Goal: Information Seeking & Learning: Find specific fact

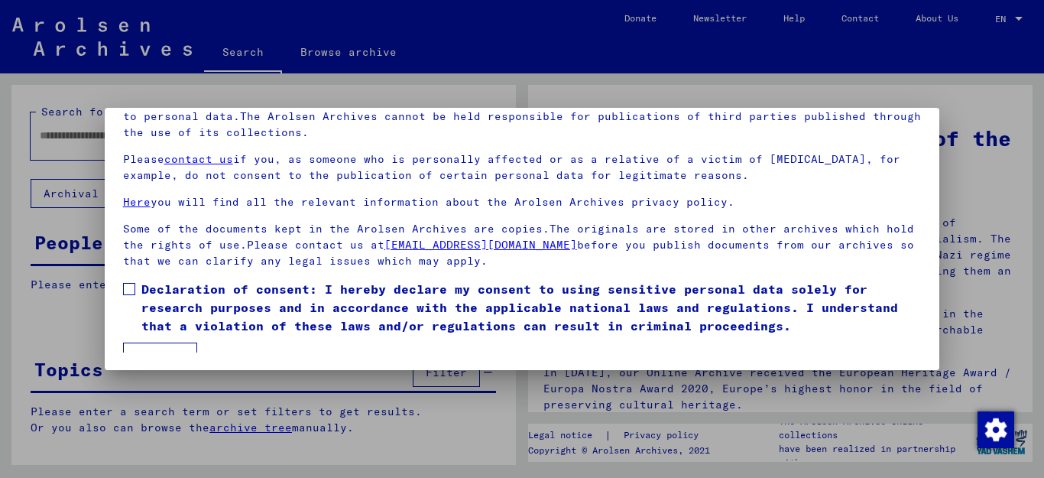
scroll to position [54, 0]
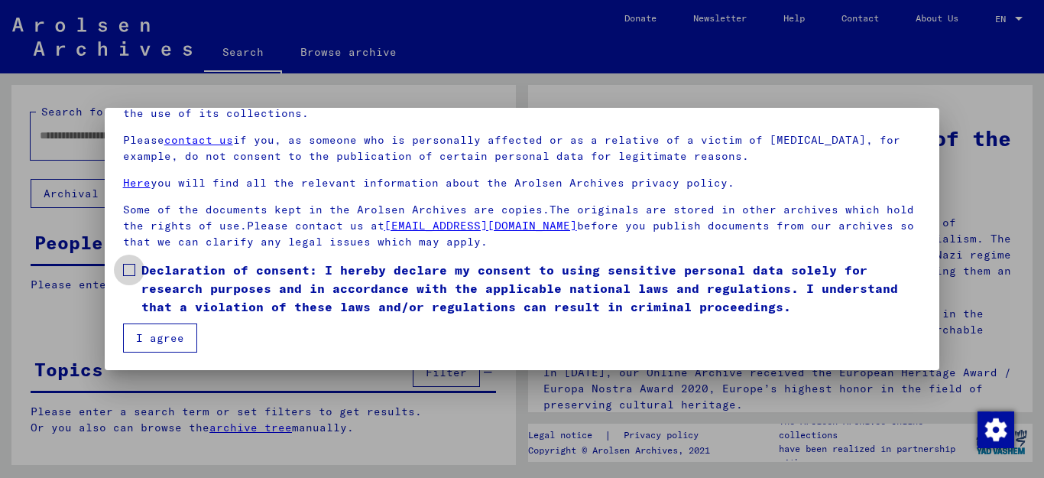
click at [126, 272] on span at bounding box center [129, 270] width 12 height 12
click at [164, 334] on button "I agree" at bounding box center [160, 337] width 74 height 29
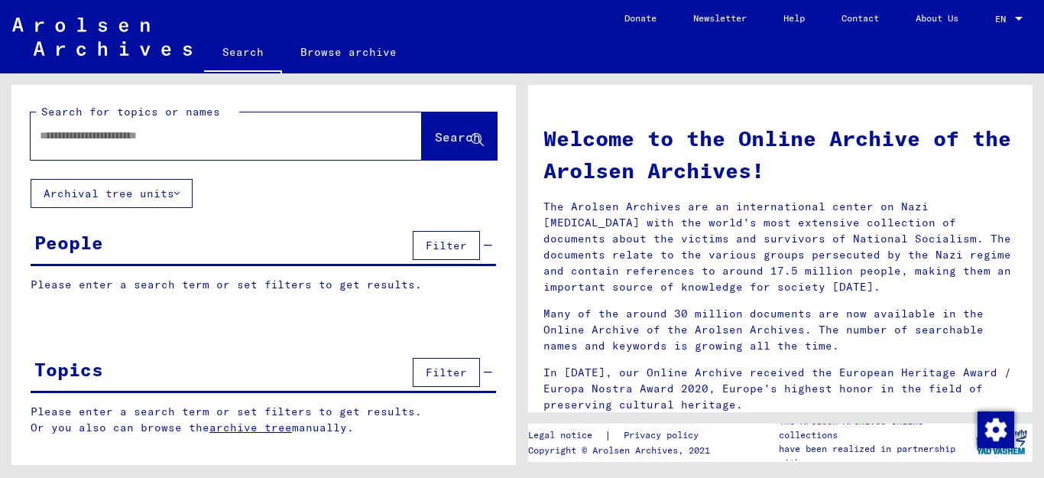
click at [83, 134] on input "text" at bounding box center [208, 136] width 336 height 16
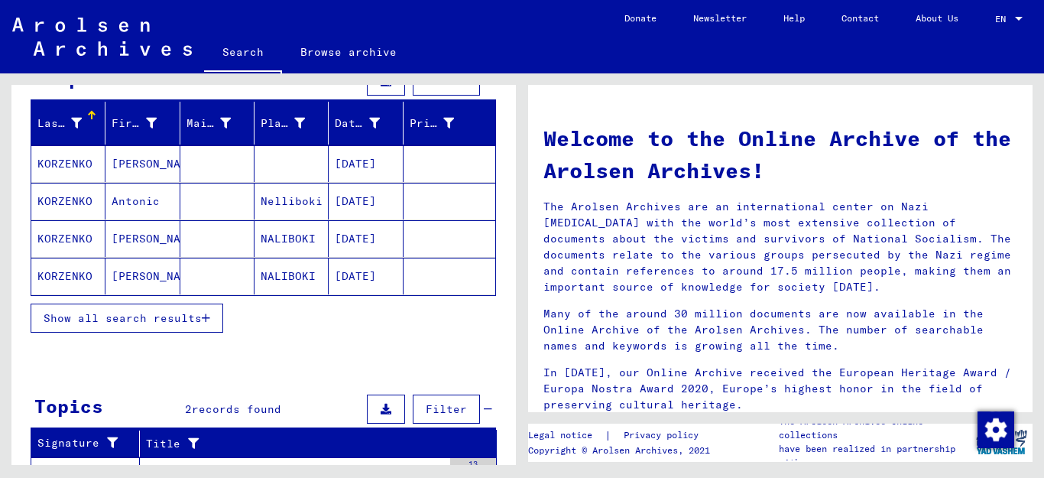
scroll to position [167, 0]
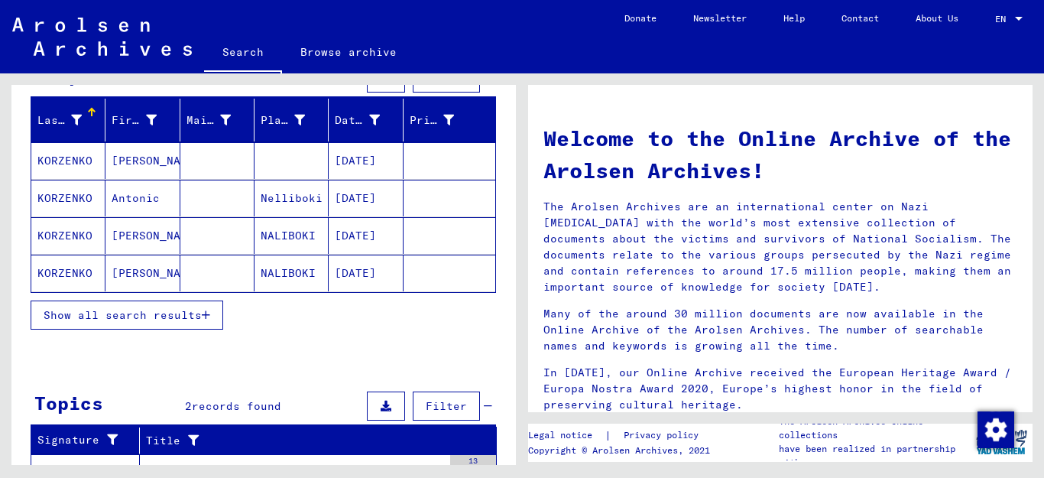
click at [210, 316] on icon "button" at bounding box center [206, 314] width 8 height 11
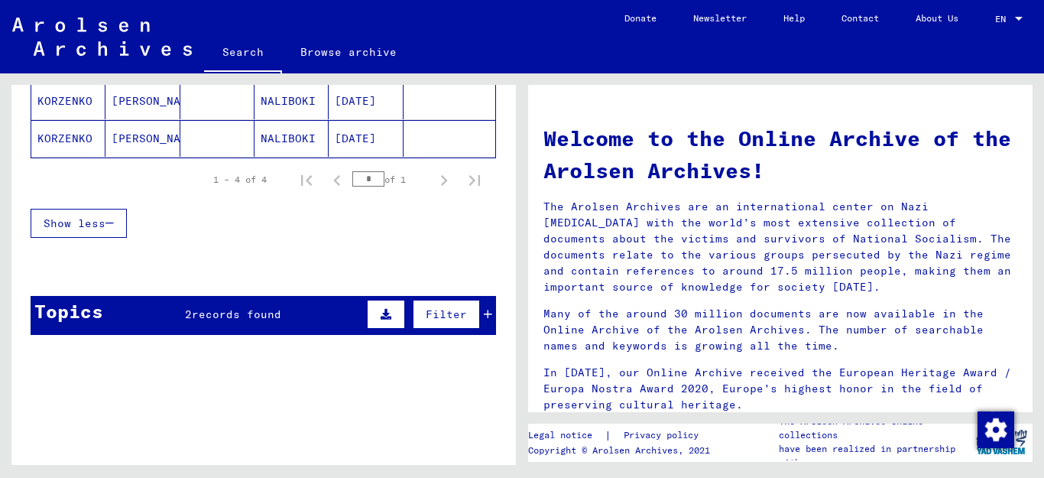
scroll to position [312, 0]
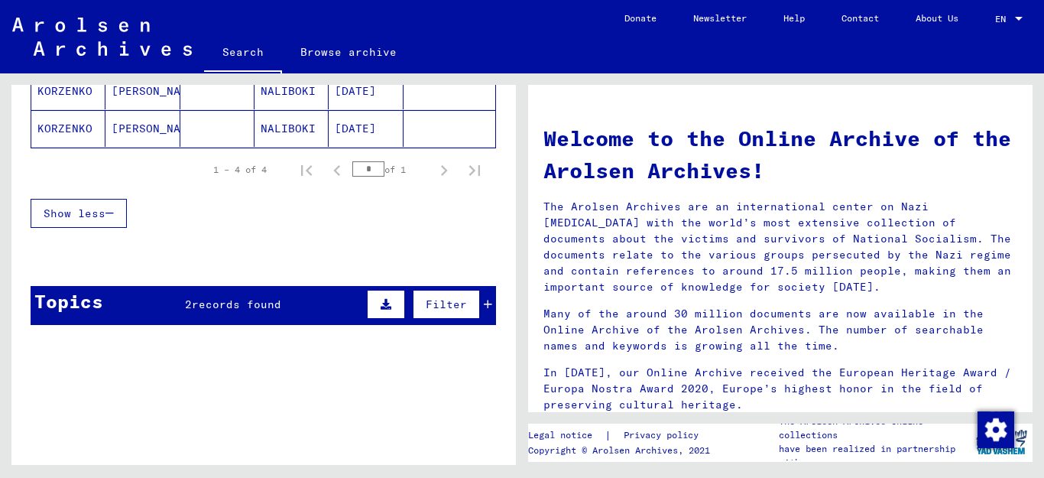
click at [328, 309] on div "Topics 2 records found Filter" at bounding box center [263, 305] width 465 height 39
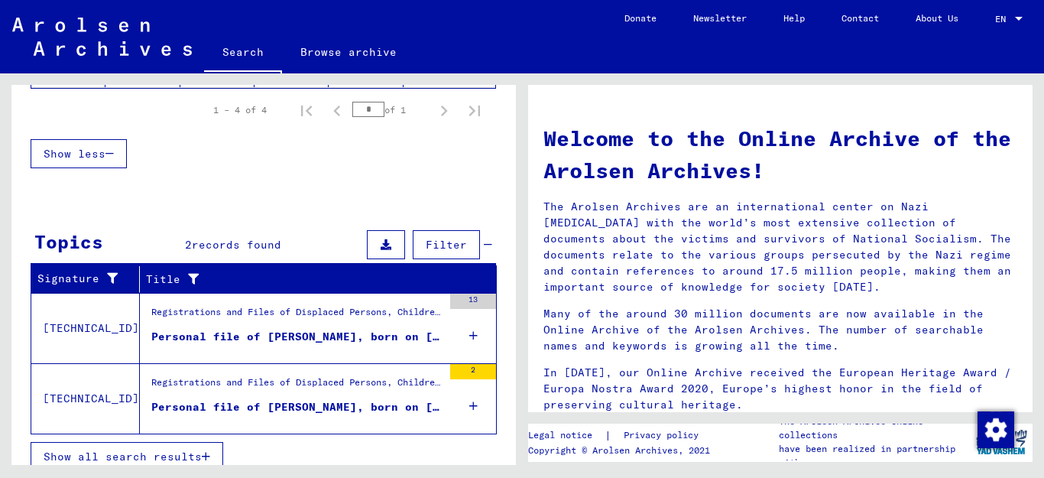
scroll to position [386, 0]
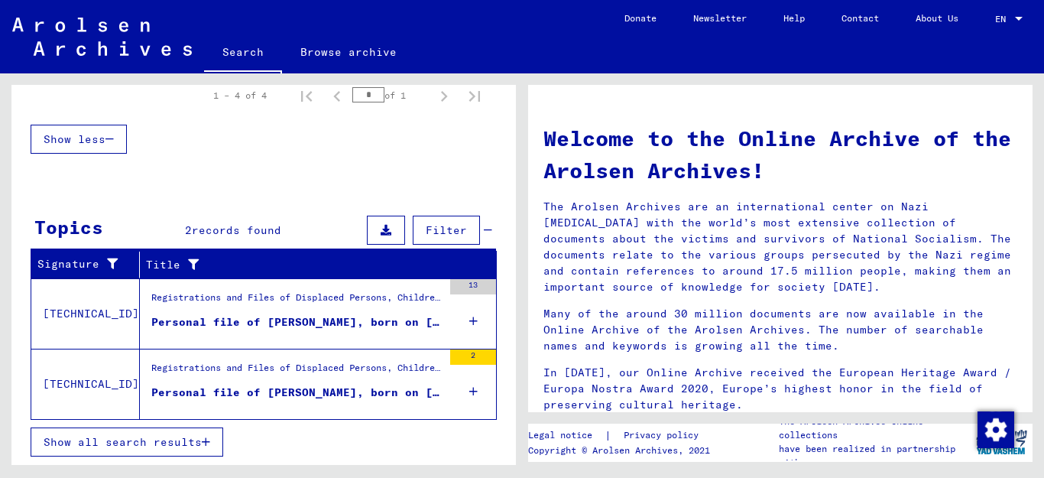
click at [274, 310] on div "Registrations and Files of Displaced Persons, Children and Missing Persons / Ev…" at bounding box center [296, 300] width 291 height 21
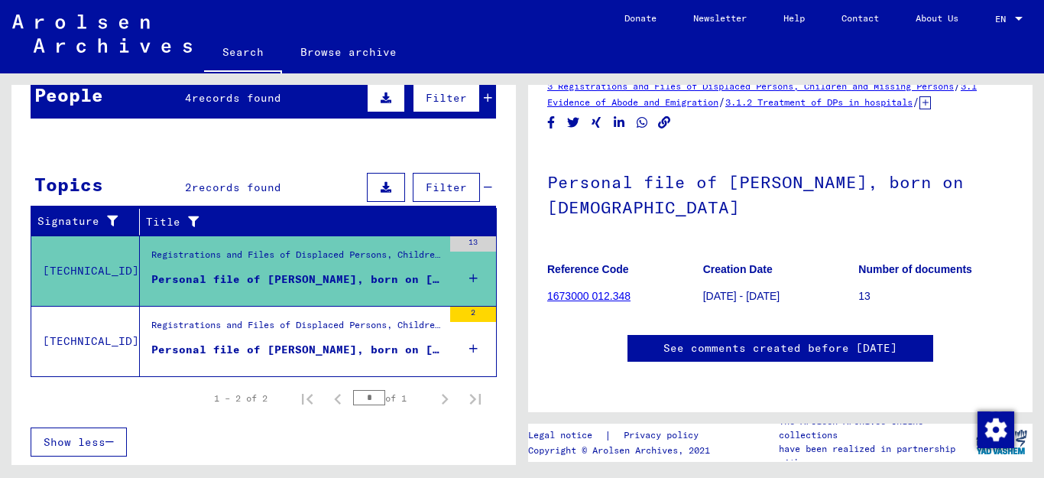
scroll to position [224, 0]
click at [280, 343] on div "Personal file of [PERSON_NAME], born on [DEMOGRAPHIC_DATA], born in [GEOGRAPHIC…" at bounding box center [296, 350] width 291 height 16
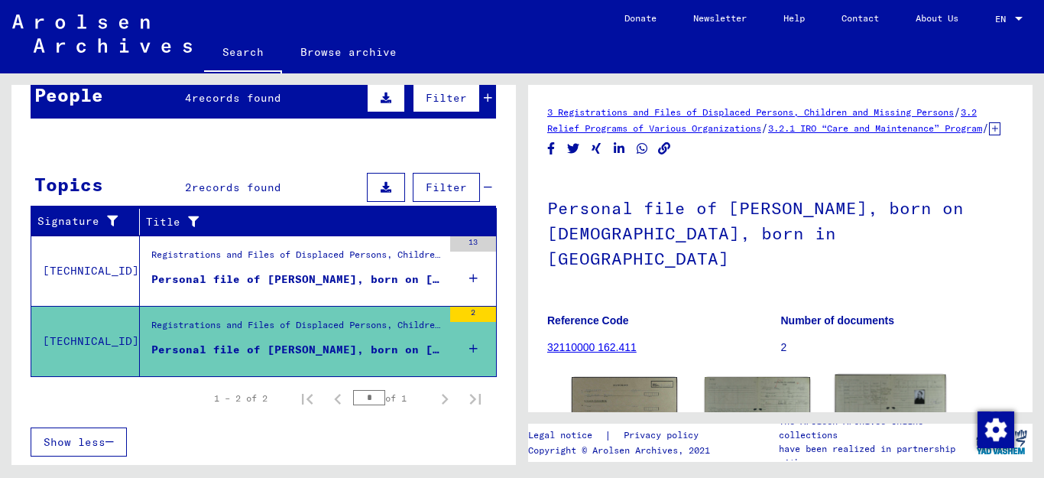
click at [885, 384] on img at bounding box center [890, 417] width 111 height 87
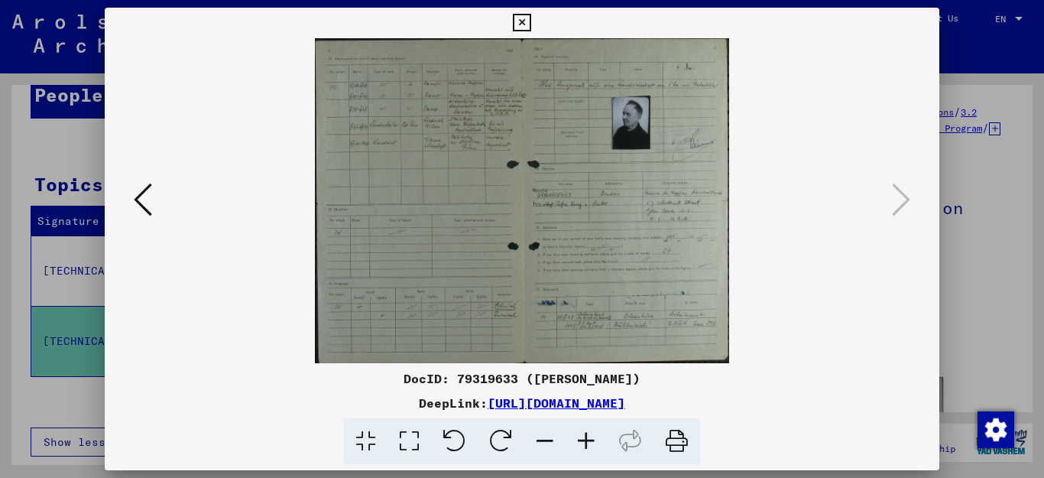
click at [530, 20] on icon at bounding box center [522, 23] width 18 height 18
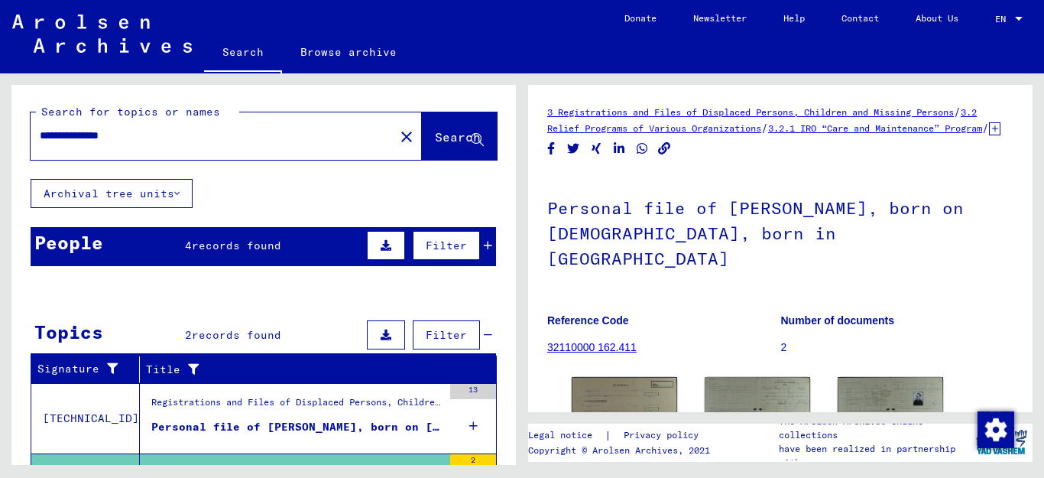
click at [258, 244] on span "records found" at bounding box center [236, 245] width 89 height 14
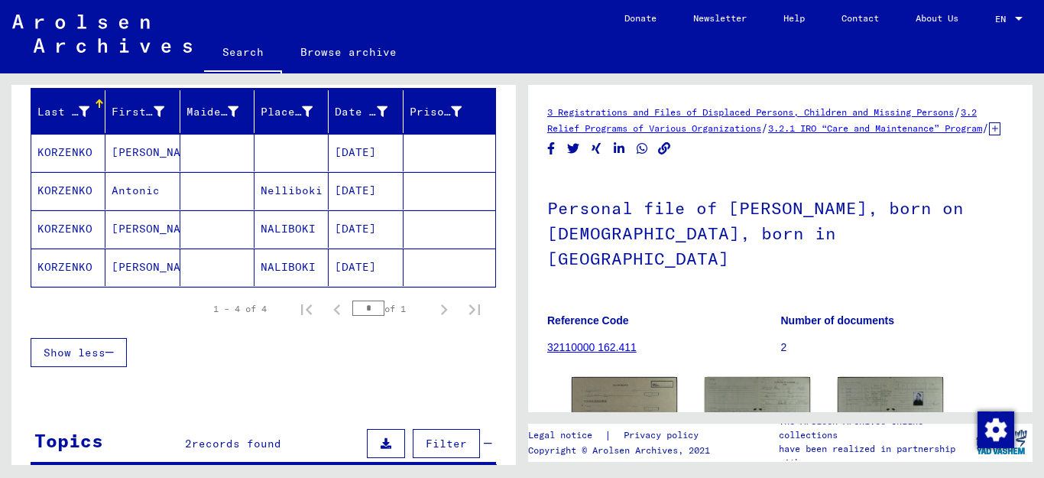
scroll to position [187, 0]
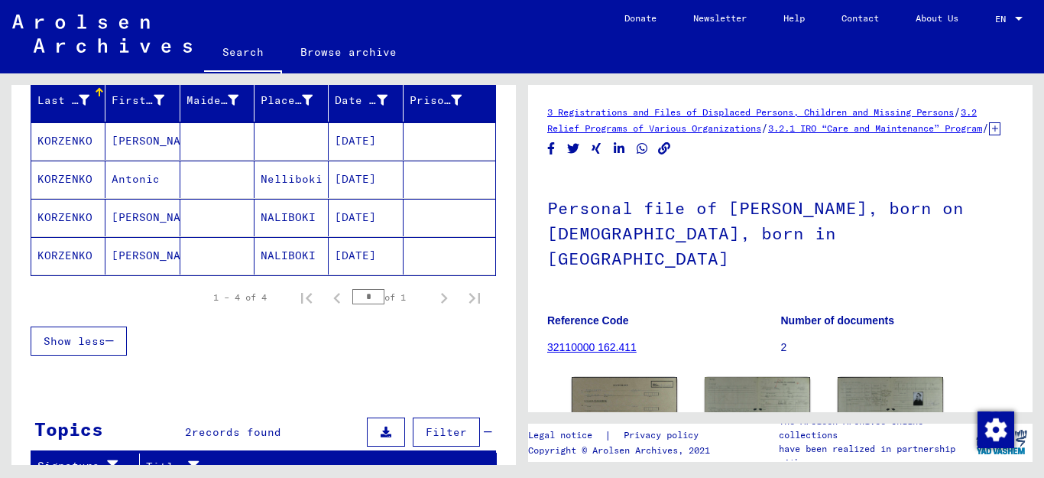
click at [72, 141] on mat-cell "KORZENKO" at bounding box center [68, 140] width 74 height 37
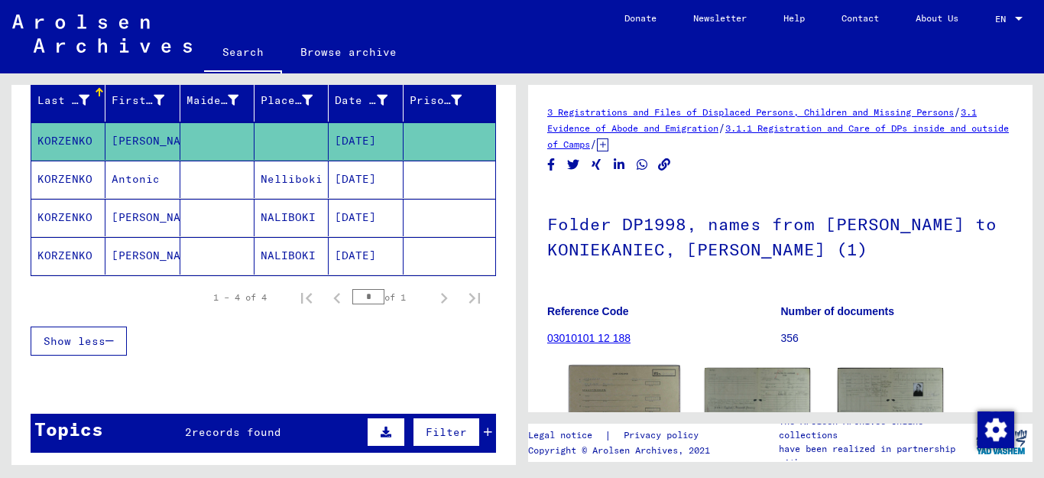
click at [615, 377] on img at bounding box center [624, 403] width 111 height 77
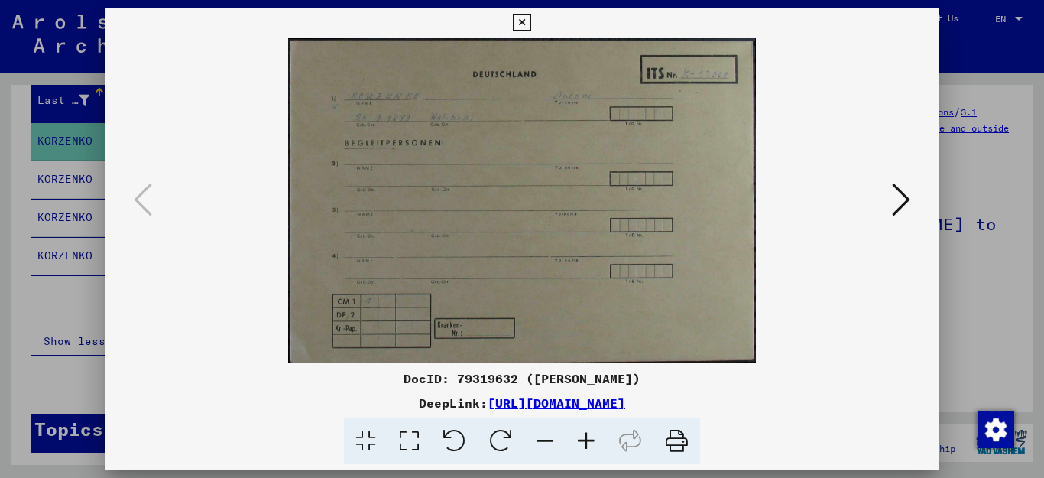
click at [583, 436] on icon at bounding box center [585, 441] width 41 height 47
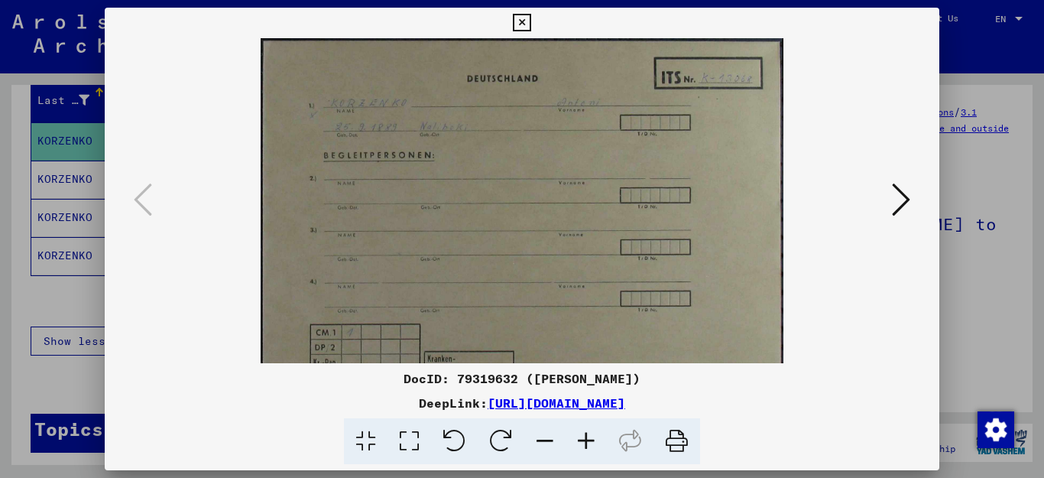
click at [582, 435] on icon at bounding box center [585, 441] width 41 height 47
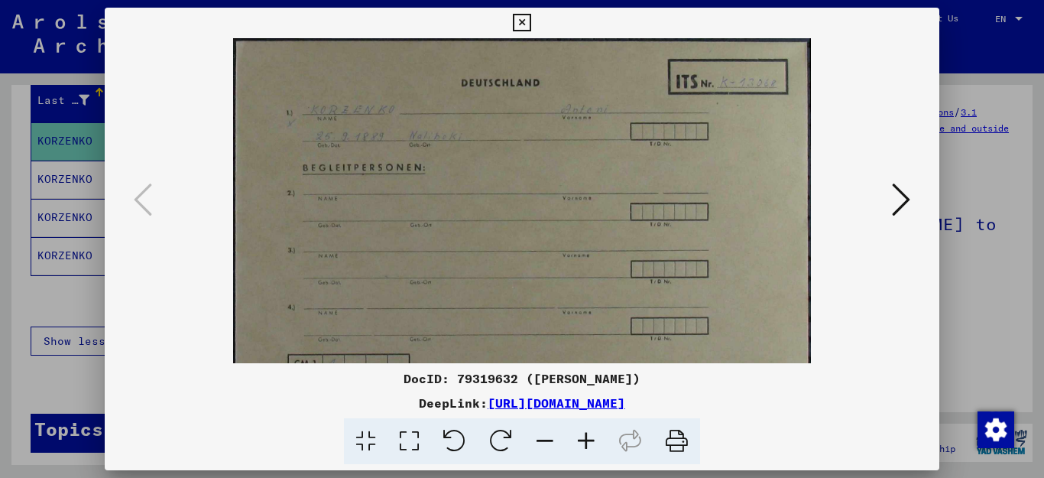
click at [581, 435] on icon at bounding box center [585, 441] width 41 height 47
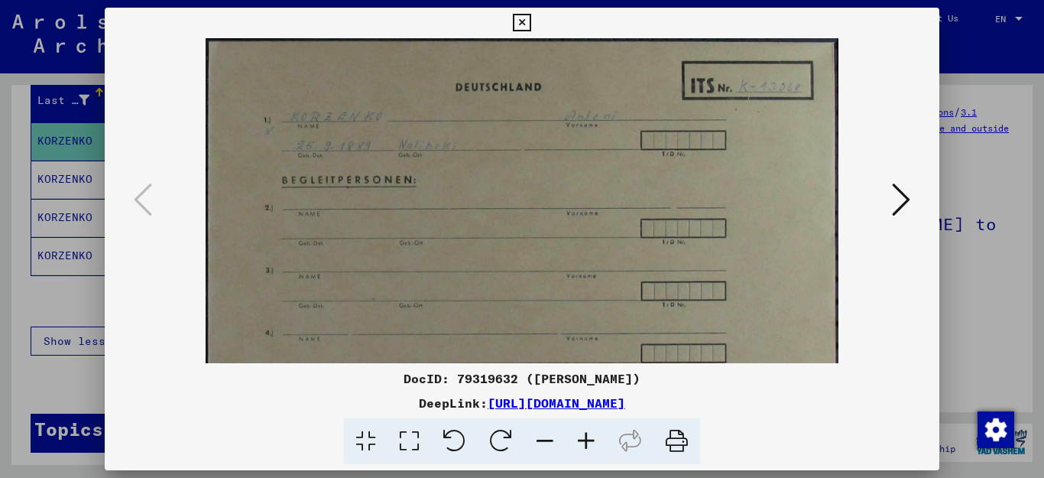
click at [581, 435] on icon at bounding box center [585, 441] width 41 height 47
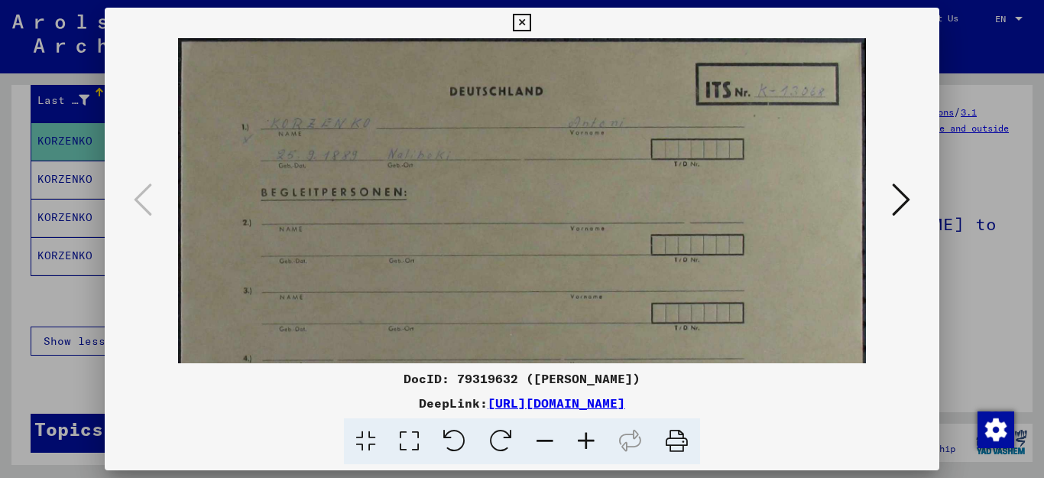
click at [581, 435] on icon at bounding box center [585, 441] width 41 height 47
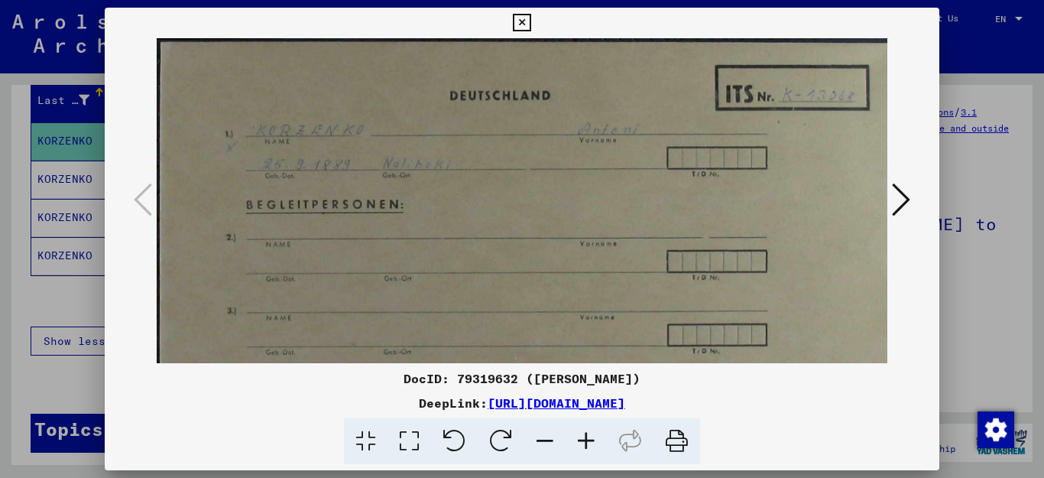
click at [583, 434] on icon at bounding box center [585, 441] width 41 height 47
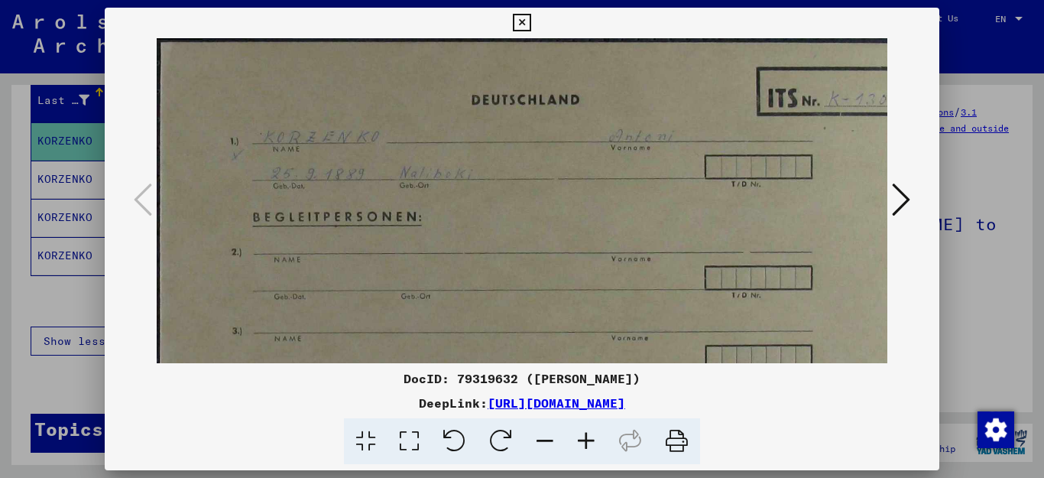
click at [905, 196] on icon at bounding box center [901, 199] width 18 height 37
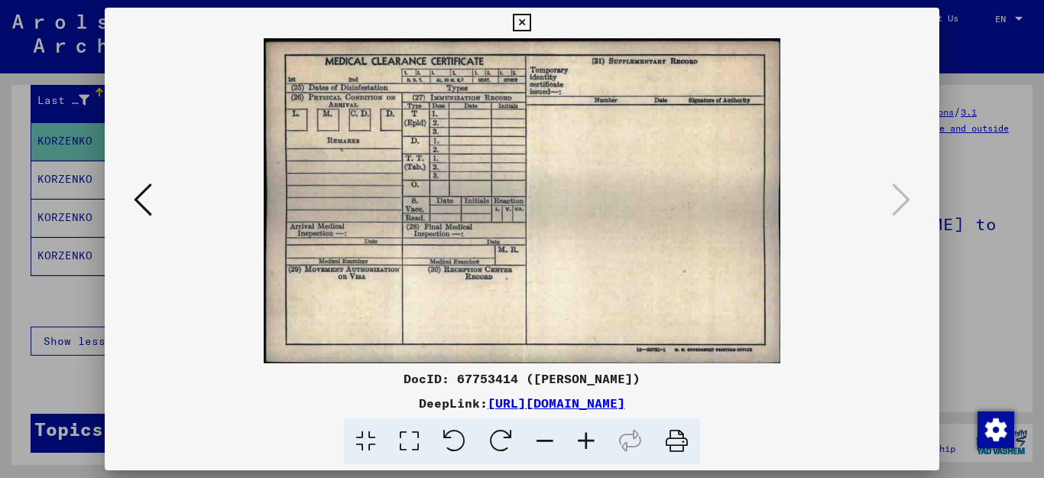
click at [905, 196] on icon at bounding box center [901, 199] width 18 height 37
click at [530, 24] on icon at bounding box center [522, 23] width 18 height 18
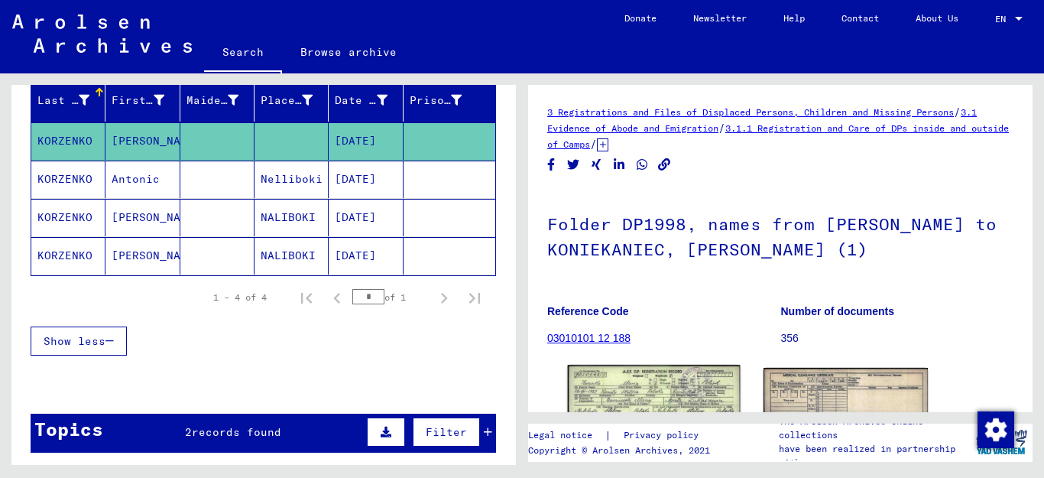
click at [680, 397] on img at bounding box center [654, 417] width 173 height 107
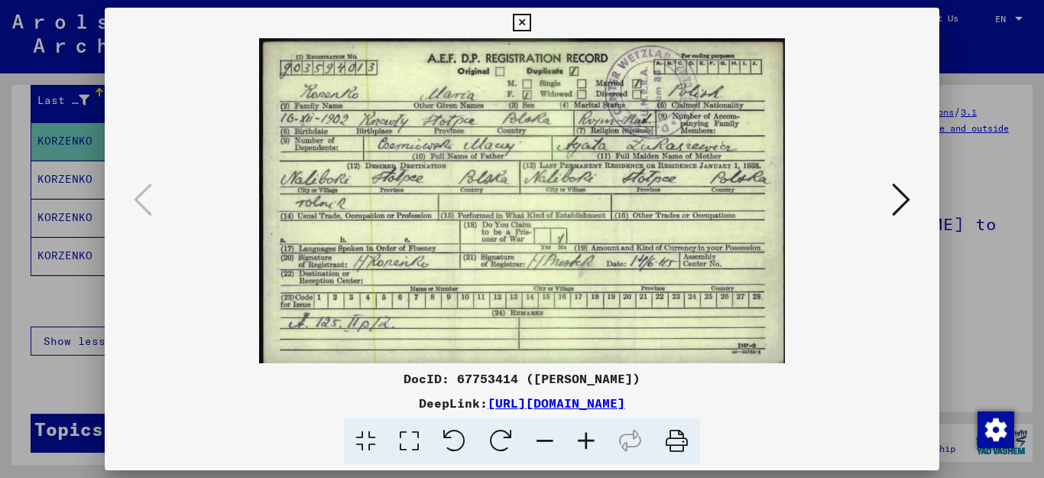
click at [530, 24] on icon at bounding box center [522, 23] width 18 height 18
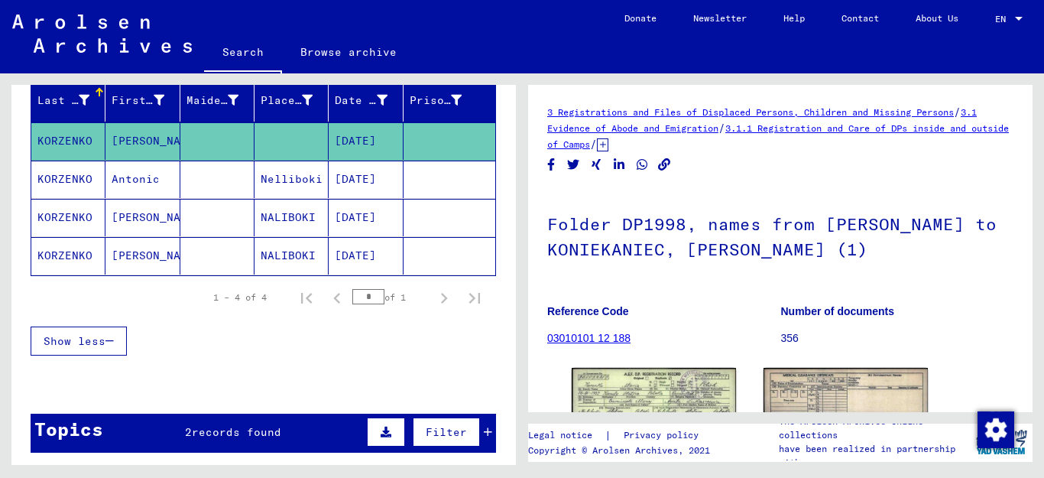
click at [126, 174] on mat-cell "Antonic" at bounding box center [142, 178] width 74 height 37
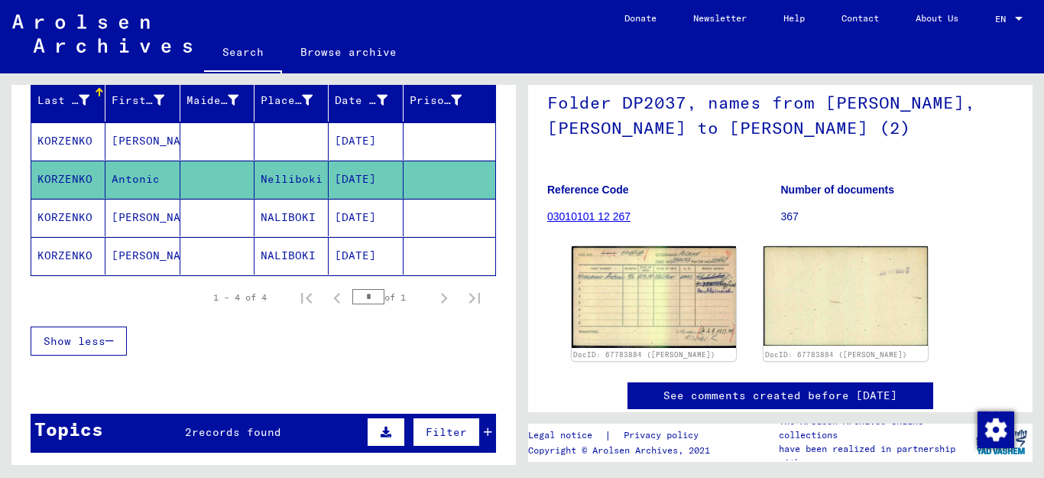
scroll to position [186, 0]
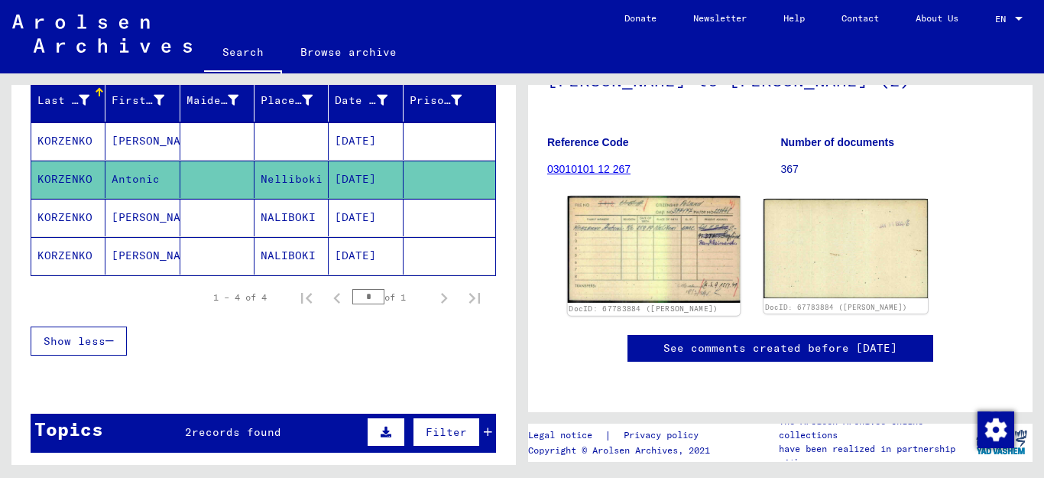
click at [683, 248] on img at bounding box center [654, 249] width 173 height 106
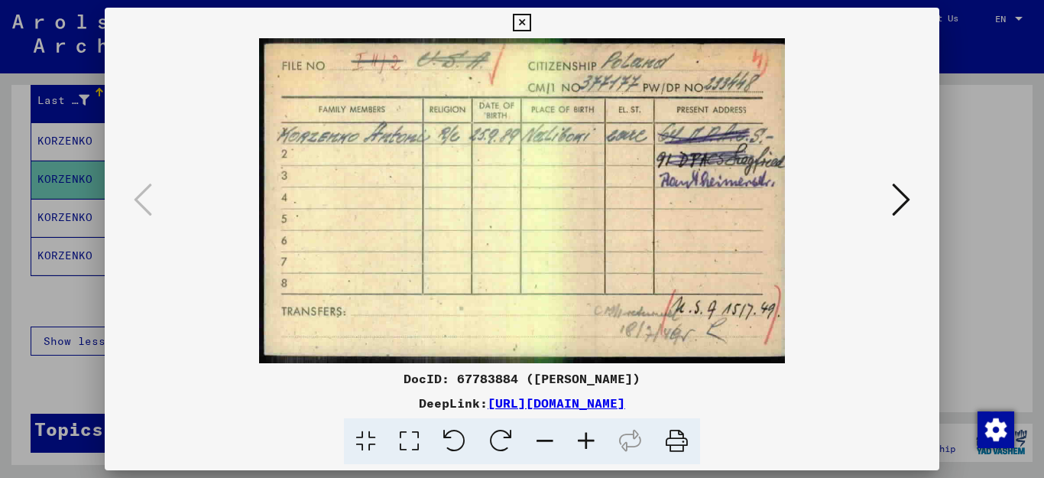
click at [530, 16] on icon at bounding box center [522, 23] width 18 height 18
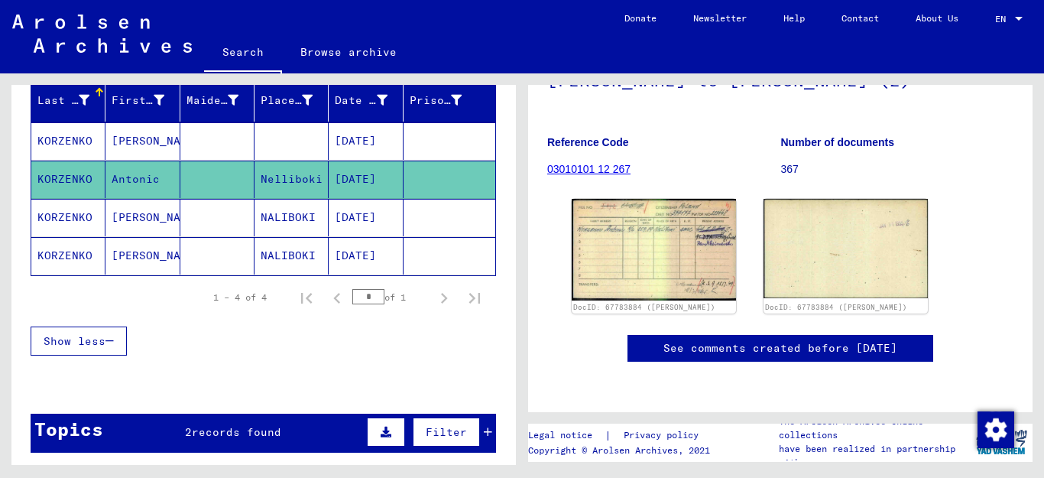
click at [267, 212] on mat-cell "NALIBOKI" at bounding box center [291, 217] width 74 height 37
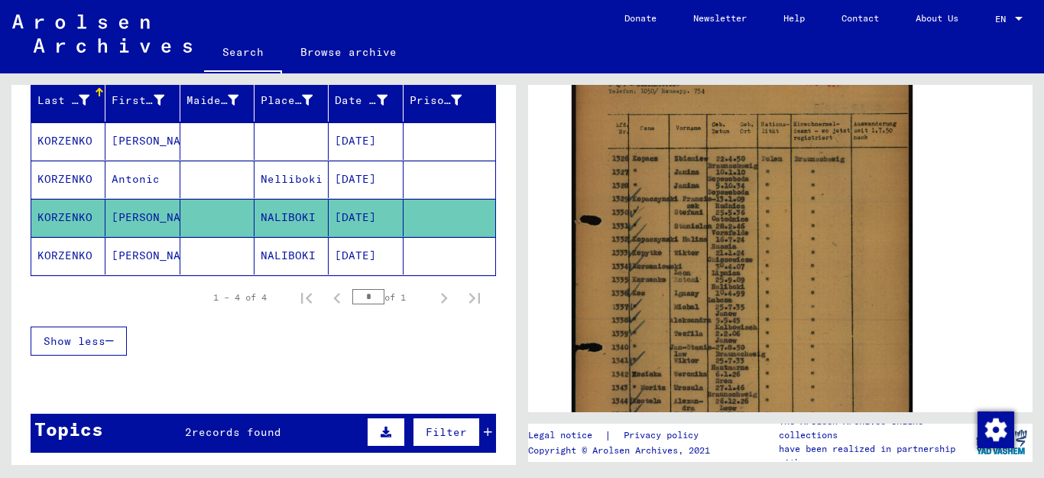
scroll to position [378, 0]
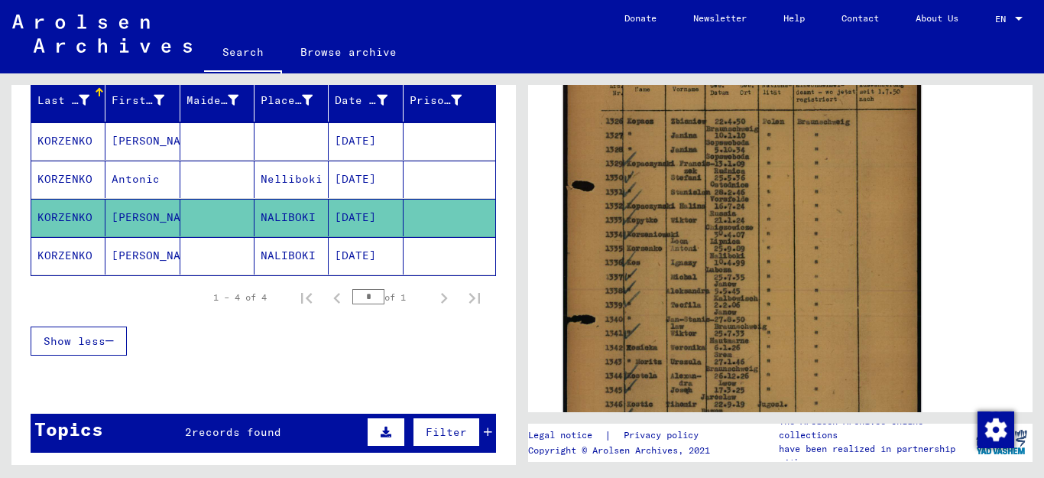
click at [786, 251] on img at bounding box center [742, 256] width 358 height 503
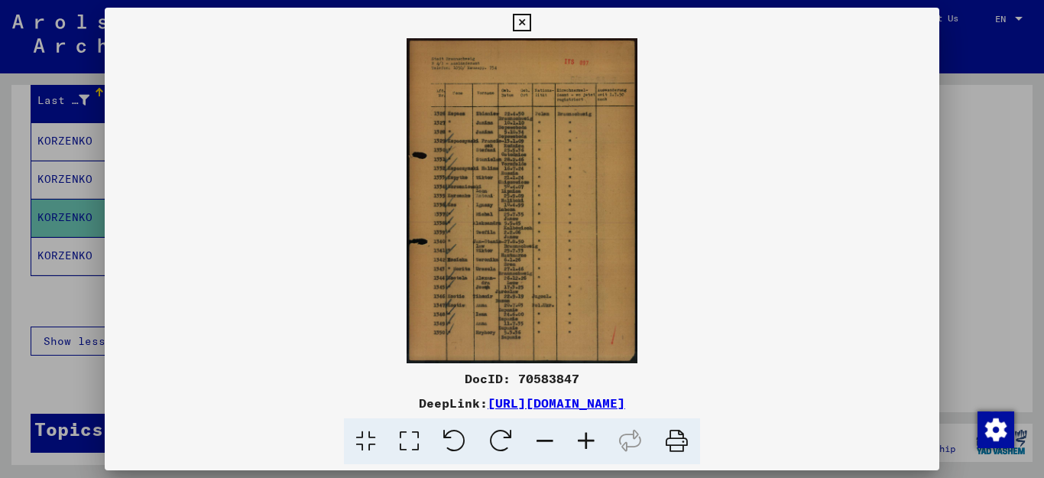
click at [588, 440] on icon at bounding box center [585, 441] width 41 height 47
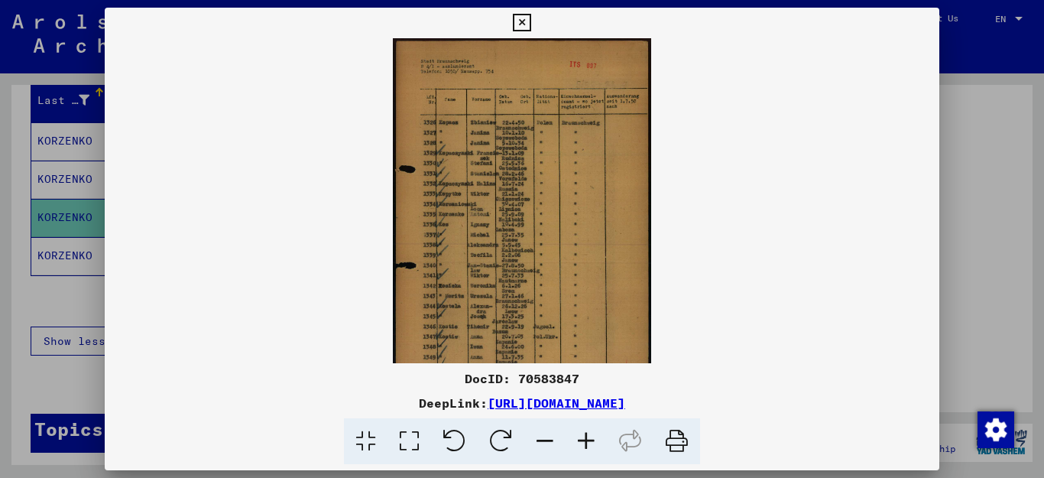
click at [588, 440] on icon at bounding box center [585, 441] width 41 height 47
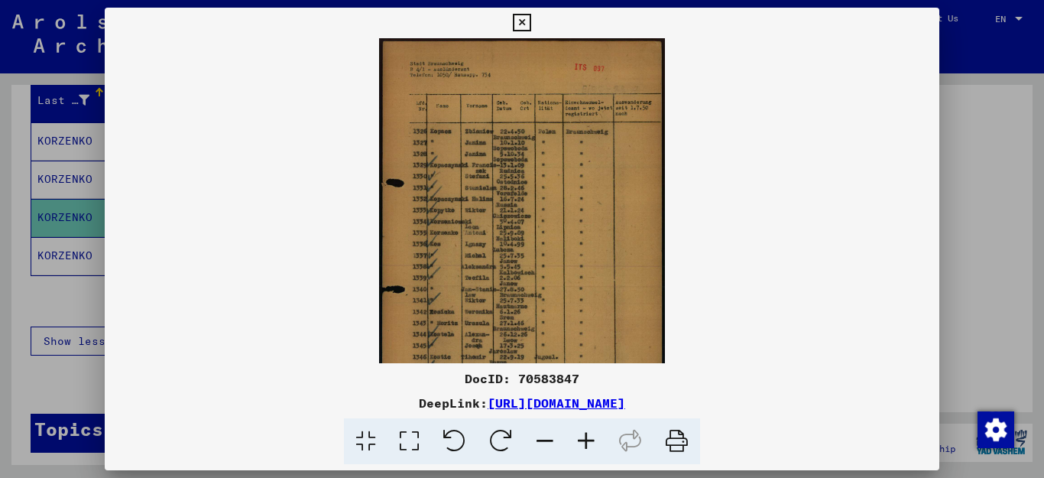
click at [588, 440] on icon at bounding box center [585, 441] width 41 height 47
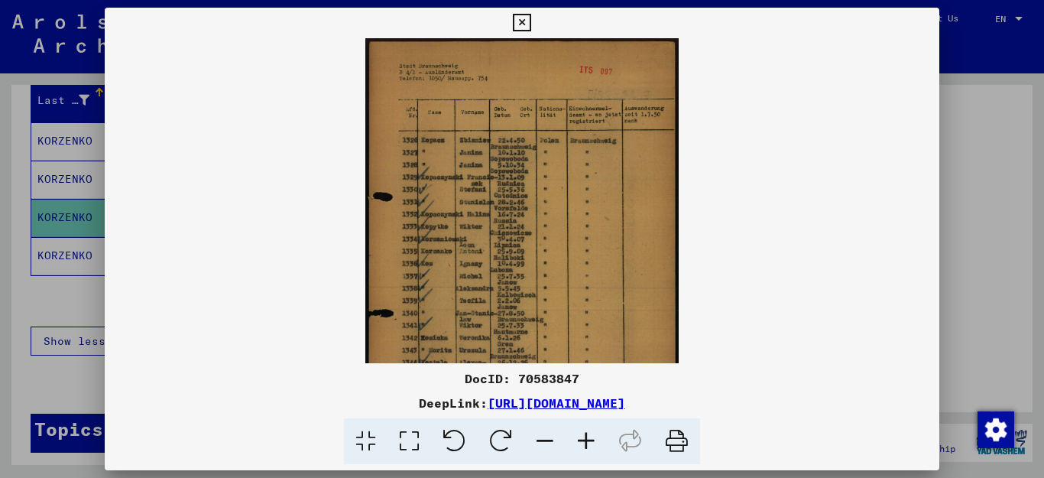
click at [588, 440] on icon at bounding box center [585, 441] width 41 height 47
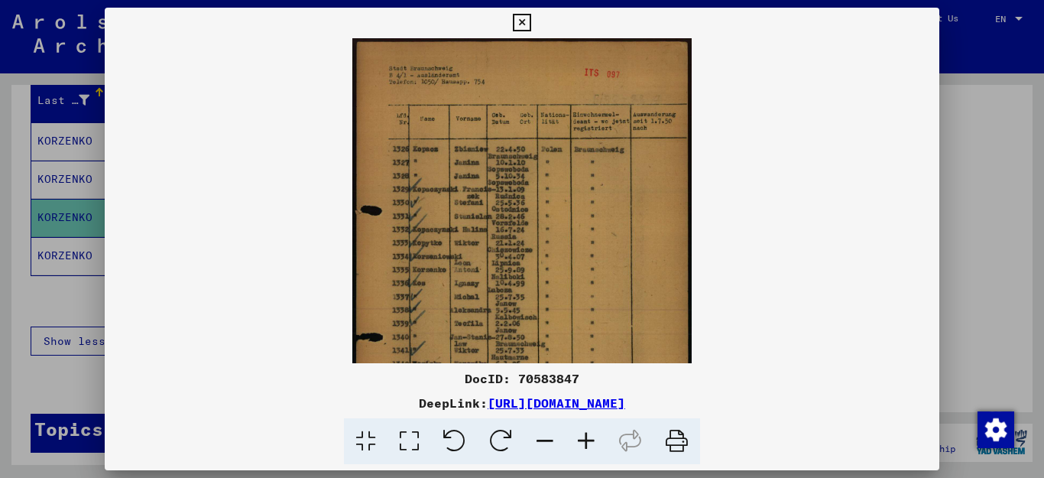
click at [588, 440] on icon at bounding box center [585, 441] width 41 height 47
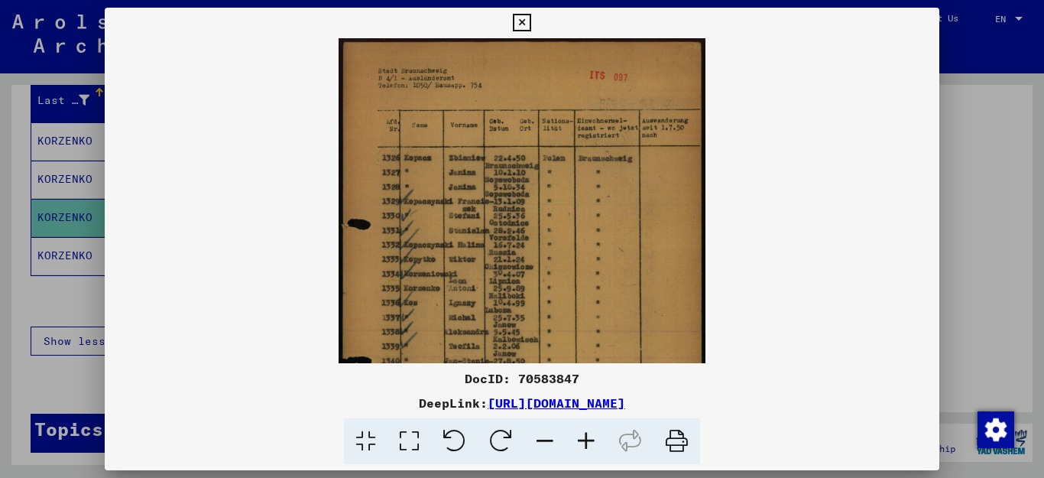
click at [588, 440] on icon at bounding box center [585, 441] width 41 height 47
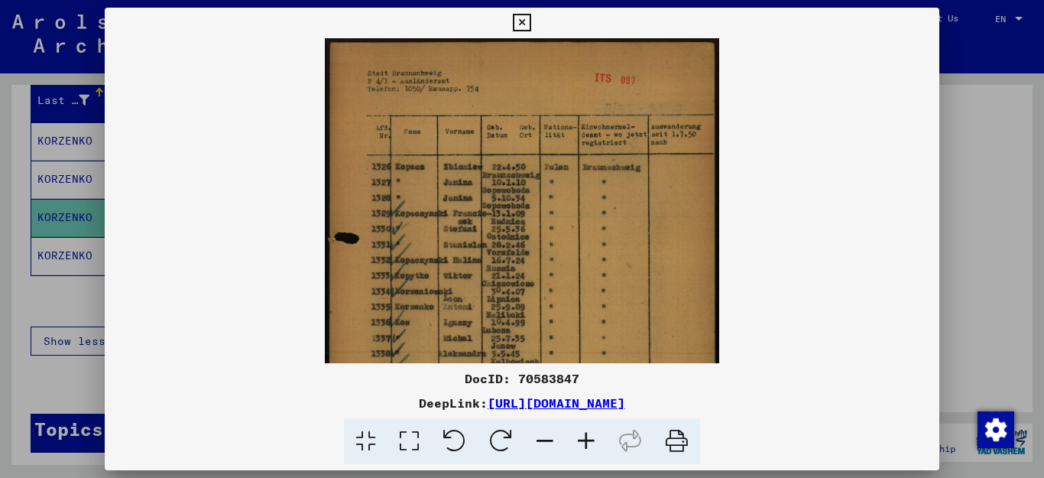
click at [588, 440] on icon at bounding box center [585, 441] width 41 height 47
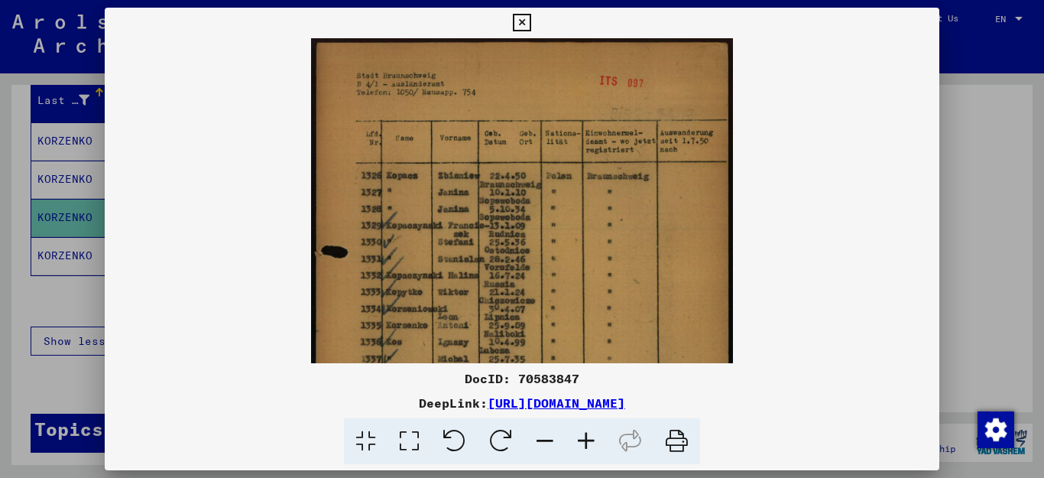
click at [588, 440] on icon at bounding box center [585, 441] width 41 height 47
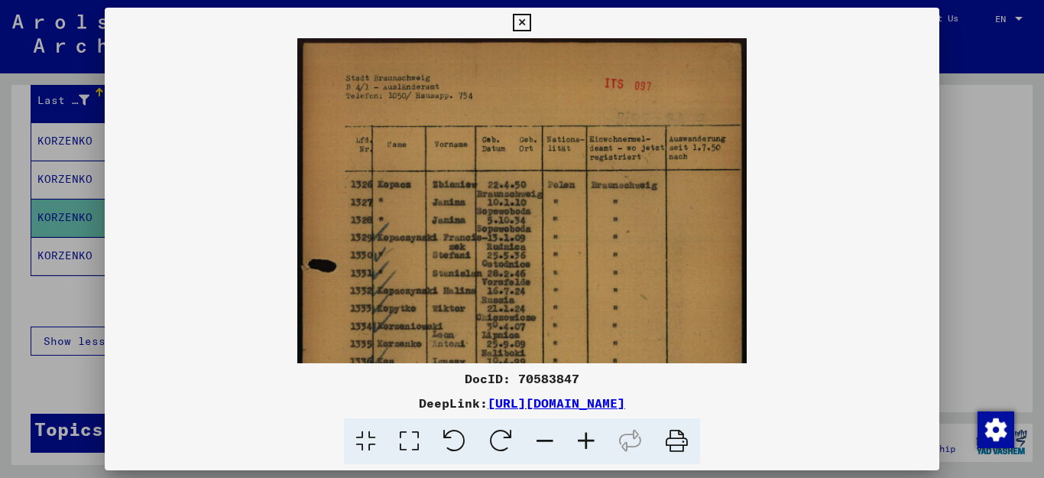
click at [588, 440] on icon at bounding box center [585, 441] width 41 height 47
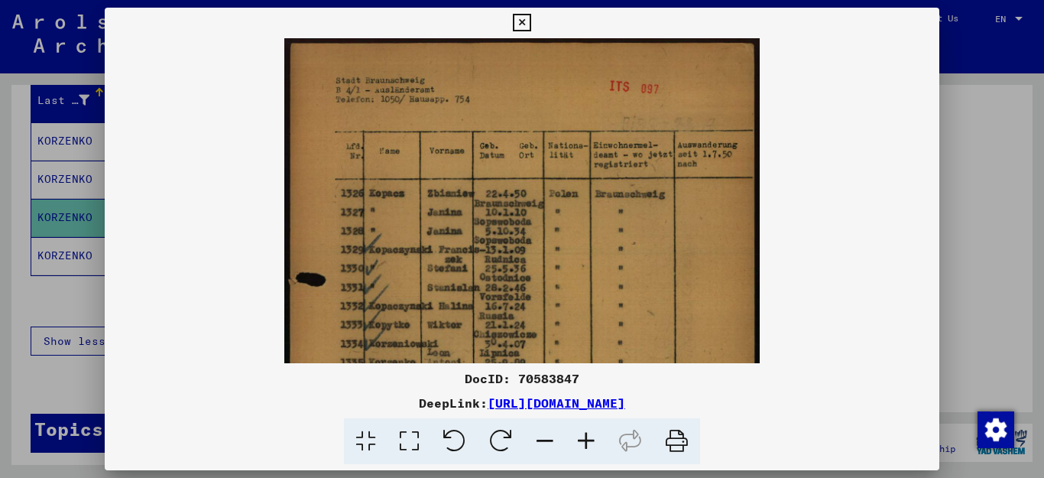
click at [589, 440] on icon at bounding box center [585, 441] width 41 height 47
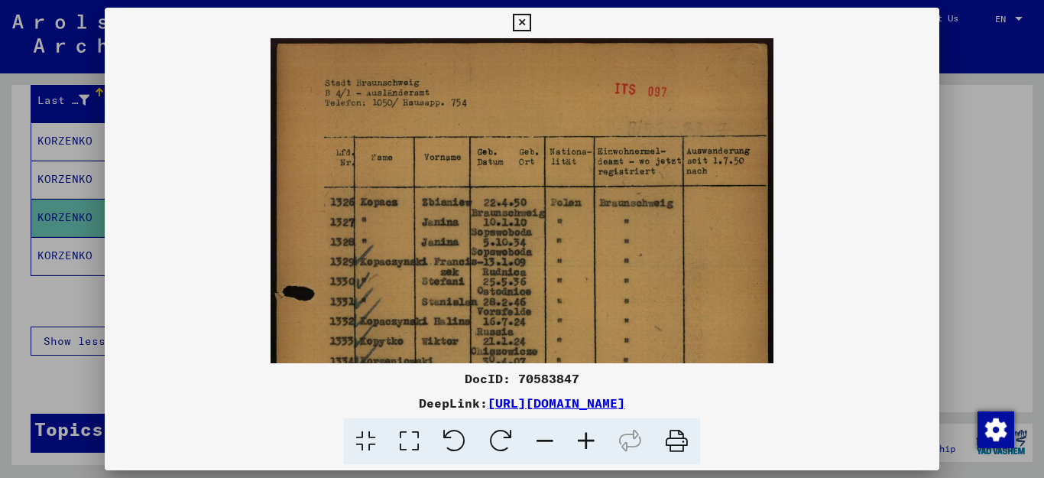
click at [589, 440] on icon at bounding box center [585, 441] width 41 height 47
click at [590, 441] on icon at bounding box center [585, 441] width 41 height 47
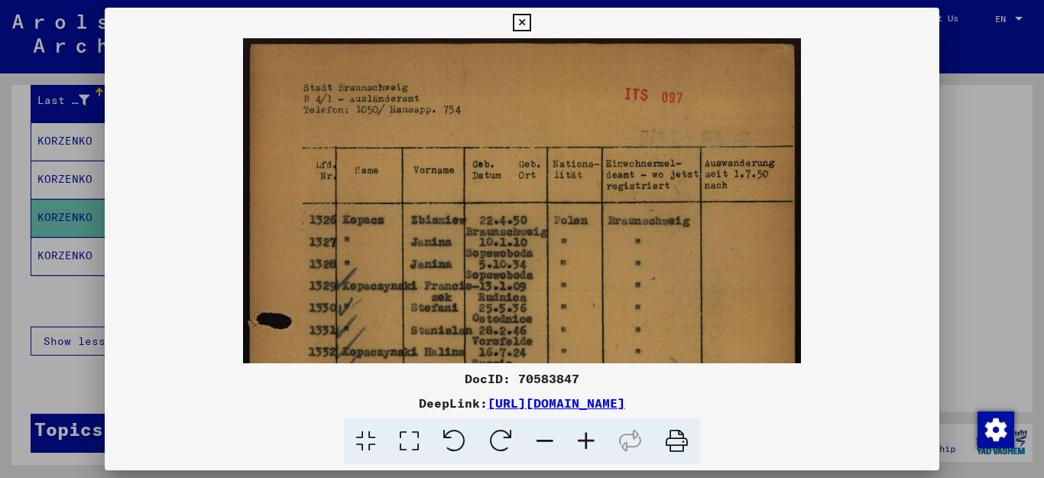
click at [590, 442] on icon at bounding box center [585, 441] width 41 height 47
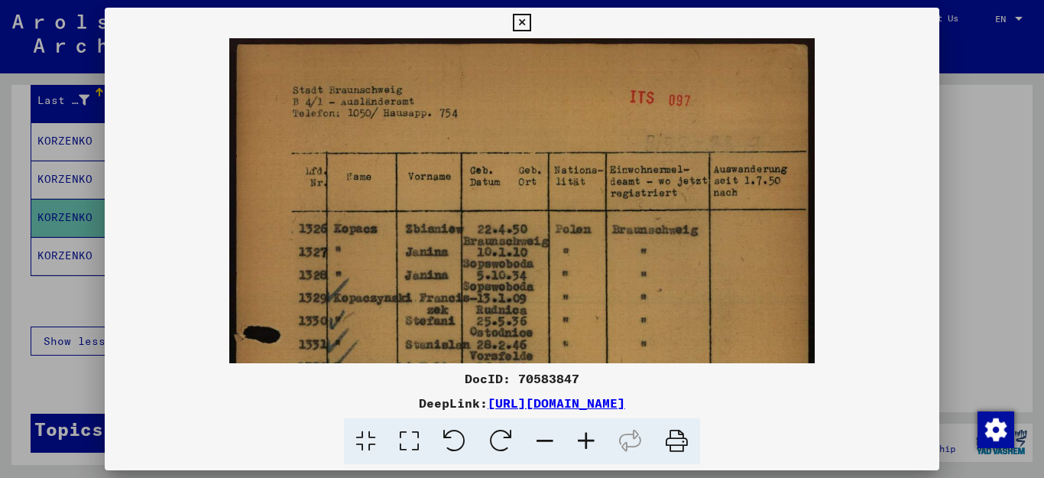
click at [590, 442] on icon at bounding box center [585, 441] width 41 height 47
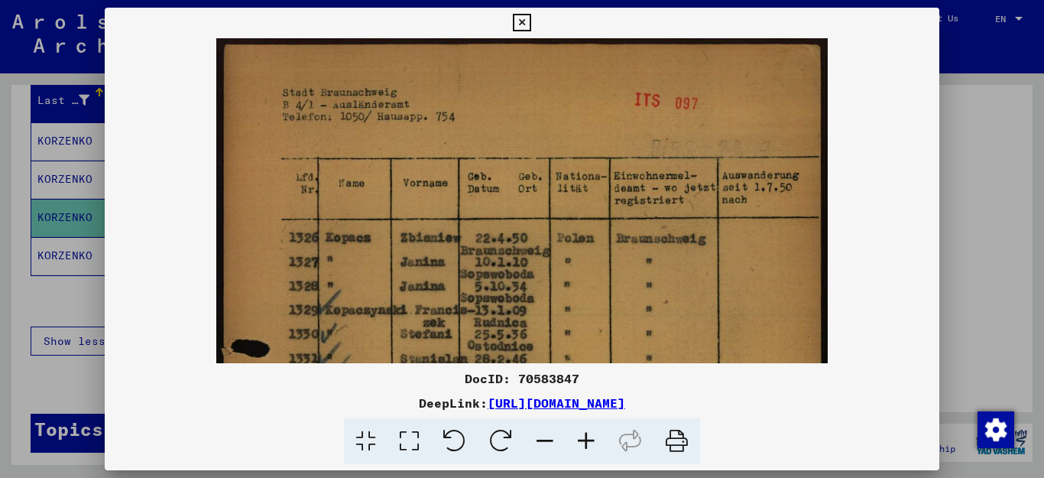
click at [590, 442] on icon at bounding box center [585, 441] width 41 height 47
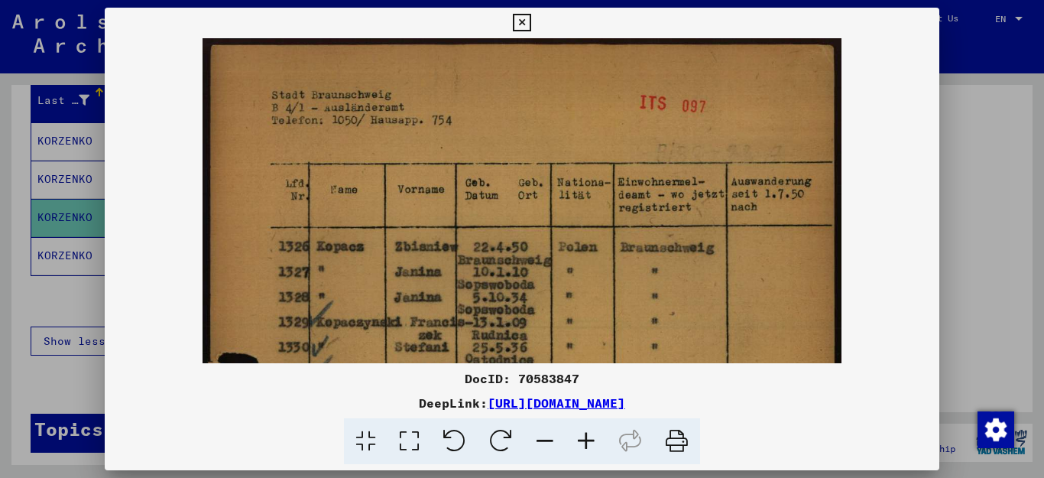
click at [590, 442] on icon at bounding box center [585, 441] width 41 height 47
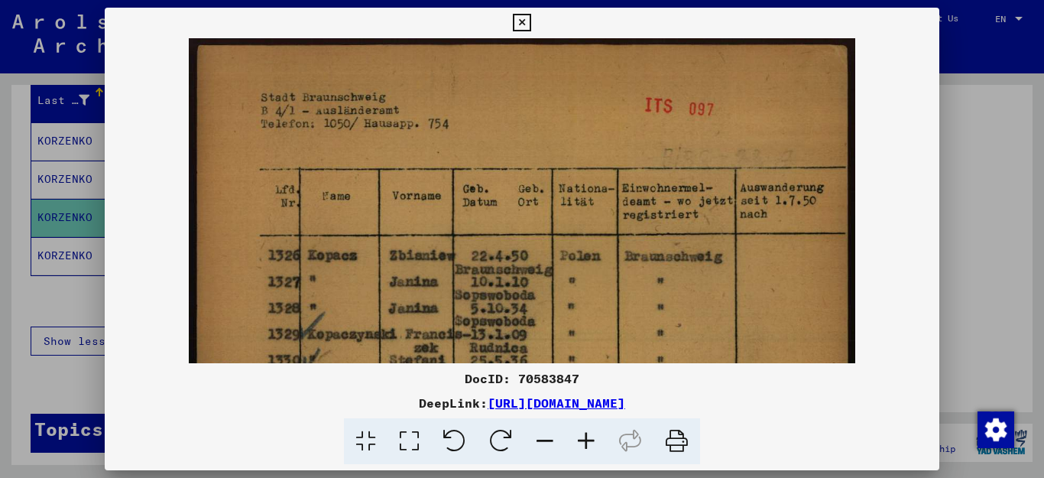
click at [590, 442] on icon at bounding box center [585, 441] width 41 height 47
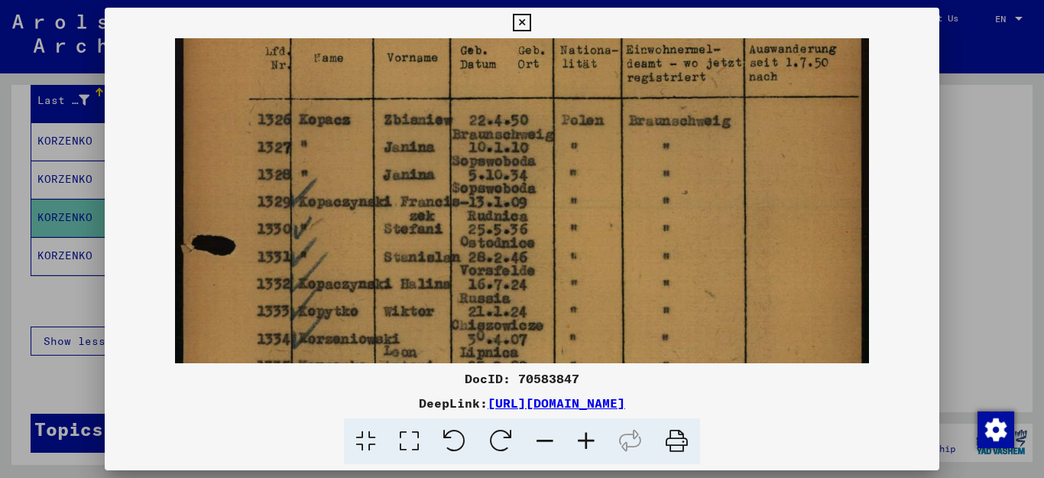
scroll to position [145, 0]
drag, startPoint x: 549, startPoint y: 324, endPoint x: 568, endPoint y: 179, distance: 146.4
click at [568, 179] on img at bounding box center [521, 380] width 693 height 974
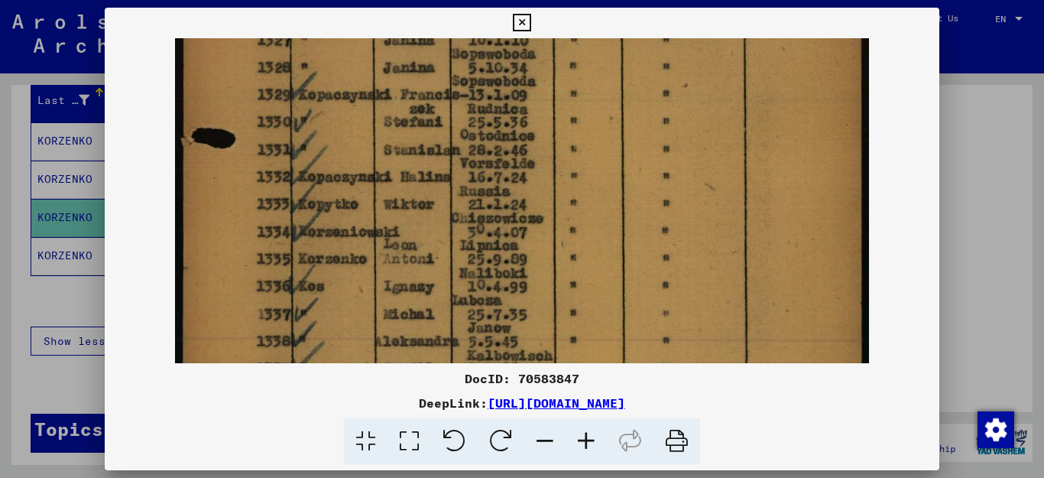
scroll to position [256, 0]
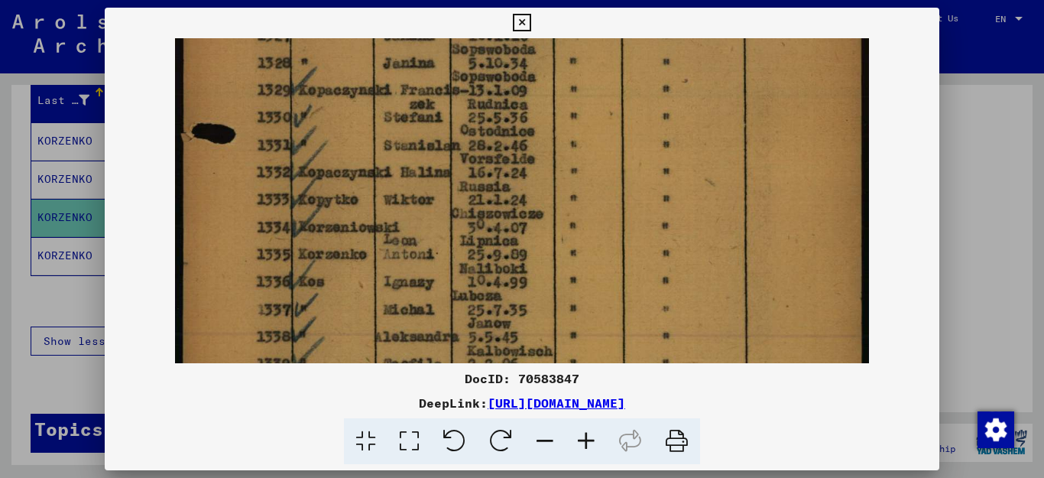
drag, startPoint x: 547, startPoint y: 299, endPoint x: 563, endPoint y: 189, distance: 111.9
click at [563, 189] on img at bounding box center [521, 269] width 693 height 974
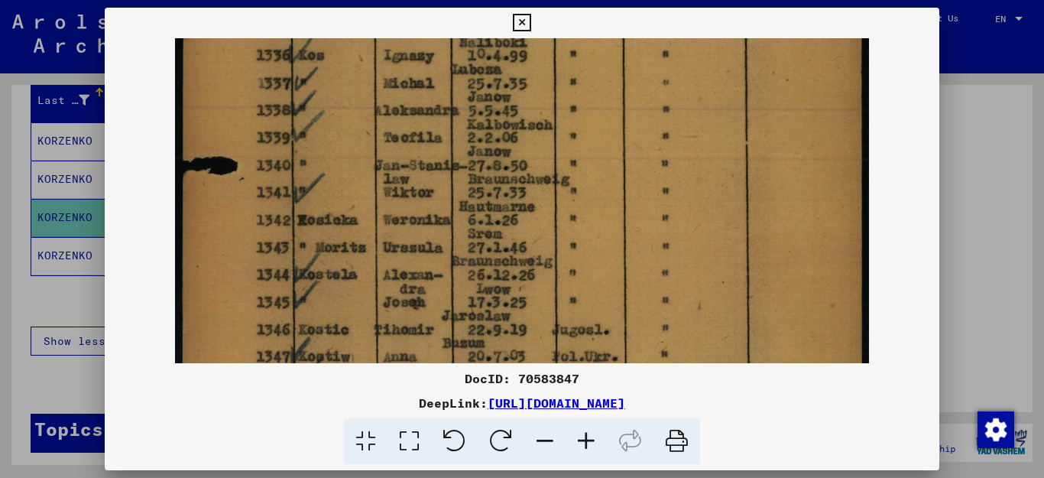
scroll to position [488, 0]
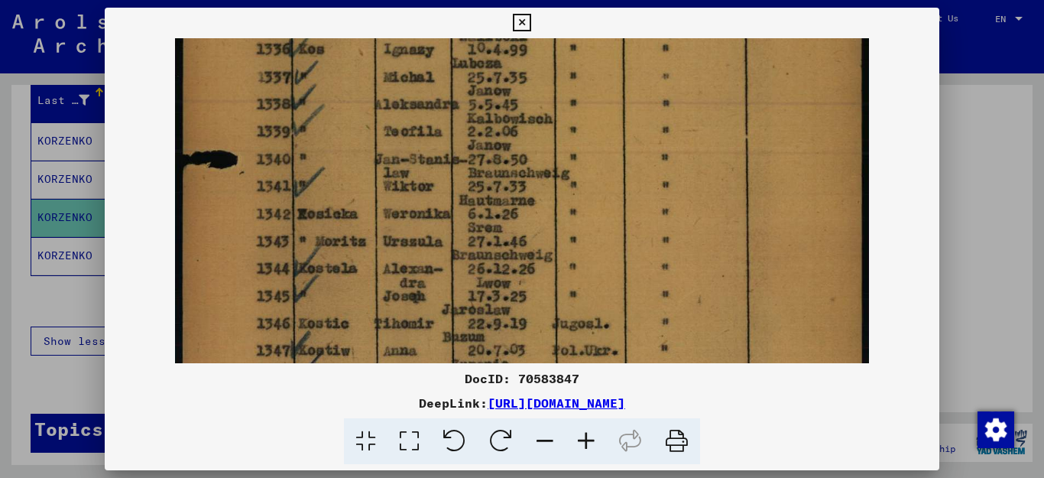
drag, startPoint x: 529, startPoint y: 296, endPoint x: 587, endPoint y: 64, distance: 239.2
click at [587, 64] on img at bounding box center [521, 37] width 693 height 974
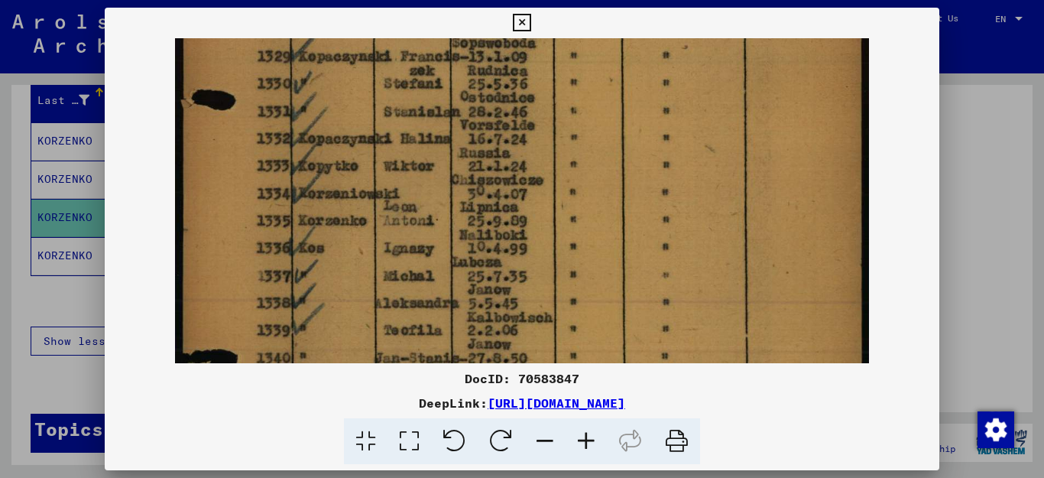
scroll to position [269, 0]
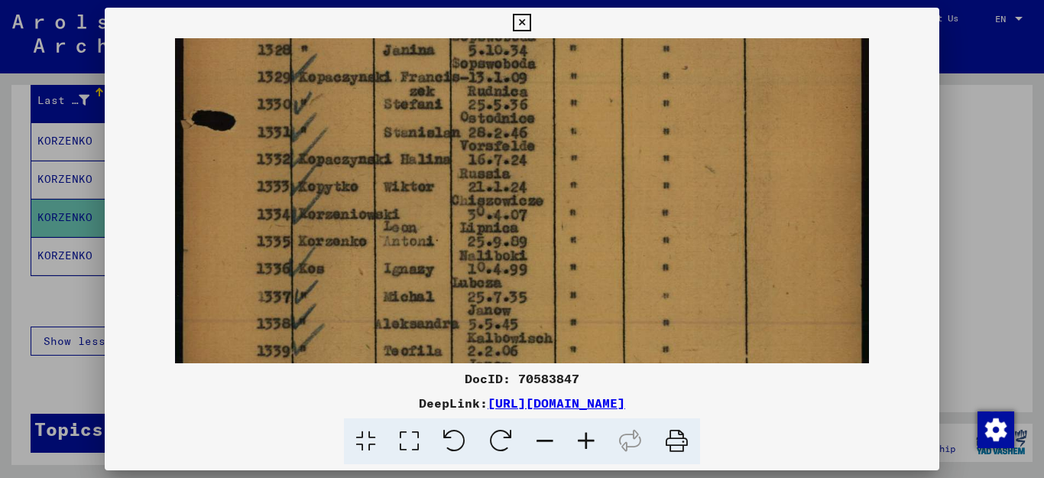
drag, startPoint x: 601, startPoint y: 278, endPoint x: 573, endPoint y: 471, distance: 195.2
click at [573, 471] on div "DocID: 70583847 DeepLink: [URL][DOMAIN_NAME]" at bounding box center [522, 239] width 1044 height 478
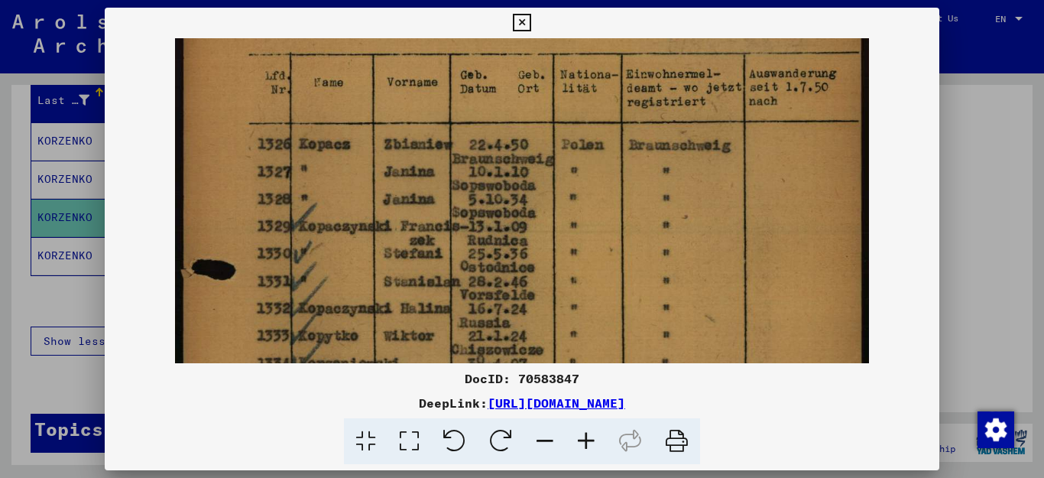
drag, startPoint x: 573, startPoint y: 196, endPoint x: 565, endPoint y: 344, distance: 147.7
click at [563, 345] on img at bounding box center [521, 405] width 693 height 974
click at [530, 21] on icon at bounding box center [522, 23] width 18 height 18
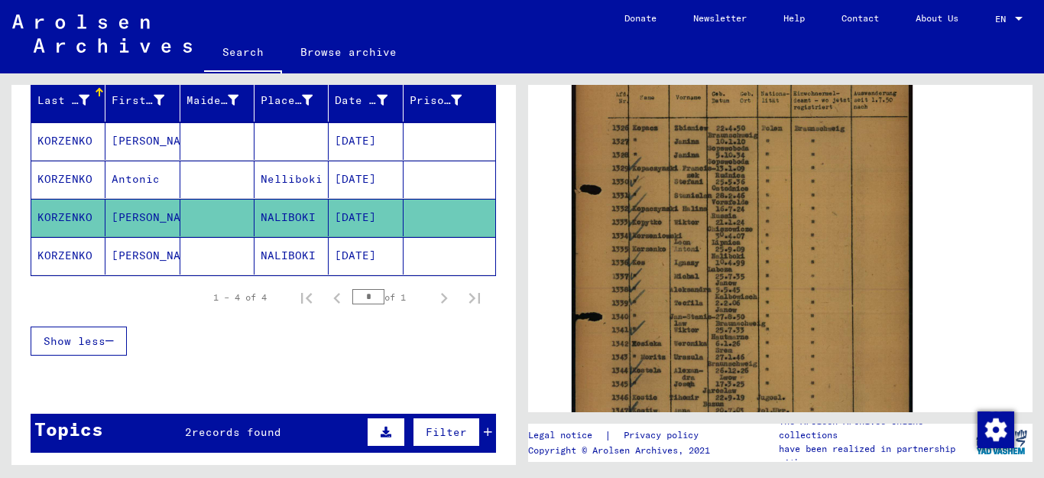
click at [283, 253] on mat-cell "NALIBOKI" at bounding box center [291, 255] width 74 height 37
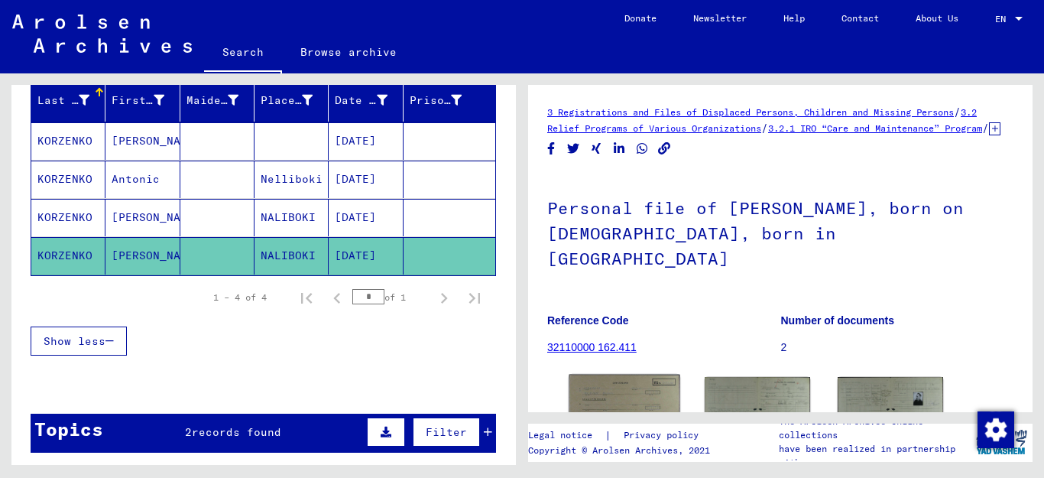
click at [626, 397] on img at bounding box center [624, 412] width 111 height 77
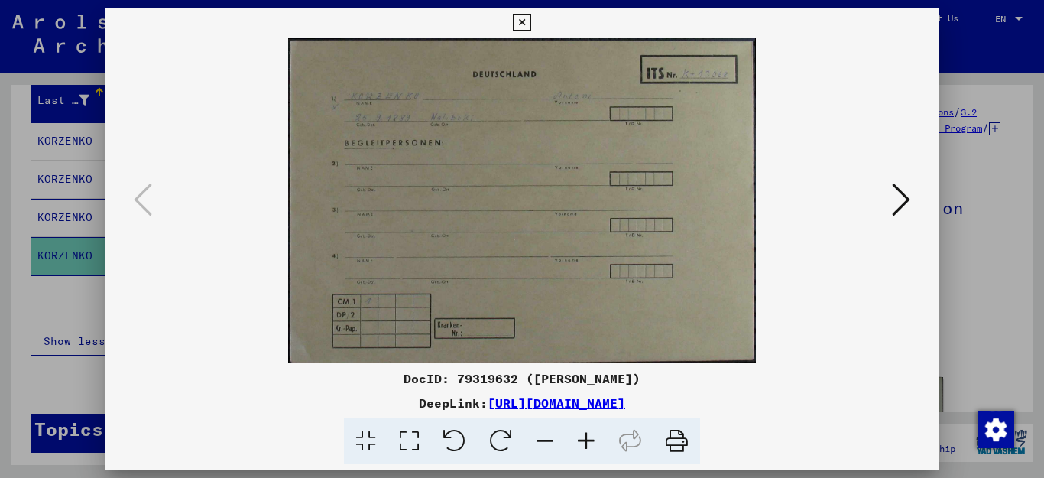
click at [581, 438] on icon at bounding box center [585, 441] width 41 height 47
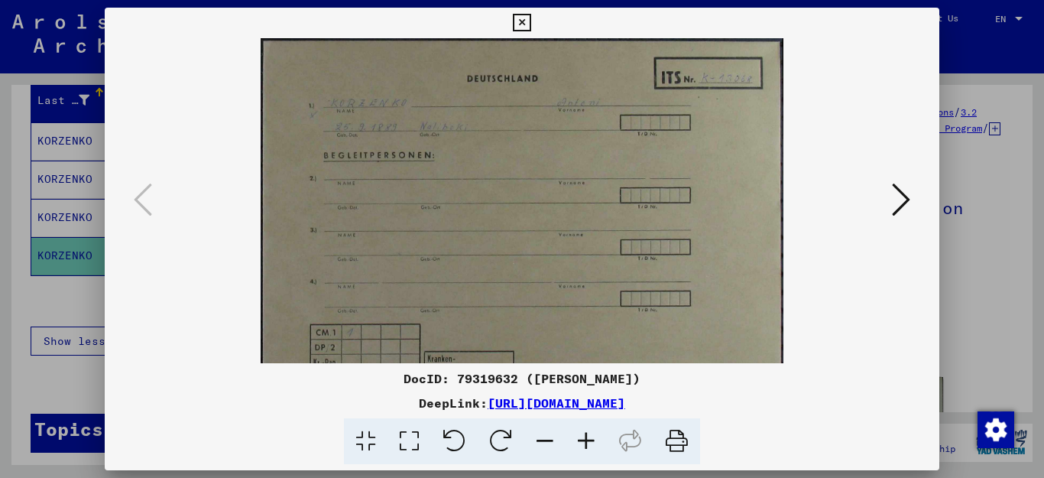
click at [581, 438] on icon at bounding box center [585, 441] width 41 height 47
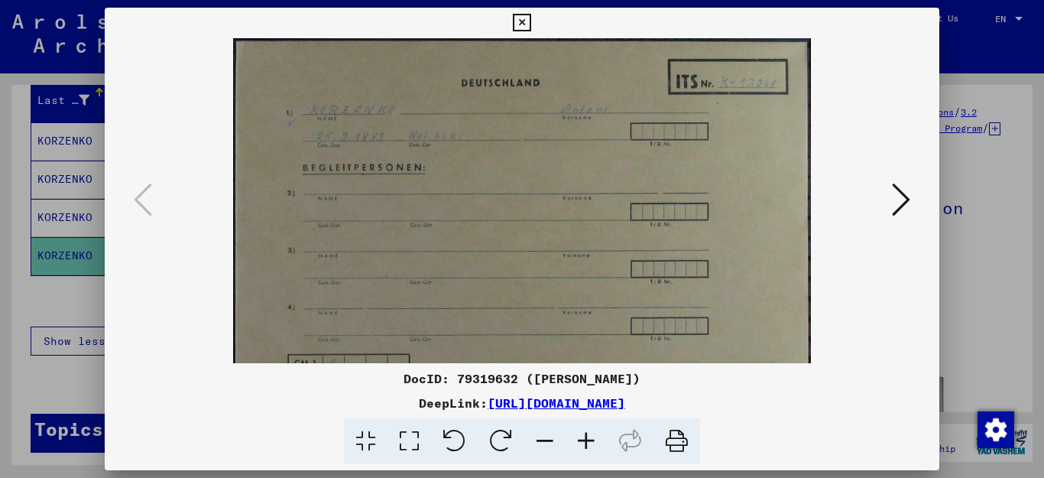
click at [581, 438] on icon at bounding box center [585, 441] width 41 height 47
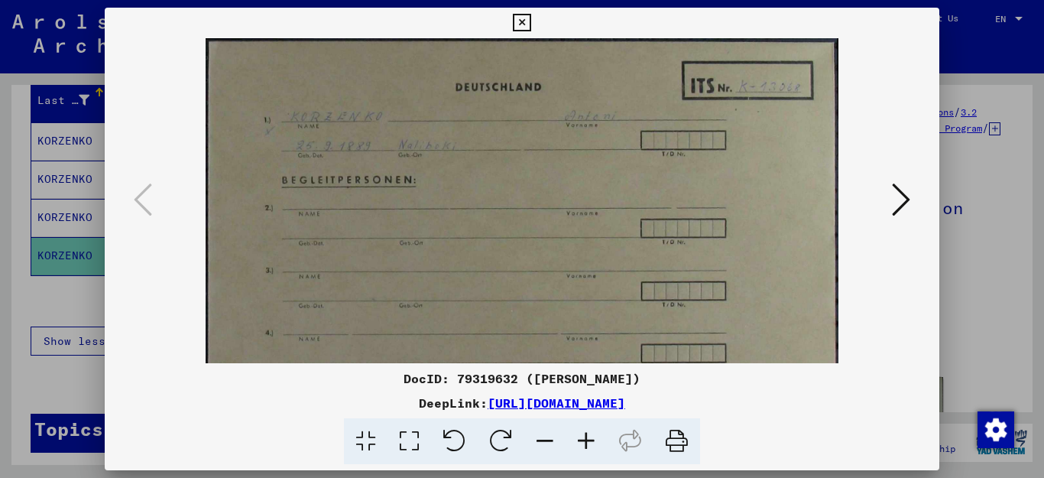
click at [581, 438] on icon at bounding box center [585, 441] width 41 height 47
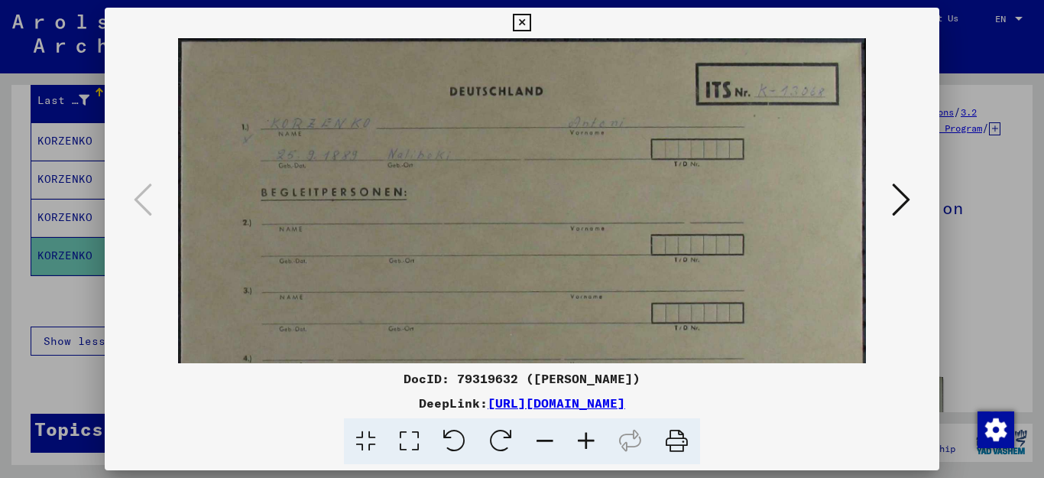
click at [581, 438] on icon at bounding box center [585, 441] width 41 height 47
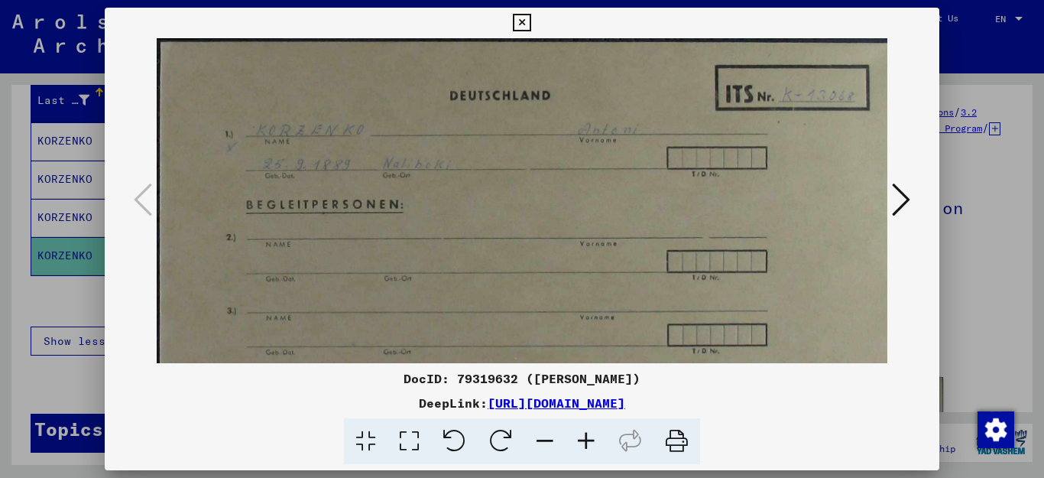
click at [581, 436] on icon at bounding box center [585, 441] width 41 height 47
click at [581, 435] on icon at bounding box center [585, 441] width 41 height 47
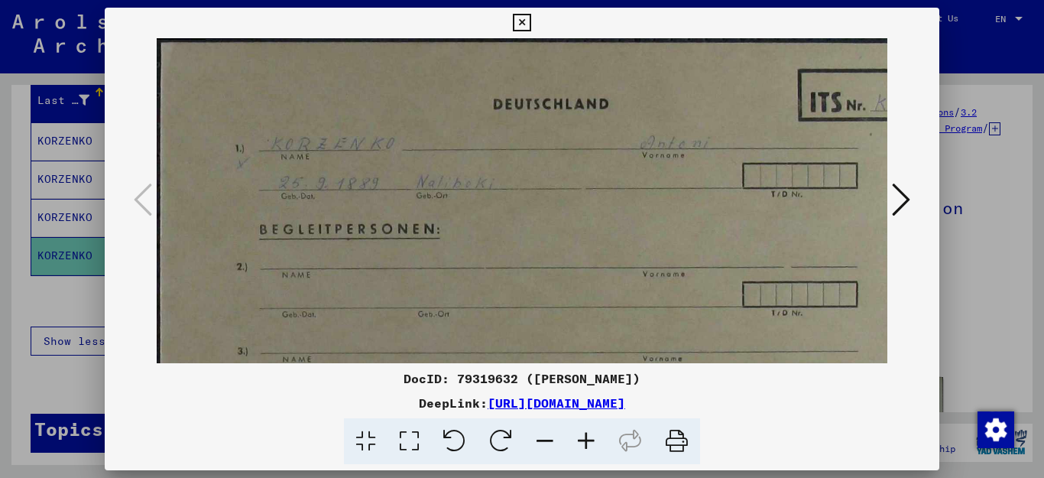
click at [579, 432] on icon at bounding box center [585, 441] width 41 height 47
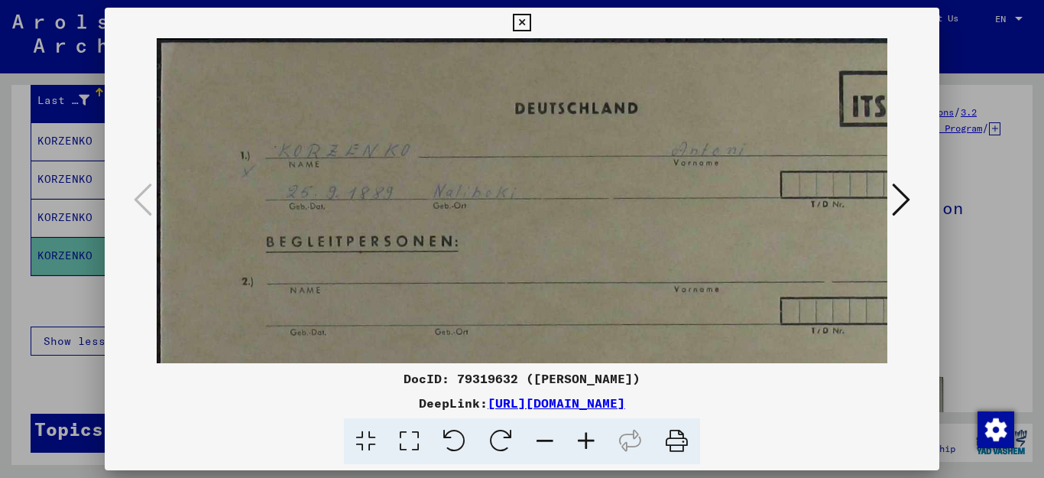
click at [902, 196] on icon at bounding box center [901, 199] width 18 height 37
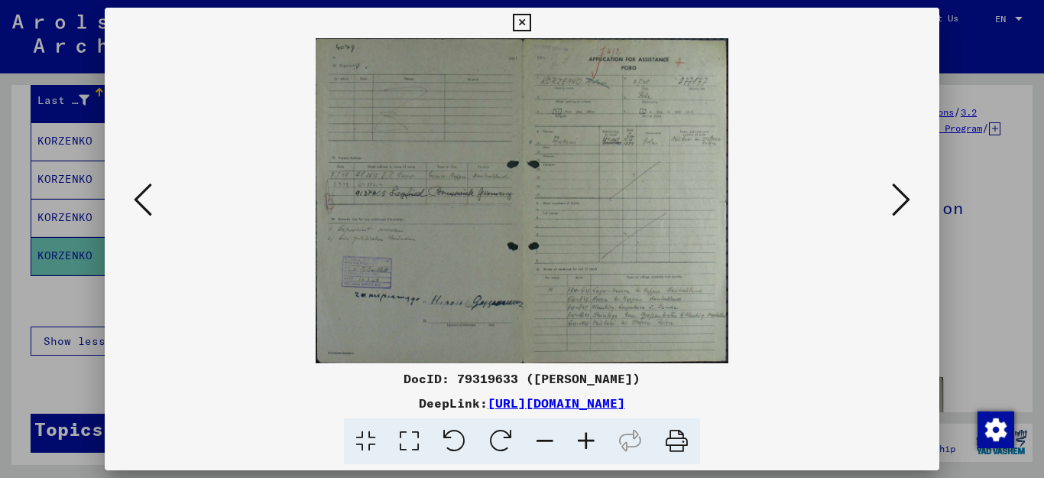
click at [583, 435] on icon at bounding box center [585, 441] width 41 height 47
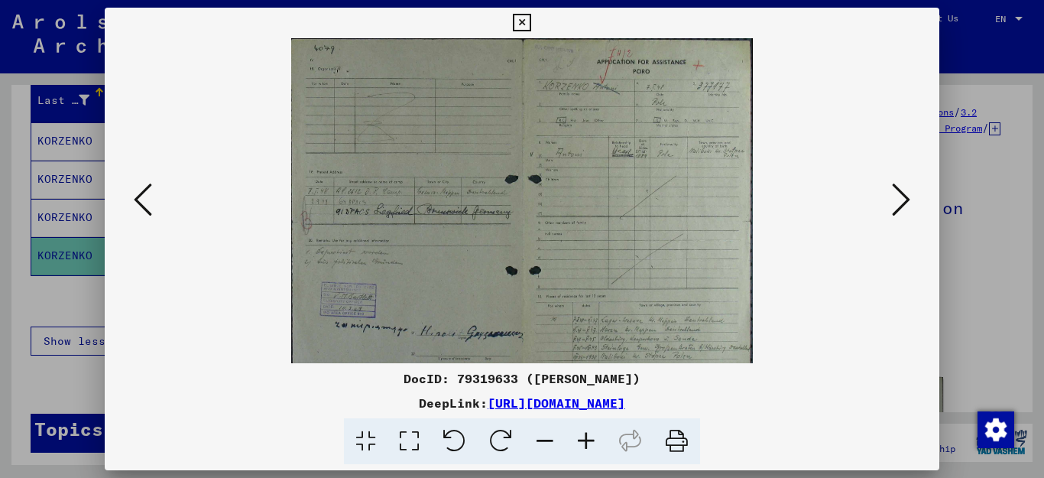
click at [585, 435] on icon at bounding box center [585, 441] width 41 height 47
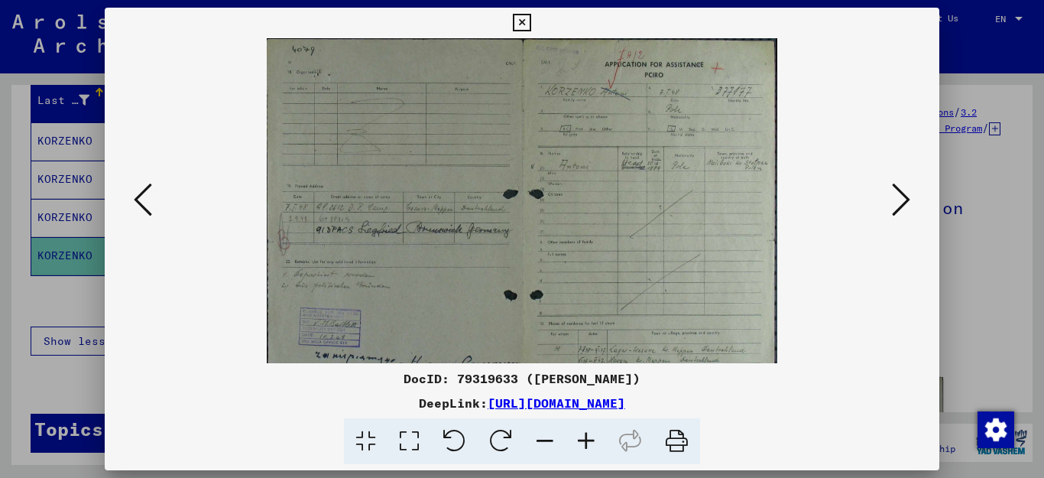
click at [586, 435] on icon at bounding box center [585, 441] width 41 height 47
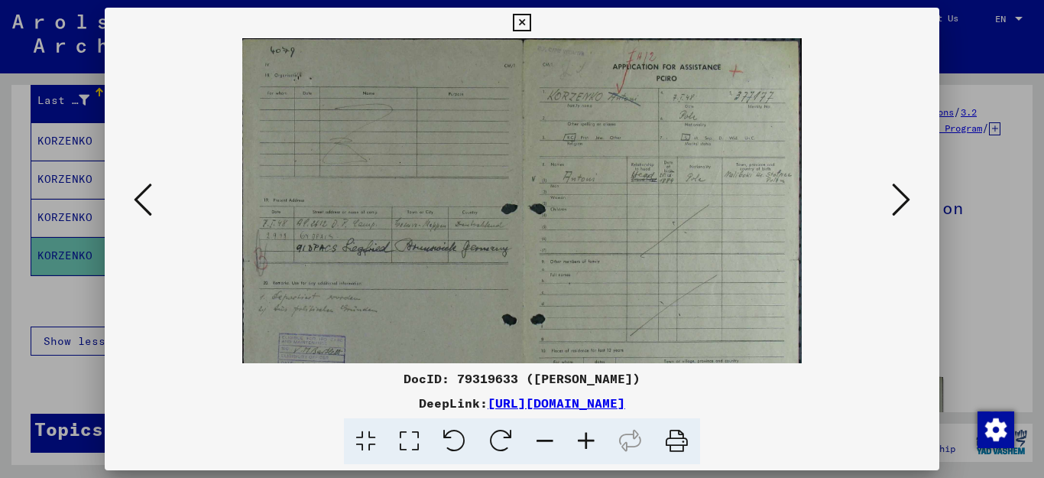
click at [586, 435] on icon at bounding box center [585, 441] width 41 height 47
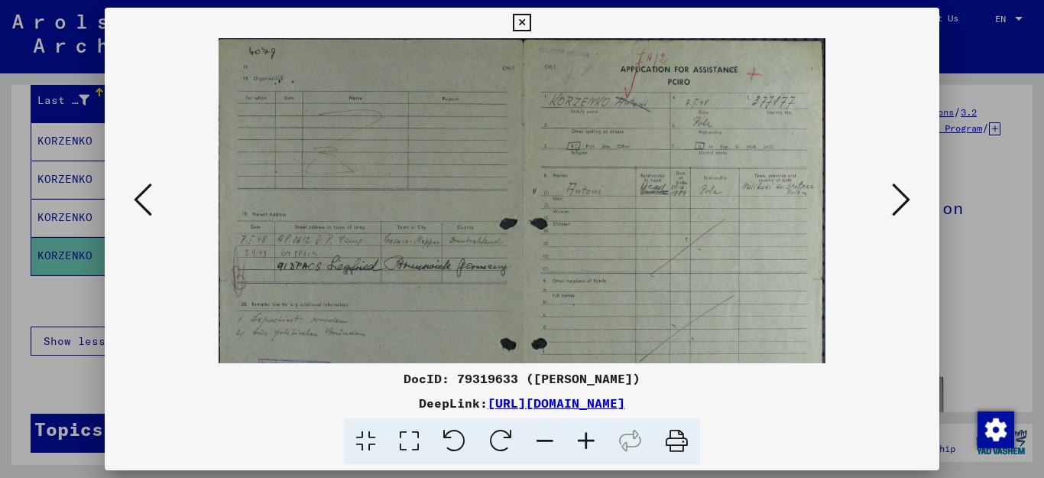
click at [586, 435] on icon at bounding box center [585, 441] width 41 height 47
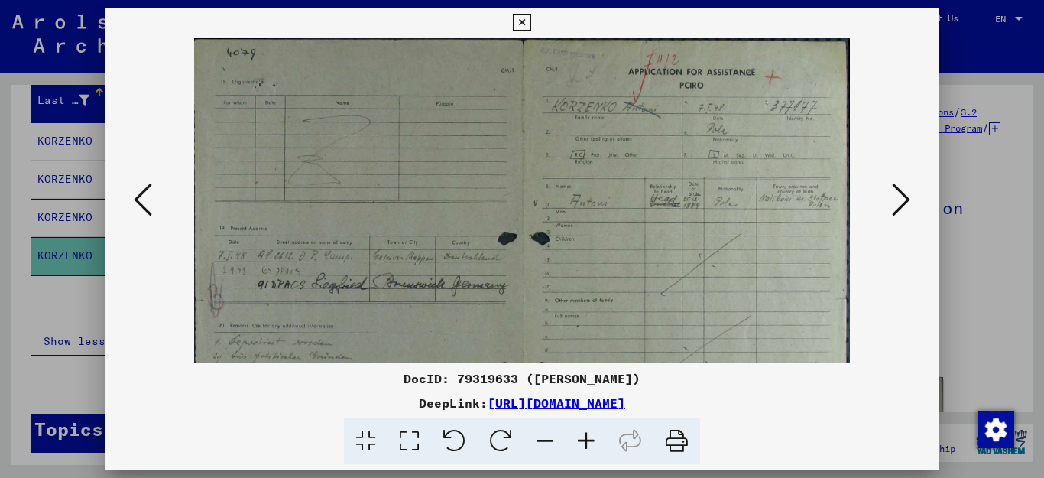
click at [586, 435] on icon at bounding box center [585, 441] width 41 height 47
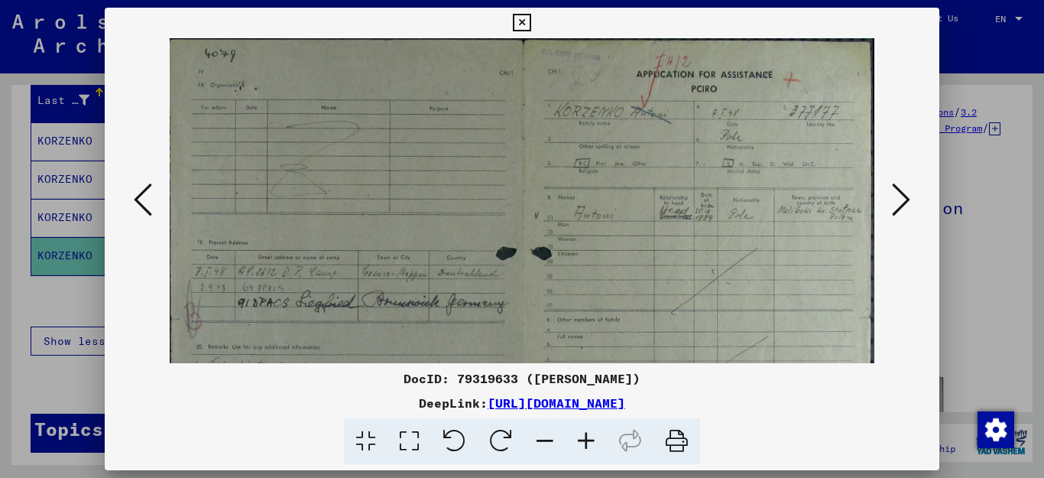
click at [586, 435] on icon at bounding box center [585, 441] width 41 height 47
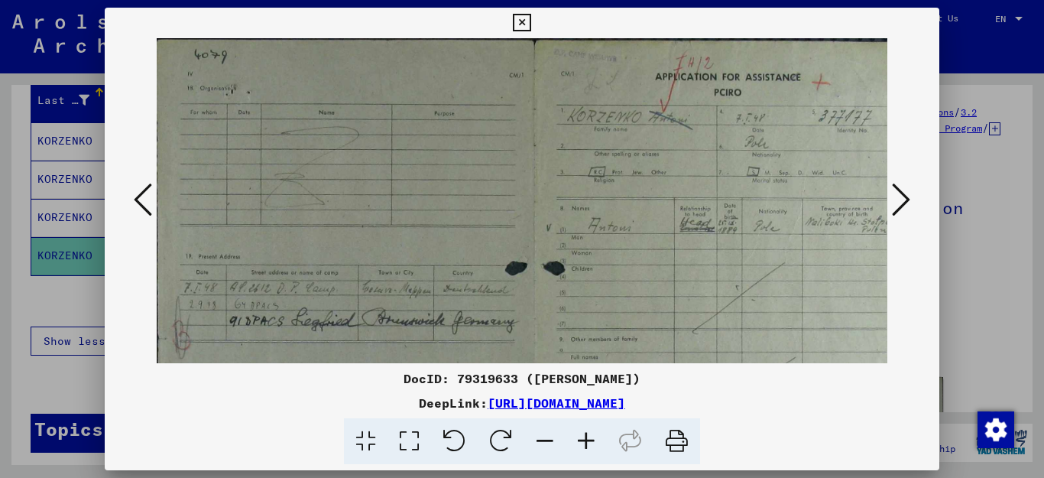
click at [587, 435] on icon at bounding box center [585, 441] width 41 height 47
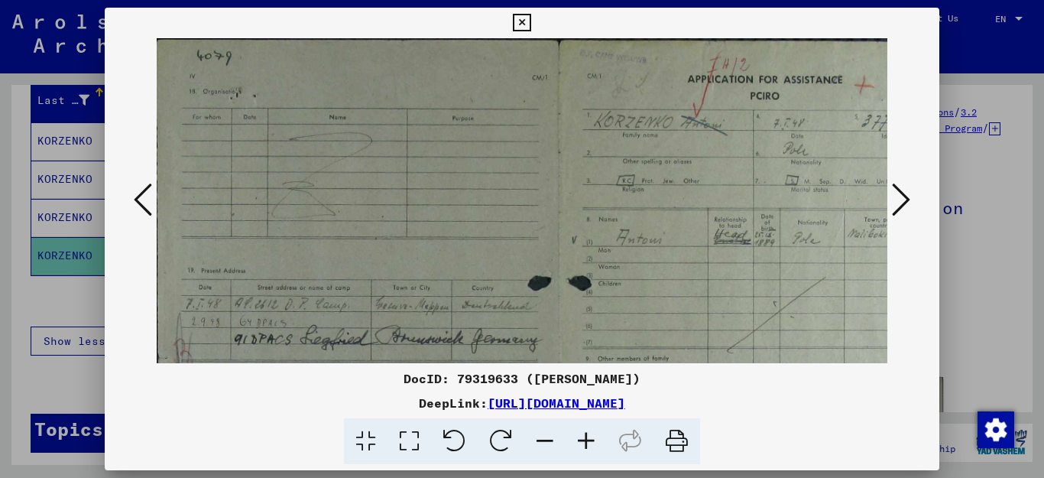
click at [587, 435] on icon at bounding box center [585, 441] width 41 height 47
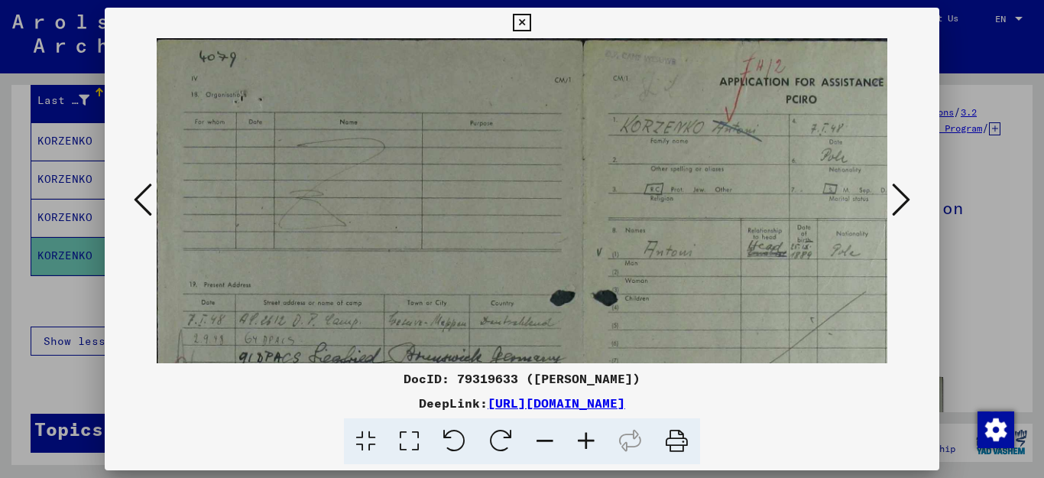
click at [587, 434] on icon at bounding box center [585, 441] width 41 height 47
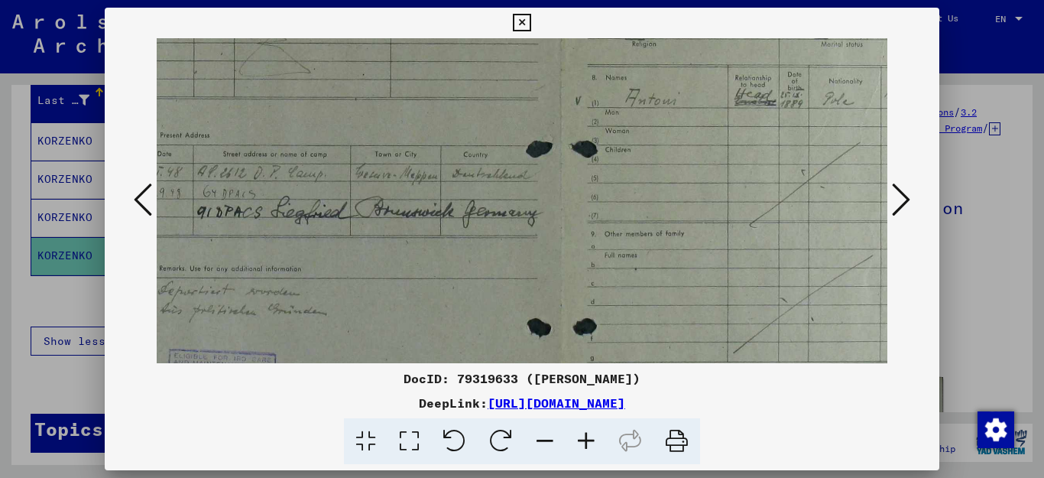
scroll to position [168, 45]
drag, startPoint x: 620, startPoint y: 311, endPoint x: 575, endPoint y: 143, distance: 174.0
click at [575, 143] on img at bounding box center [561, 223] width 898 height 707
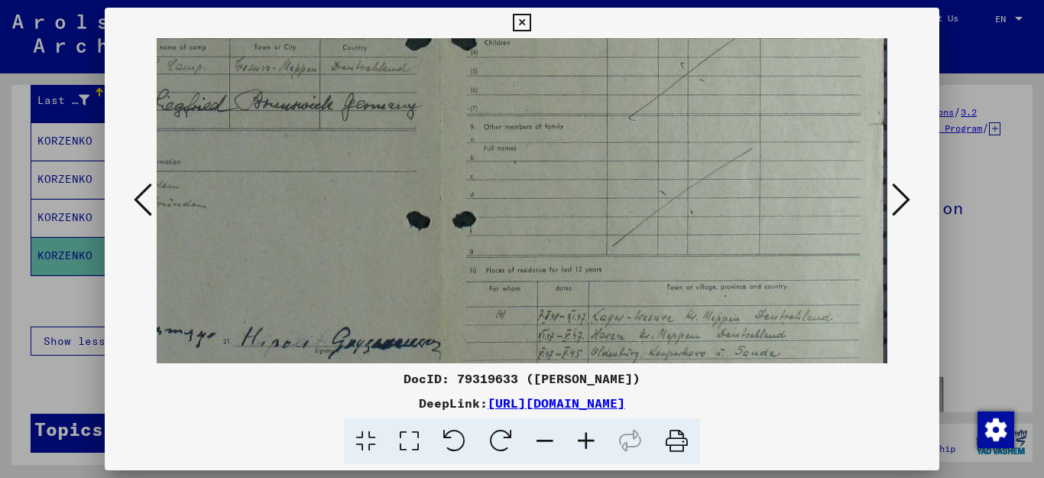
scroll to position [266, 167]
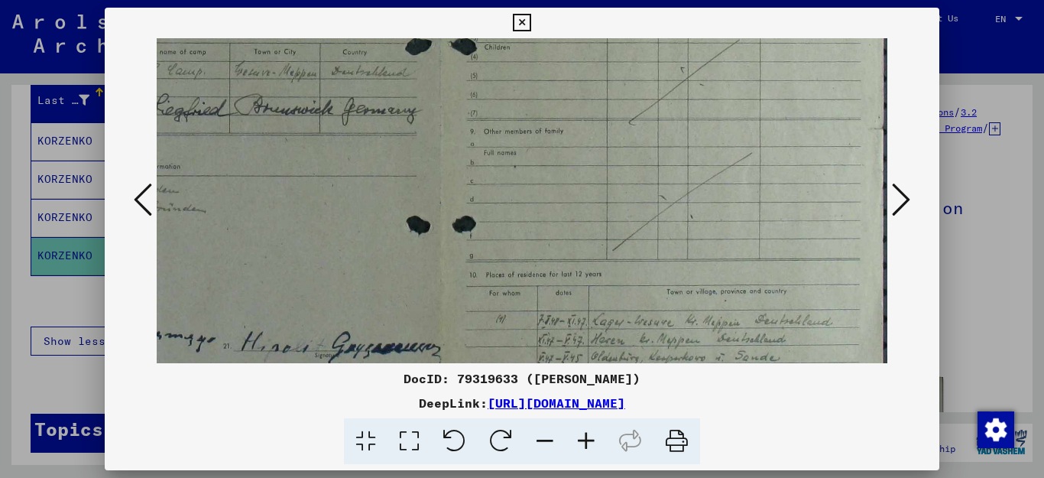
drag, startPoint x: 620, startPoint y: 298, endPoint x: 526, endPoint y: 203, distance: 134.0
click at [529, 200] on img at bounding box center [438, 125] width 898 height 707
click at [530, 20] on icon at bounding box center [522, 23] width 18 height 18
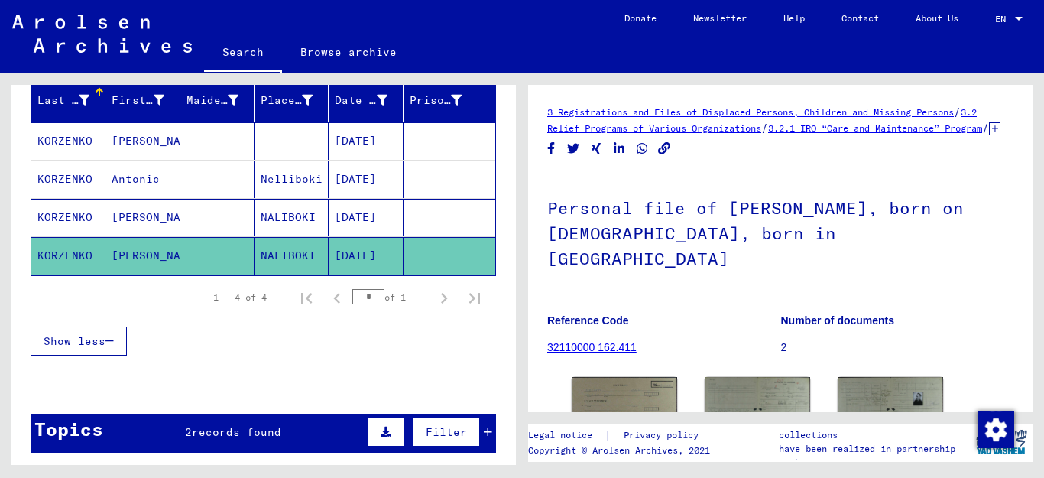
scroll to position [0, 0]
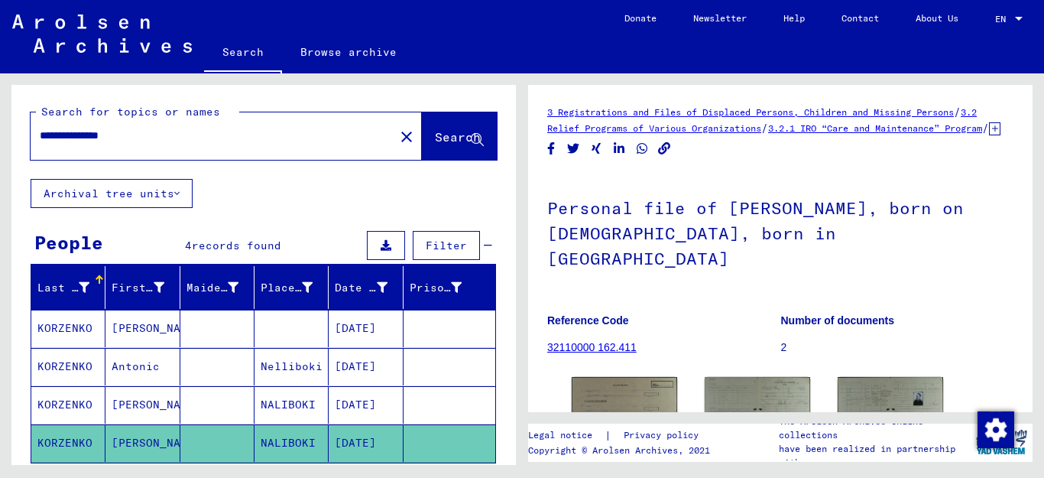
drag, startPoint x: 170, startPoint y: 138, endPoint x: 0, endPoint y: 138, distance: 169.6
click at [0, 138] on div "**********" at bounding box center [261, 268] width 522 height 391
click at [108, 134] on input "**********" at bounding box center [212, 136] width 345 height 16
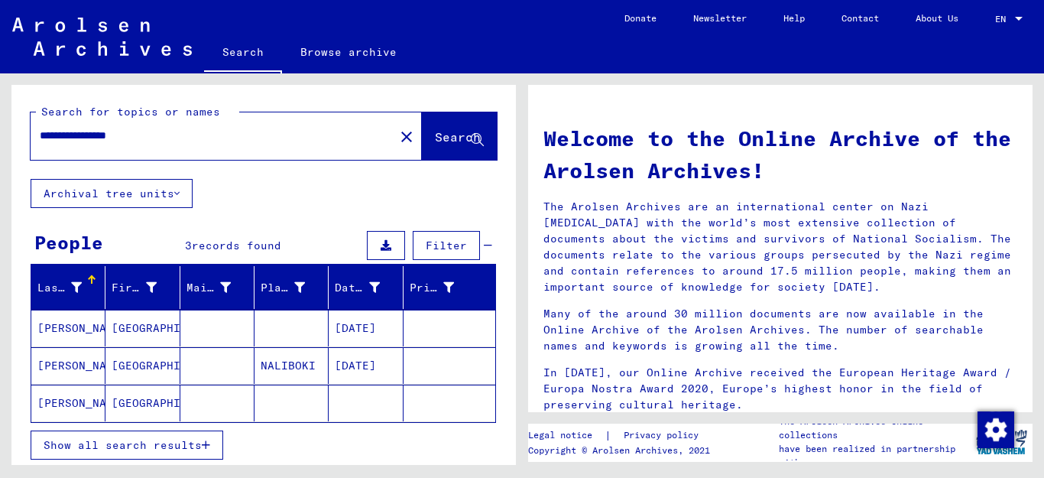
click at [200, 447] on span "Show all search results" at bounding box center [123, 445] width 158 height 14
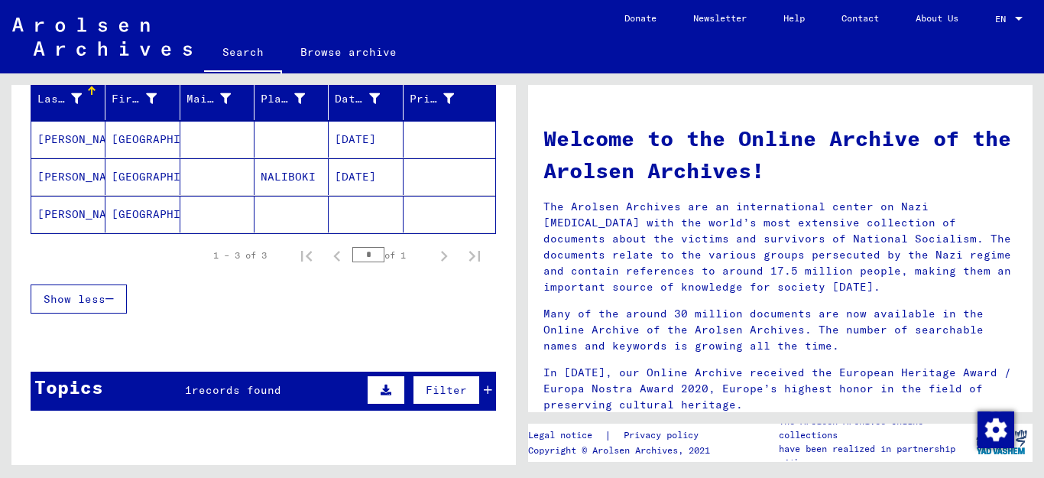
scroll to position [192, 0]
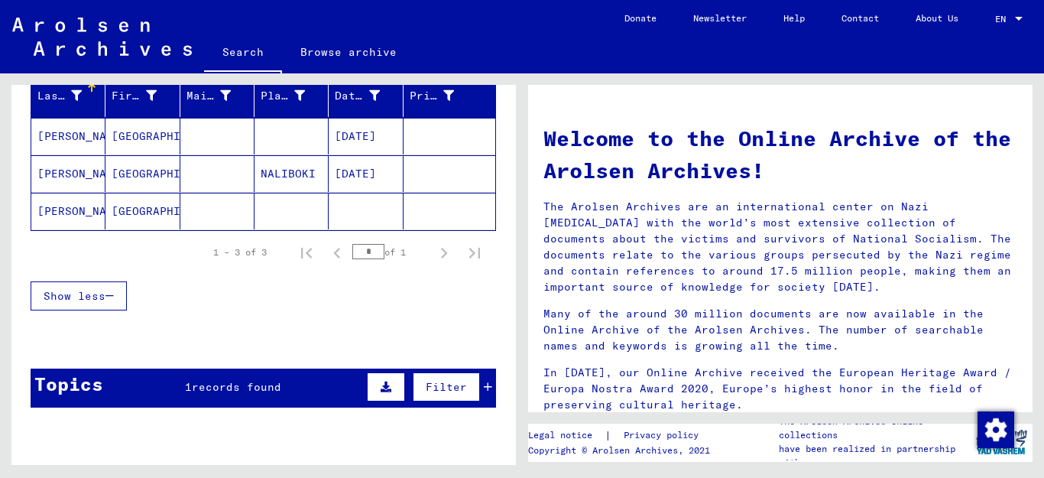
click at [78, 135] on mat-cell "[PERSON_NAME]" at bounding box center [68, 136] width 74 height 37
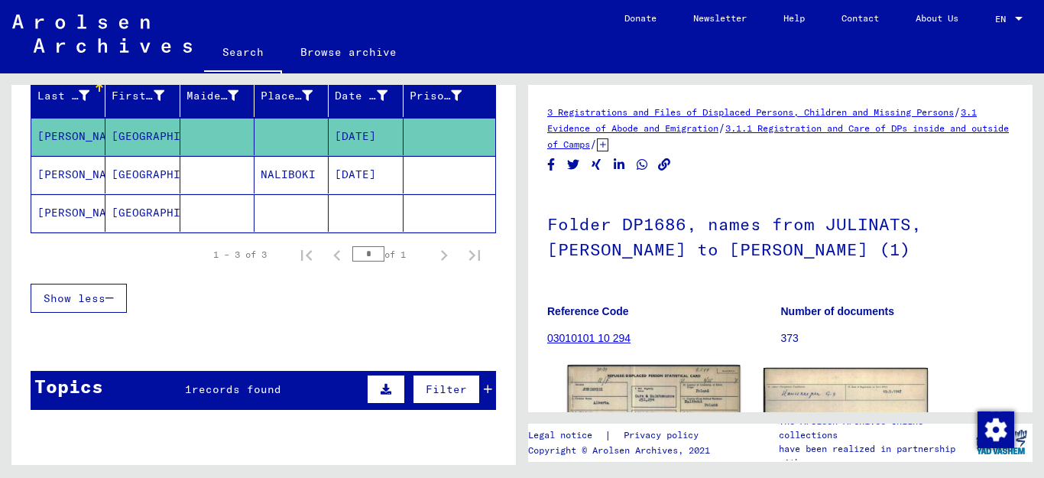
click at [672, 390] on img at bounding box center [654, 418] width 173 height 108
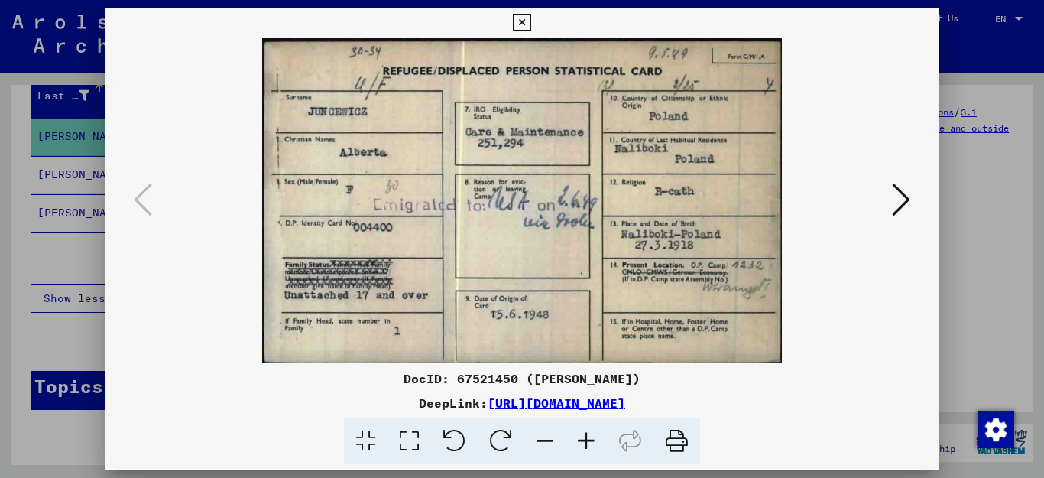
click at [904, 199] on icon at bounding box center [901, 199] width 18 height 37
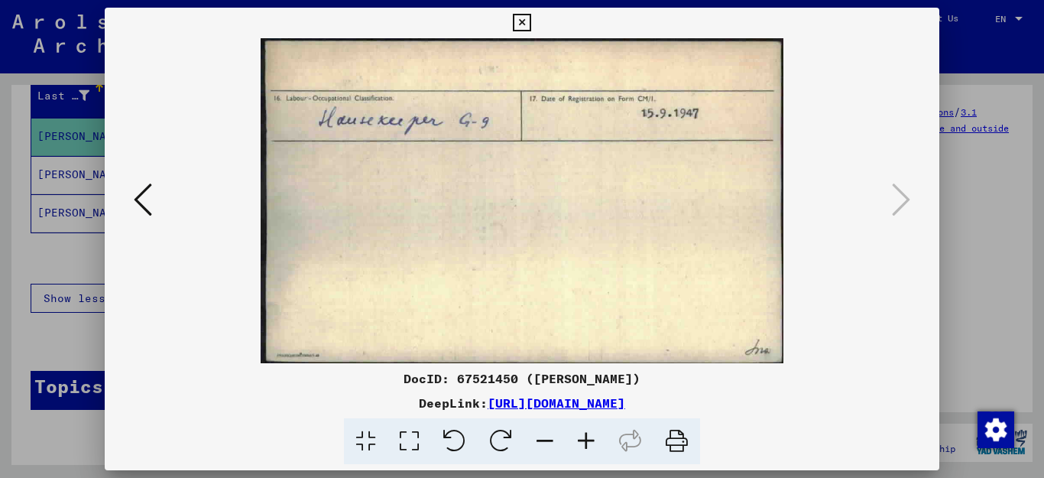
click at [530, 21] on icon at bounding box center [522, 23] width 18 height 18
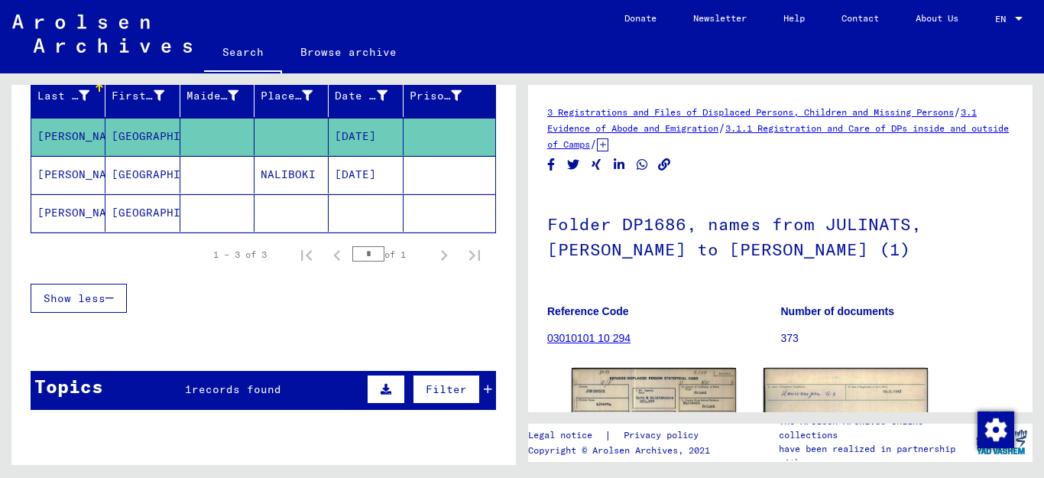
click at [57, 173] on mat-cell "[PERSON_NAME]" at bounding box center [68, 174] width 74 height 37
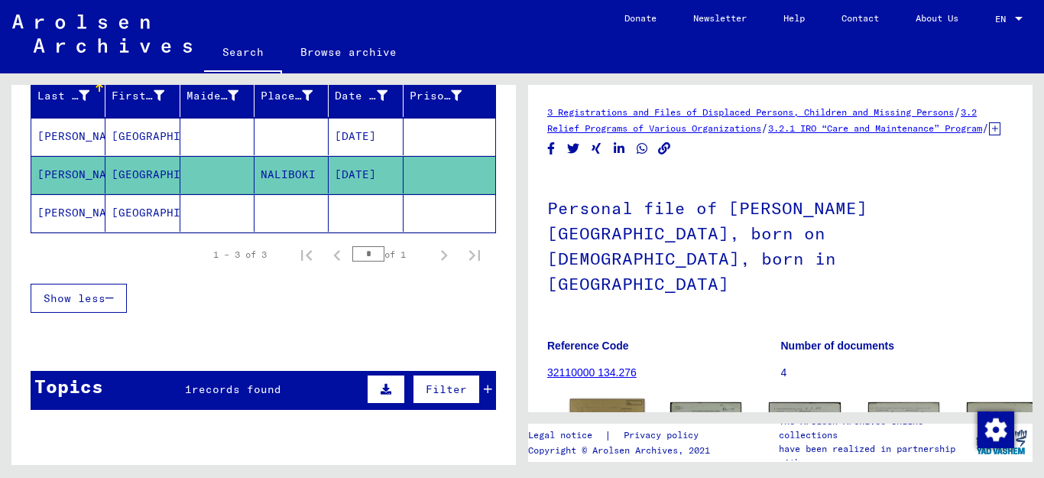
click at [592, 399] on img at bounding box center [607, 424] width 75 height 51
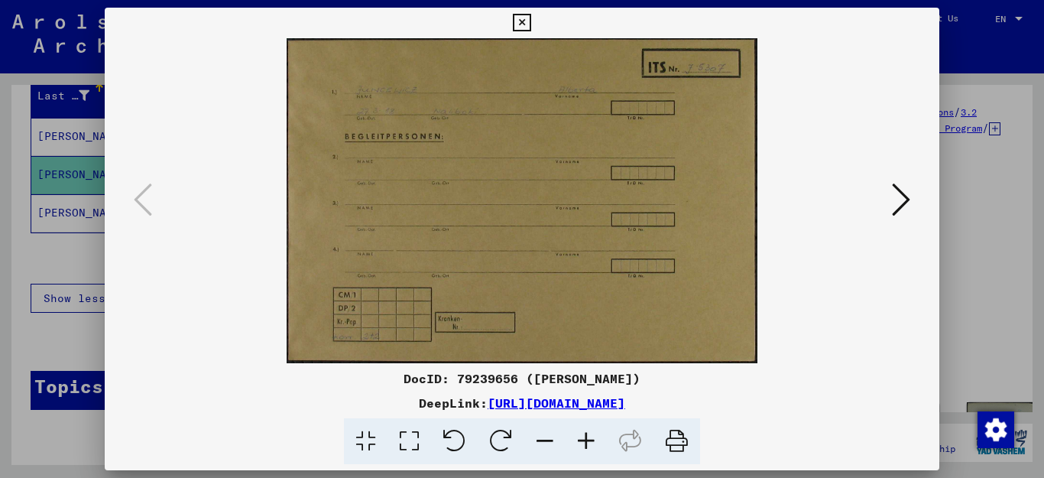
click at [586, 442] on icon at bounding box center [585, 441] width 41 height 47
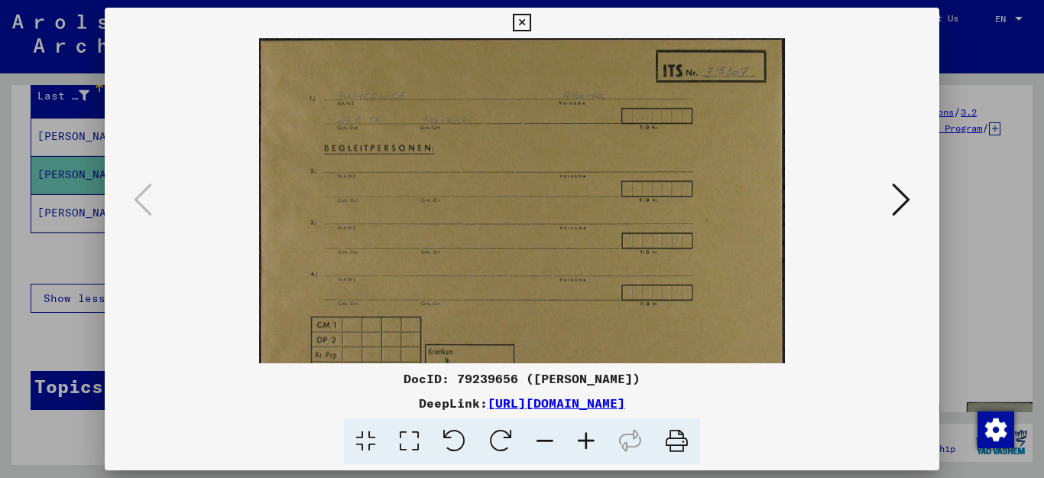
click at [586, 442] on icon at bounding box center [585, 441] width 41 height 47
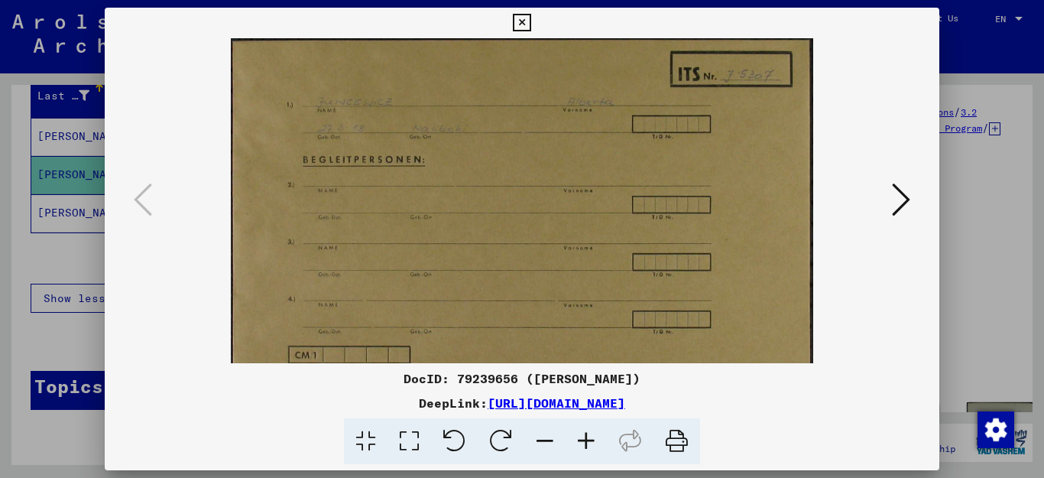
click at [586, 442] on icon at bounding box center [585, 441] width 41 height 47
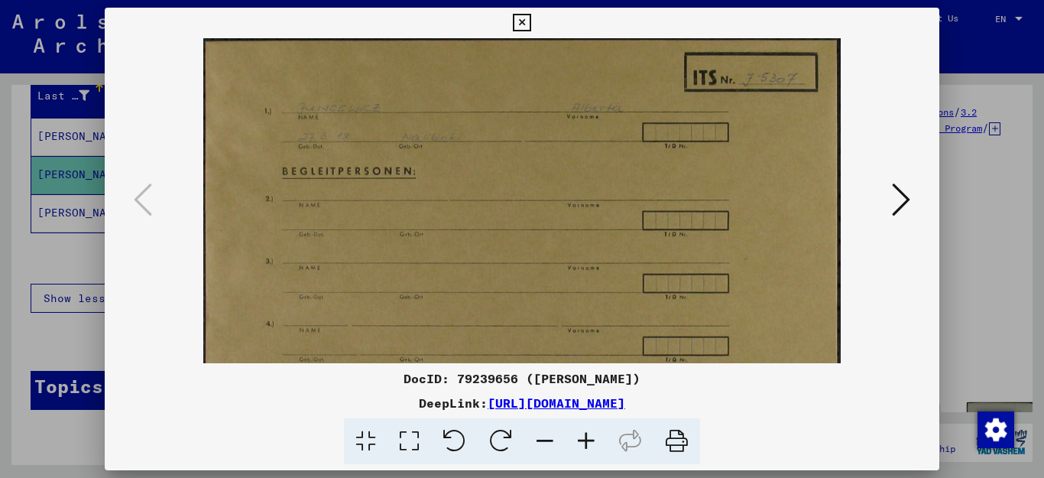
click at [586, 442] on icon at bounding box center [585, 441] width 41 height 47
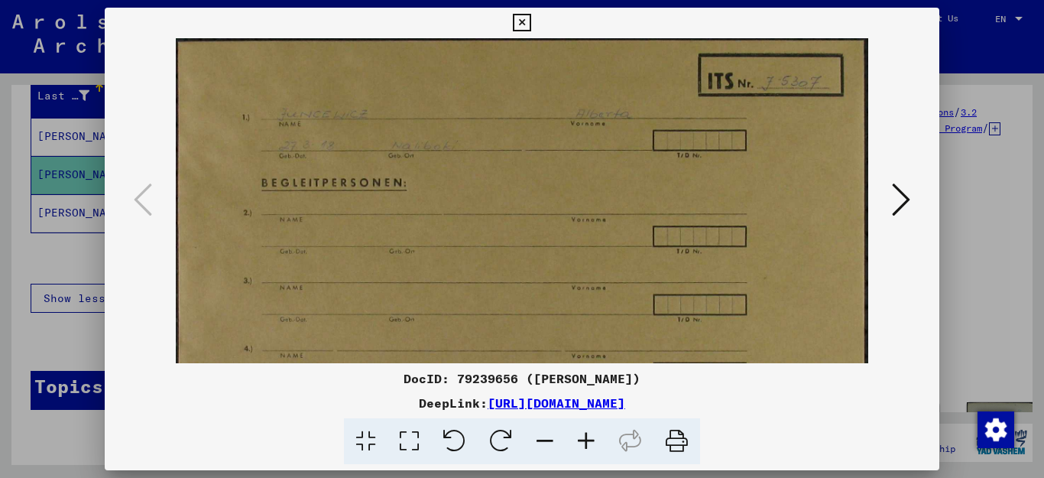
click at [586, 442] on icon at bounding box center [585, 441] width 41 height 47
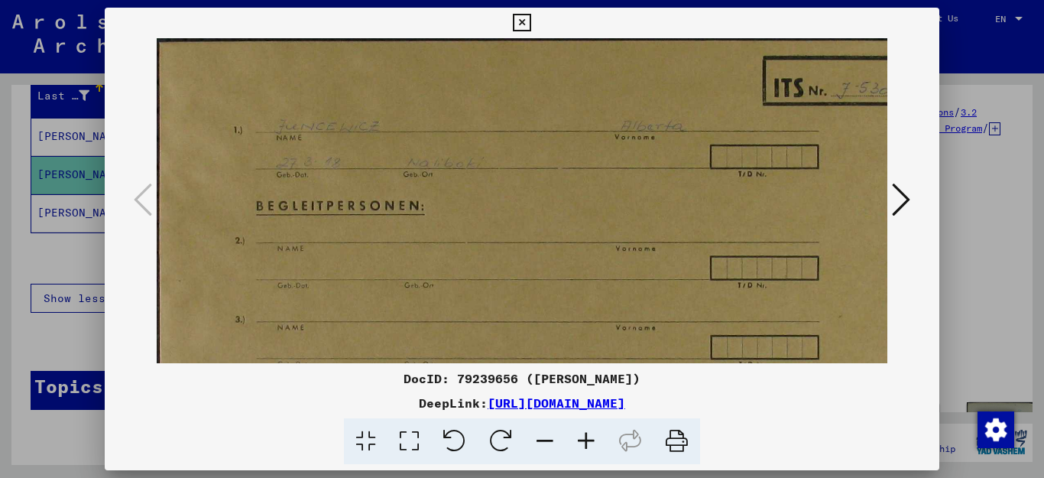
click at [586, 442] on icon at bounding box center [585, 441] width 41 height 47
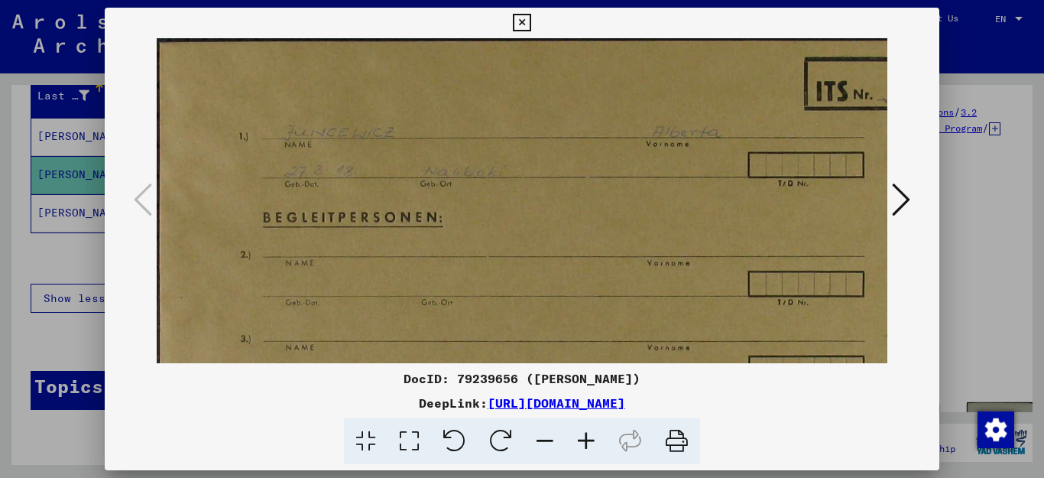
click at [909, 199] on icon at bounding box center [901, 199] width 18 height 37
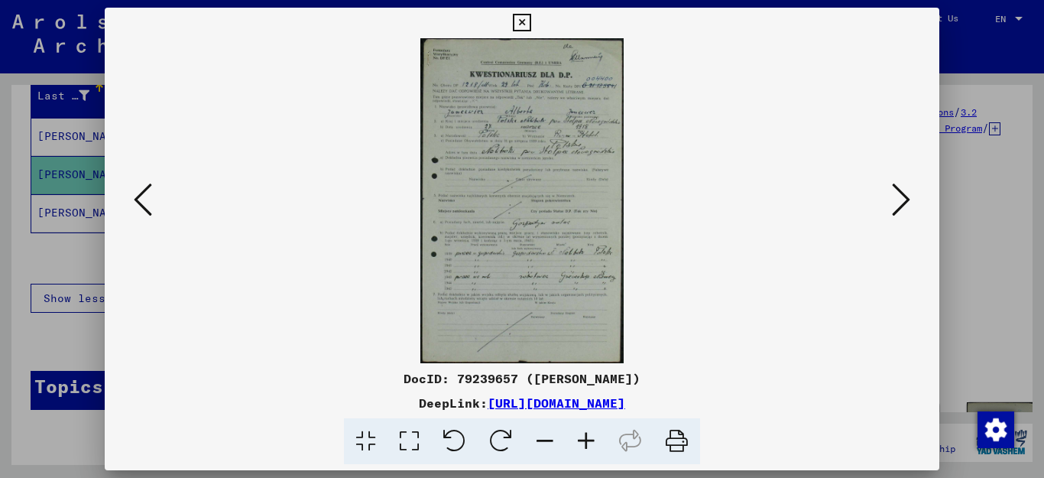
click at [585, 435] on icon at bounding box center [585, 441] width 41 height 47
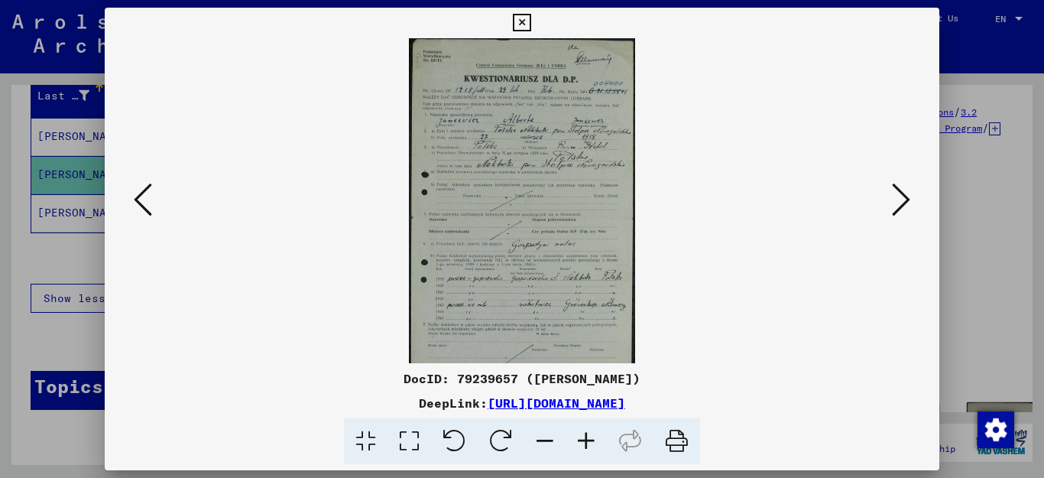
click at [585, 435] on icon at bounding box center [585, 441] width 41 height 47
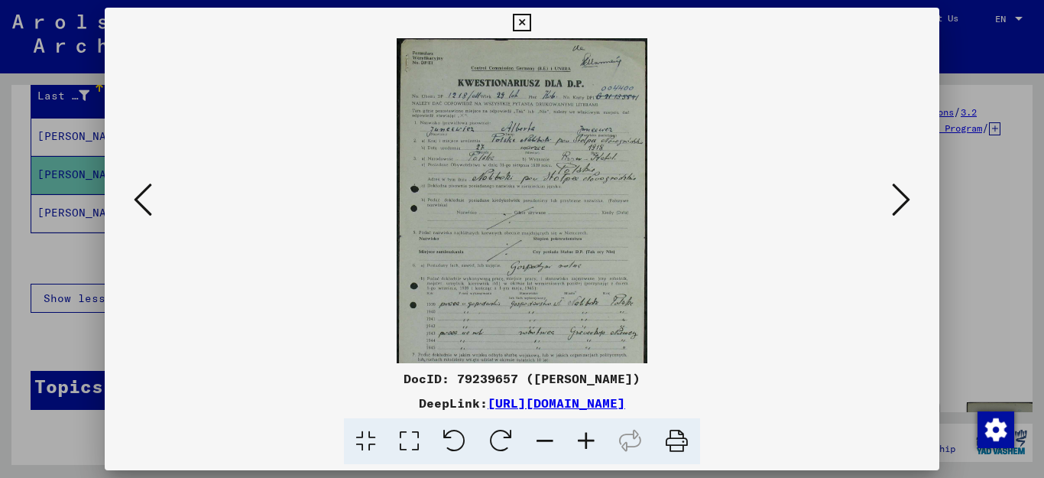
click at [585, 435] on icon at bounding box center [585, 441] width 41 height 47
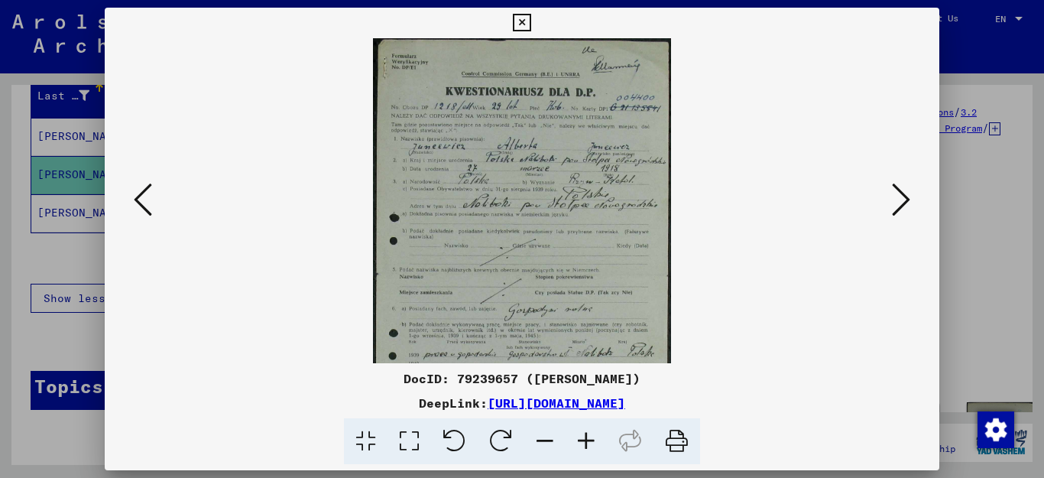
click at [585, 435] on icon at bounding box center [585, 441] width 41 height 47
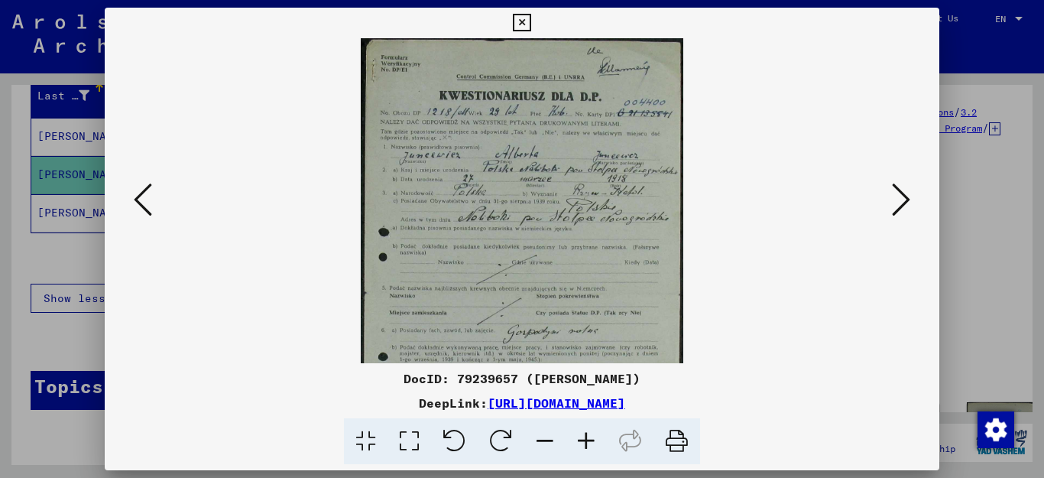
click at [585, 435] on icon at bounding box center [585, 441] width 41 height 47
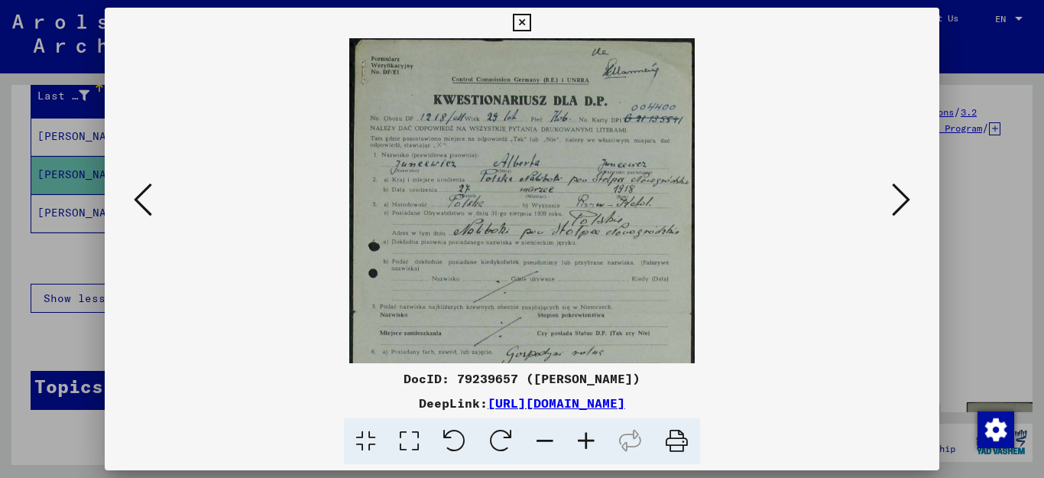
click at [585, 435] on icon at bounding box center [585, 441] width 41 height 47
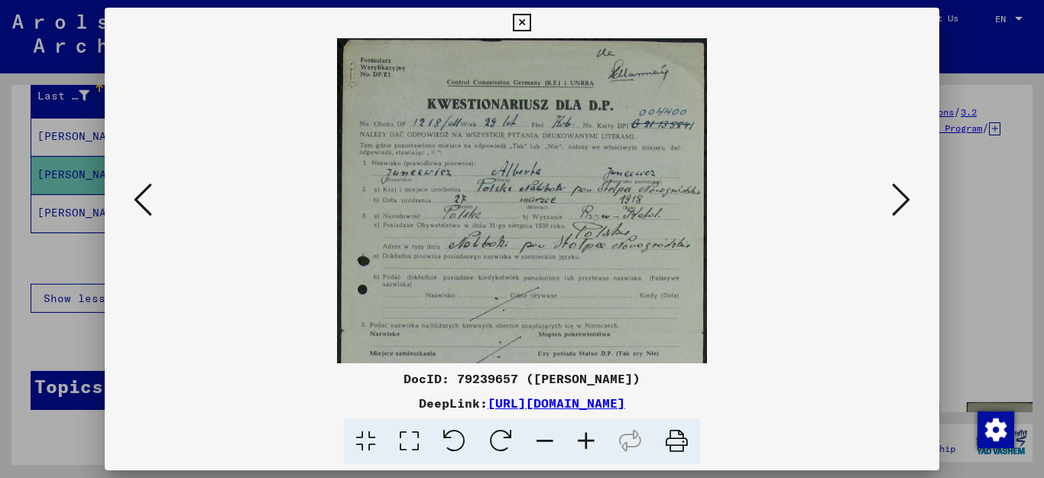
click at [585, 435] on icon at bounding box center [585, 441] width 41 height 47
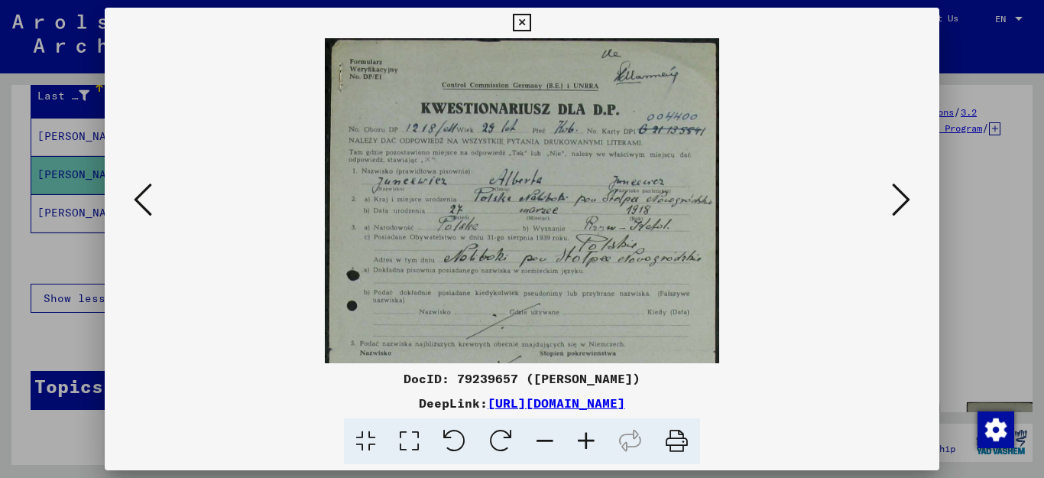
click at [585, 435] on icon at bounding box center [585, 441] width 41 height 47
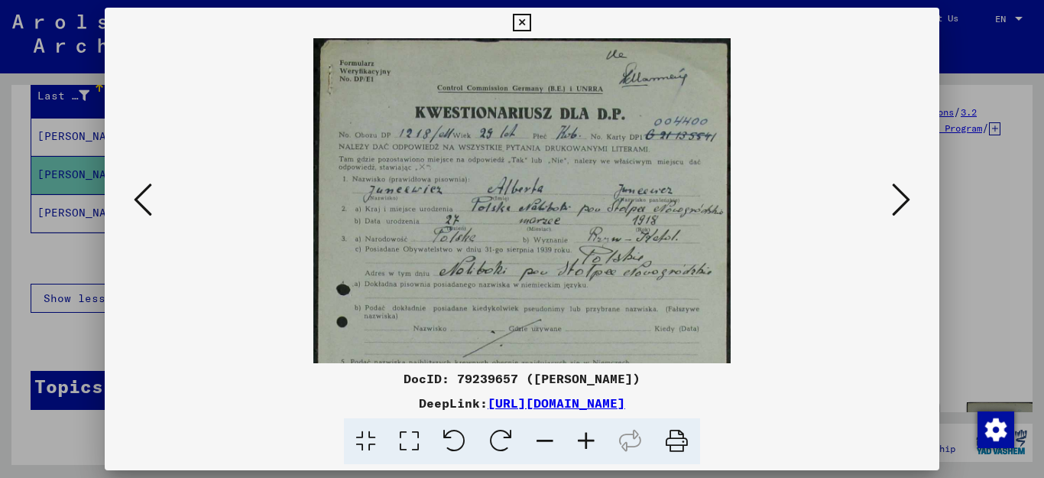
click at [584, 435] on icon at bounding box center [585, 441] width 41 height 47
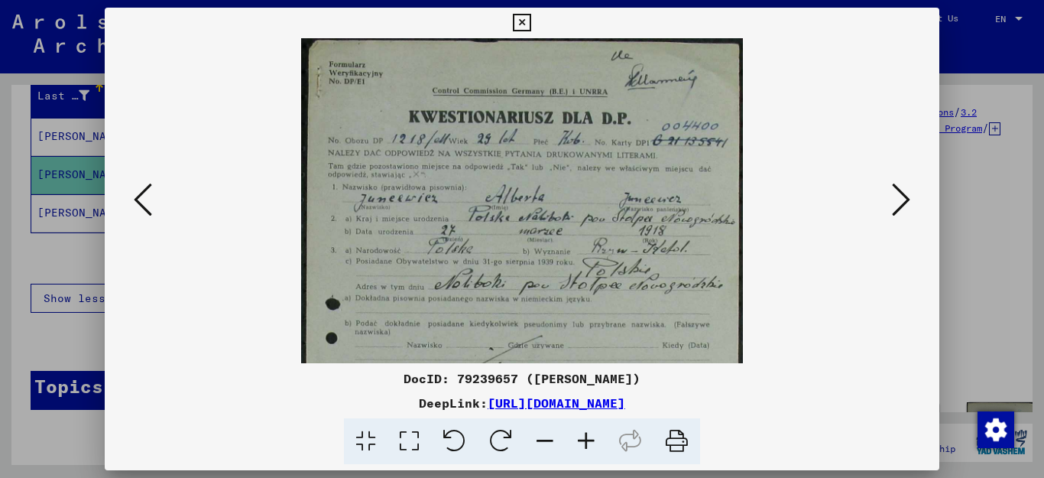
click at [584, 435] on icon at bounding box center [585, 441] width 41 height 47
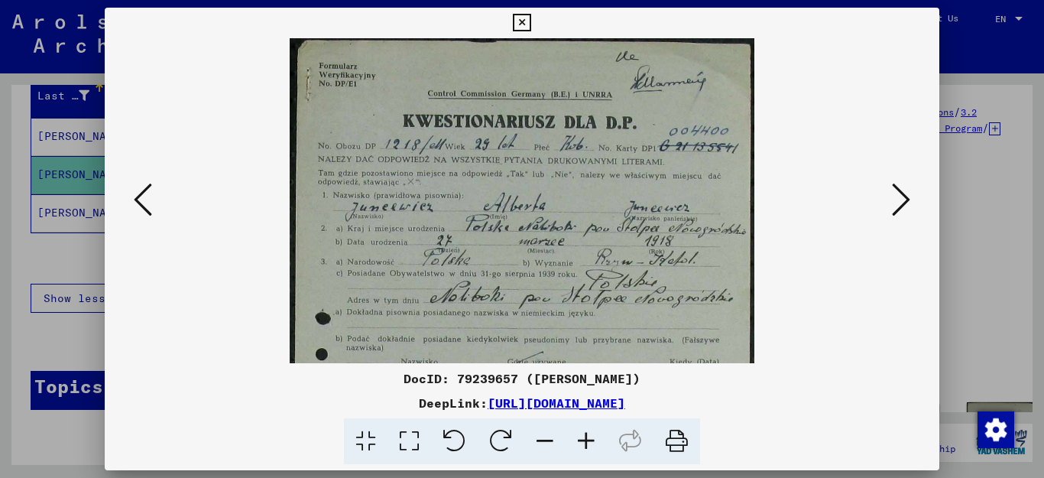
click at [584, 435] on icon at bounding box center [585, 441] width 41 height 47
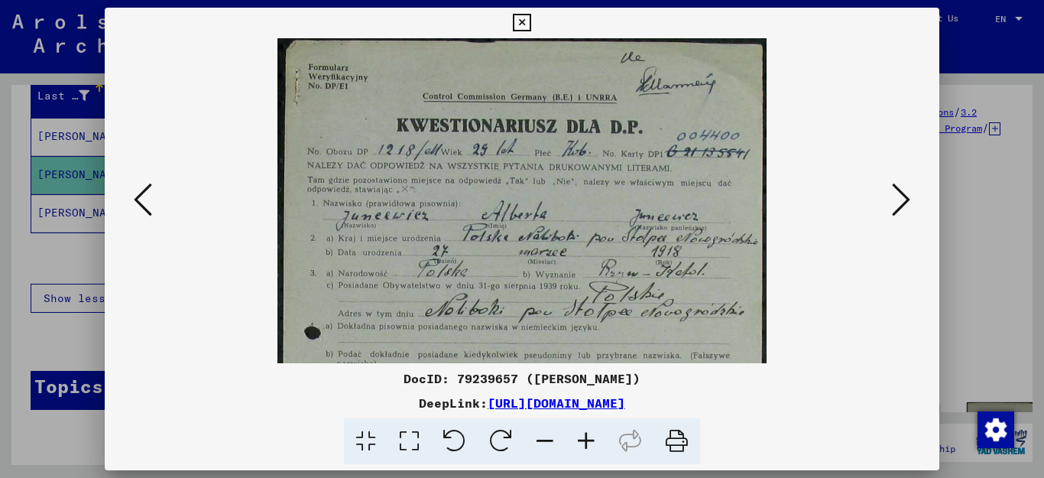
click at [584, 435] on icon at bounding box center [585, 441] width 41 height 47
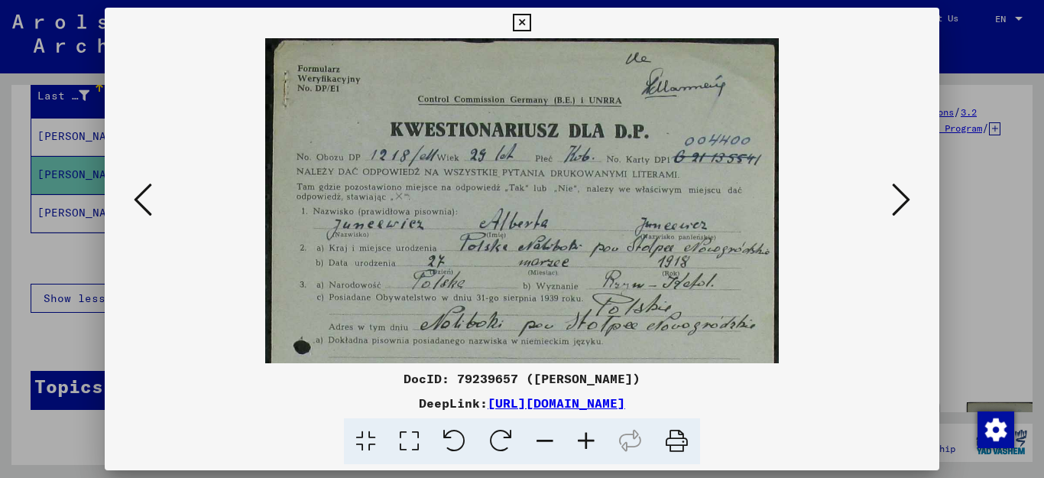
click at [584, 435] on icon at bounding box center [585, 441] width 41 height 47
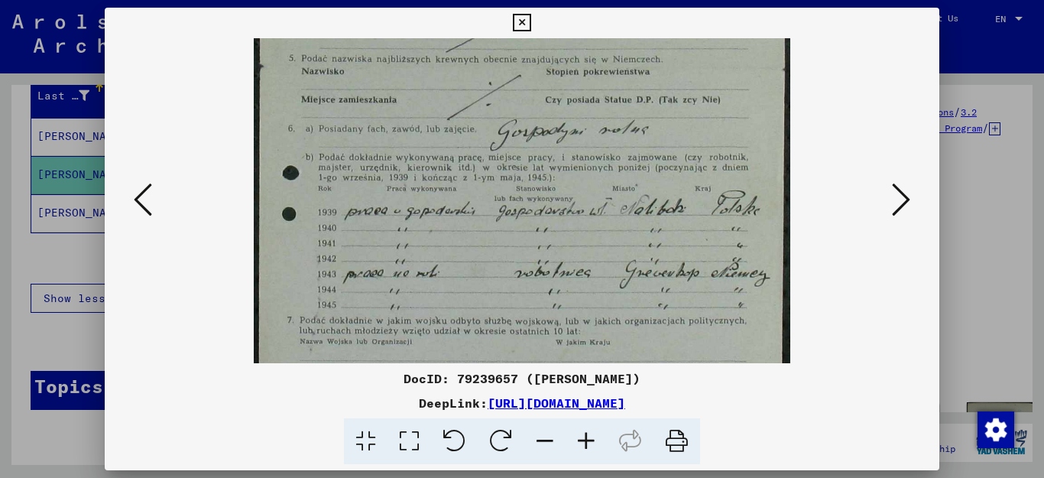
scroll to position [397, 0]
drag, startPoint x: 764, startPoint y: 330, endPoint x: 861, endPoint y: -67, distance: 409.0
click at [861, 0] on html "**********" at bounding box center [522, 239] width 1044 height 478
click at [901, 198] on icon at bounding box center [901, 199] width 18 height 37
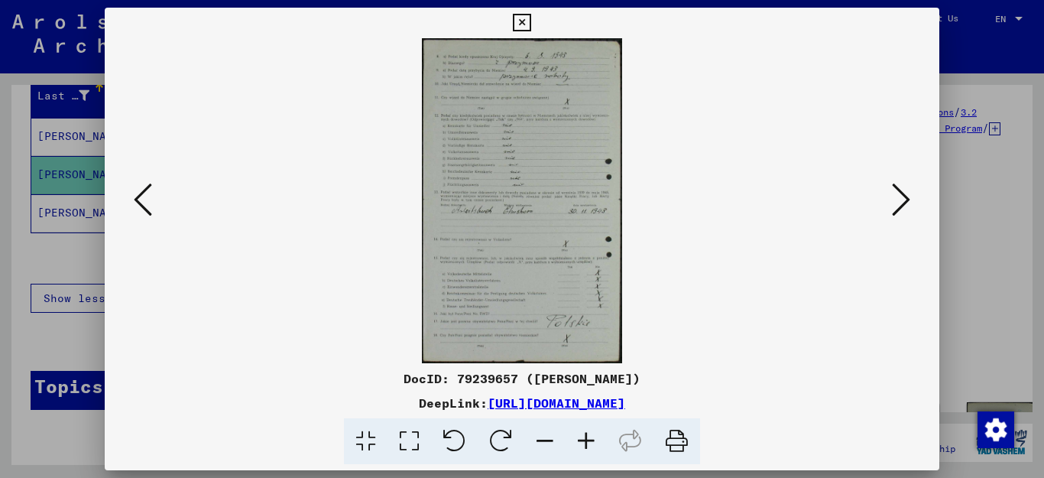
scroll to position [0, 0]
click at [901, 198] on icon at bounding box center [901, 199] width 18 height 37
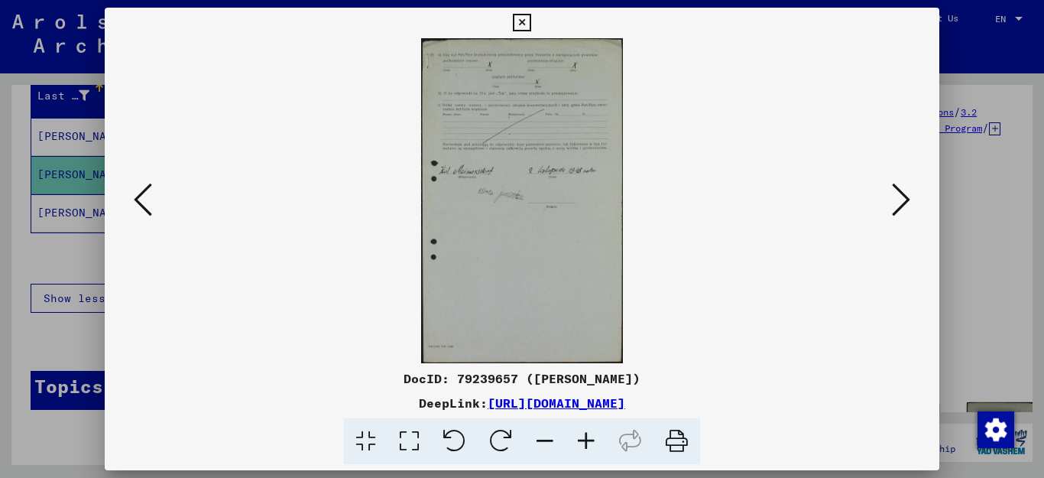
click at [901, 198] on icon at bounding box center [901, 199] width 18 height 37
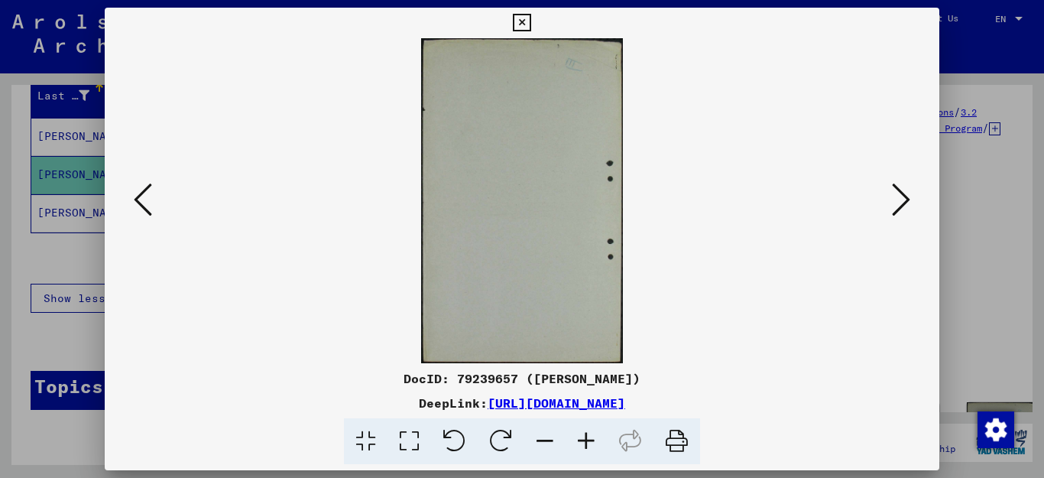
click at [901, 198] on icon at bounding box center [901, 199] width 18 height 37
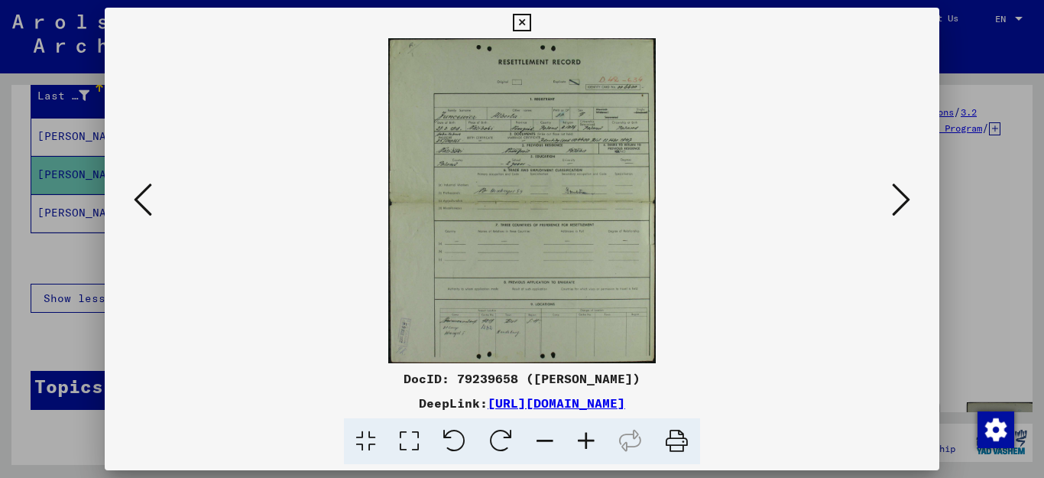
click at [584, 432] on icon at bounding box center [585, 441] width 41 height 47
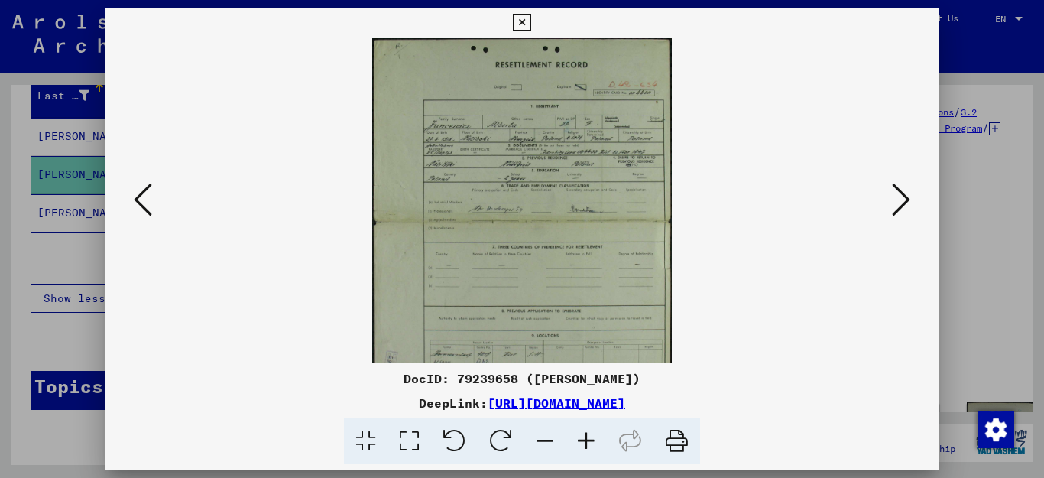
click at [583, 432] on icon at bounding box center [585, 441] width 41 height 47
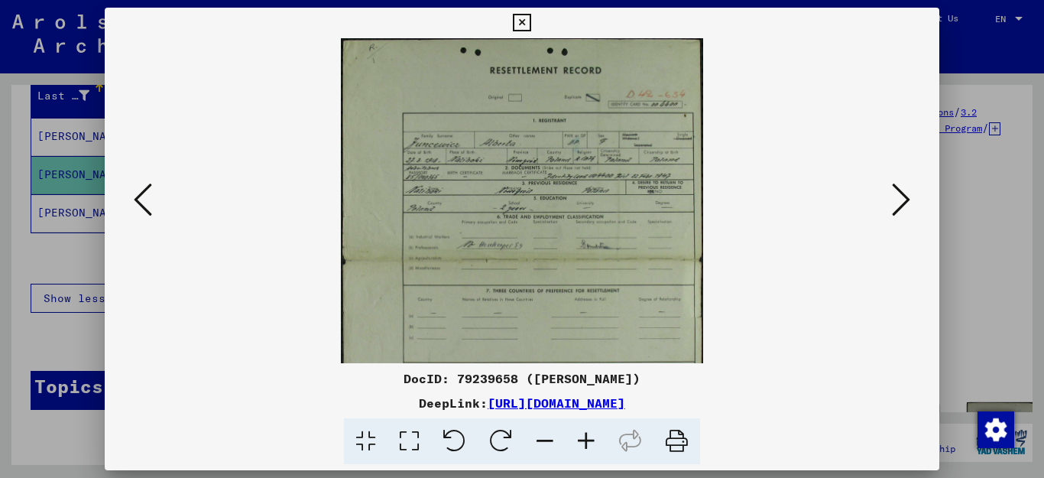
click at [583, 432] on icon at bounding box center [585, 441] width 41 height 47
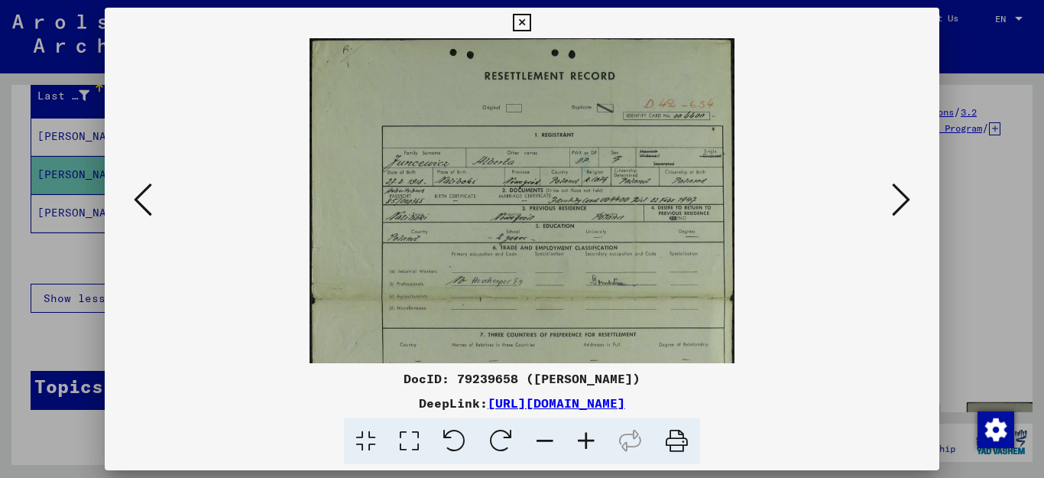
click at [583, 432] on icon at bounding box center [585, 441] width 41 height 47
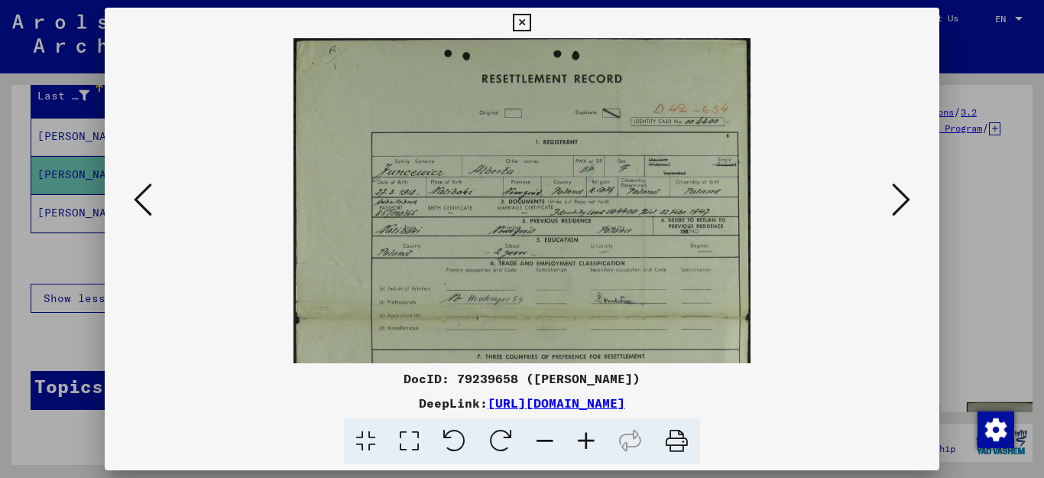
click at [583, 432] on icon at bounding box center [585, 441] width 41 height 47
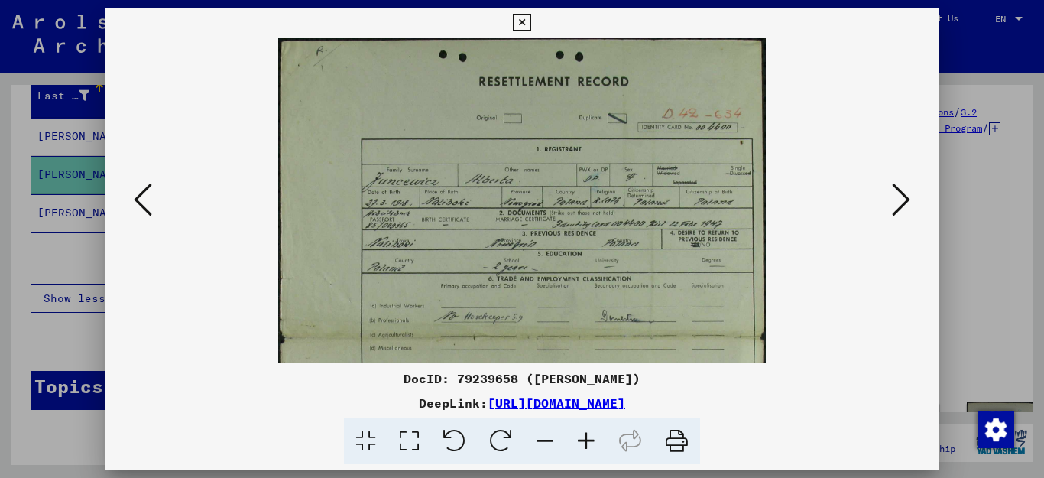
click at [583, 432] on icon at bounding box center [585, 441] width 41 height 47
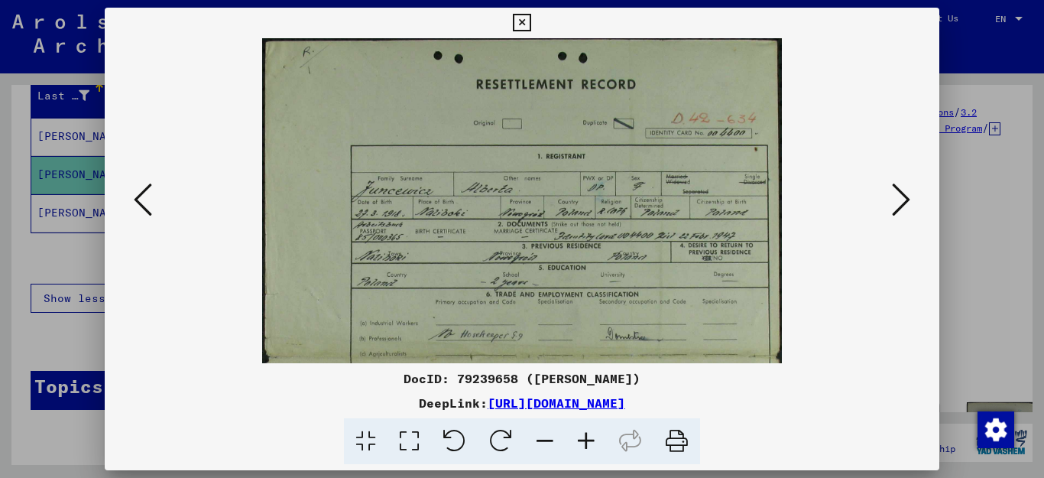
click at [583, 432] on icon at bounding box center [585, 441] width 41 height 47
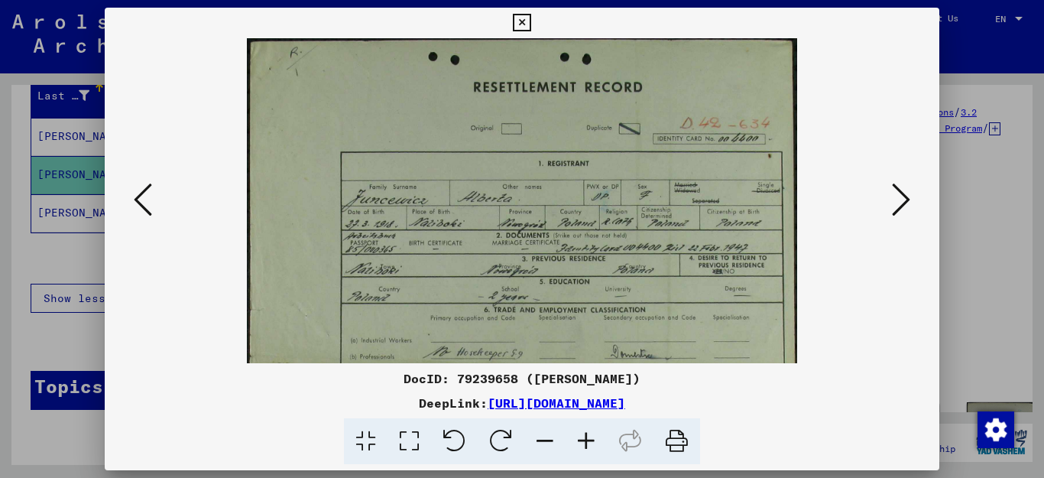
click at [583, 432] on icon at bounding box center [585, 441] width 41 height 47
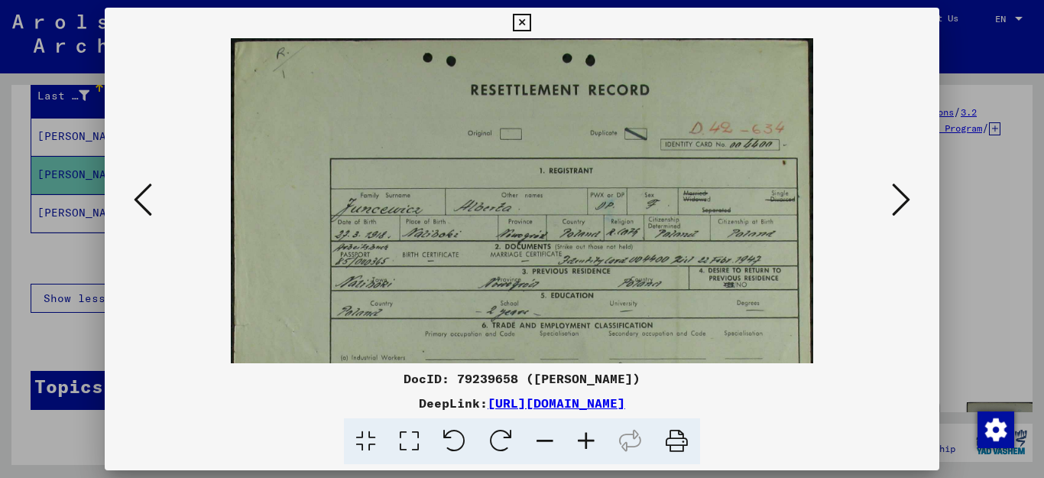
click at [583, 432] on icon at bounding box center [585, 441] width 41 height 47
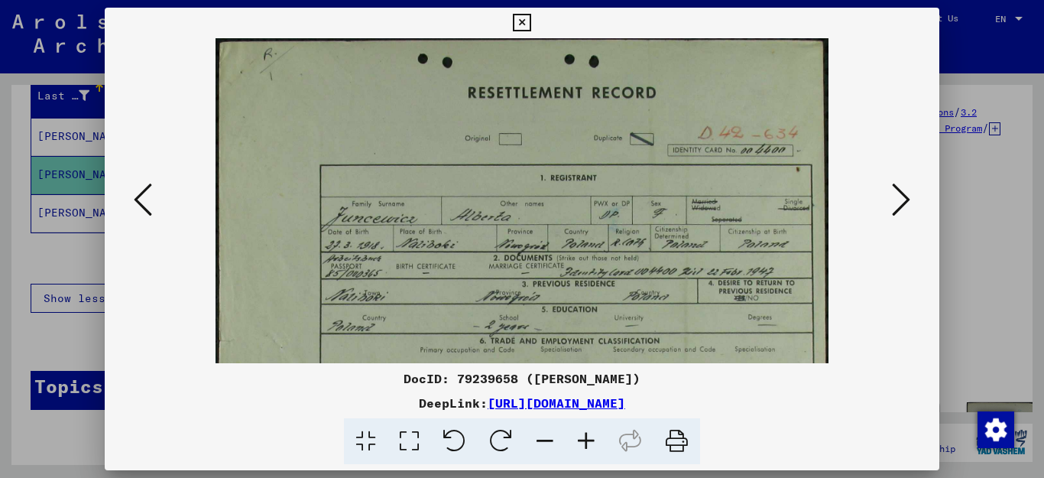
click at [583, 432] on icon at bounding box center [585, 441] width 41 height 47
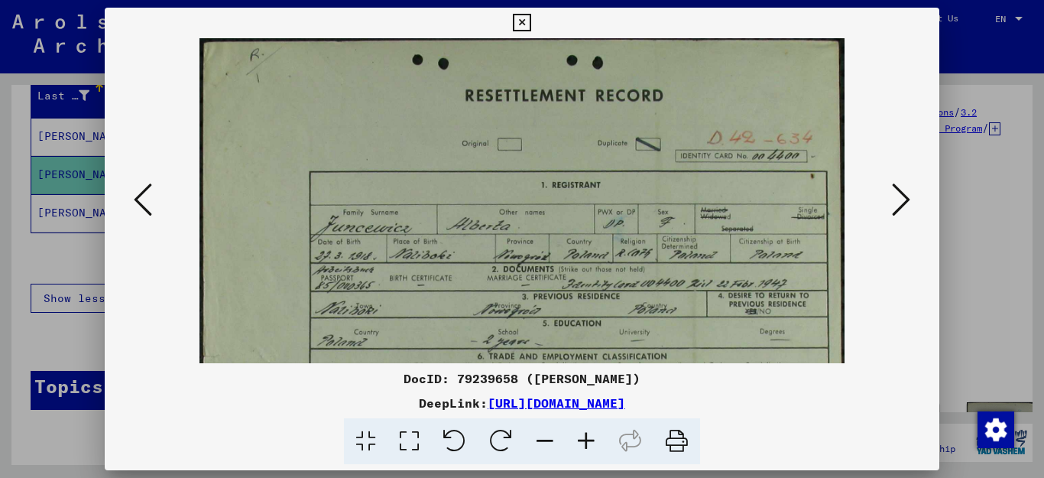
click at [583, 432] on icon at bounding box center [585, 441] width 41 height 47
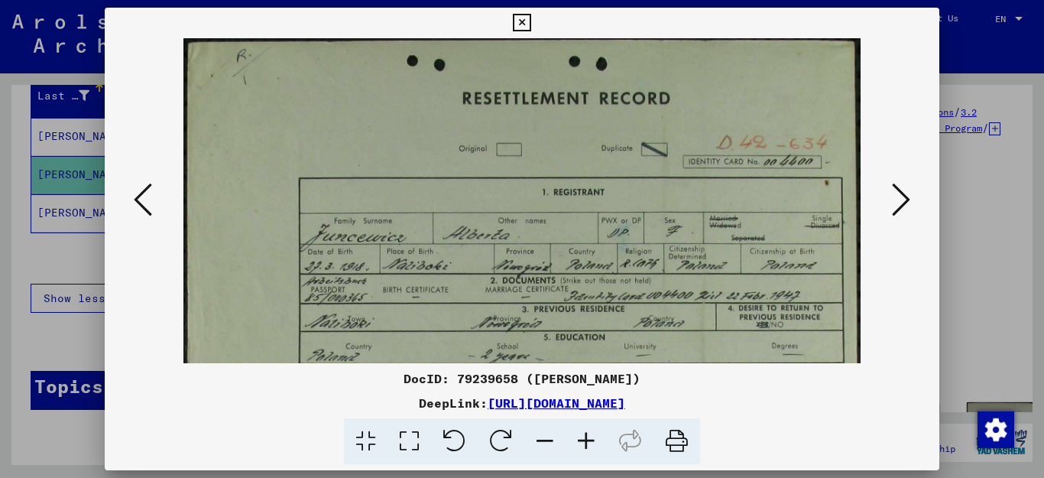
click at [583, 432] on icon at bounding box center [585, 441] width 41 height 47
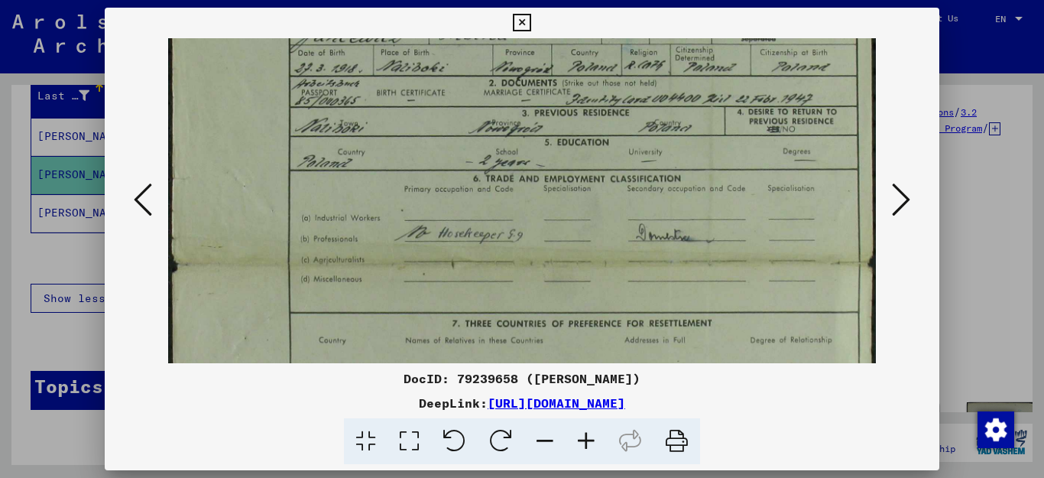
drag, startPoint x: 734, startPoint y: 337, endPoint x: 783, endPoint y: 128, distance: 214.2
click at [783, 128] on img at bounding box center [521, 260] width 707 height 860
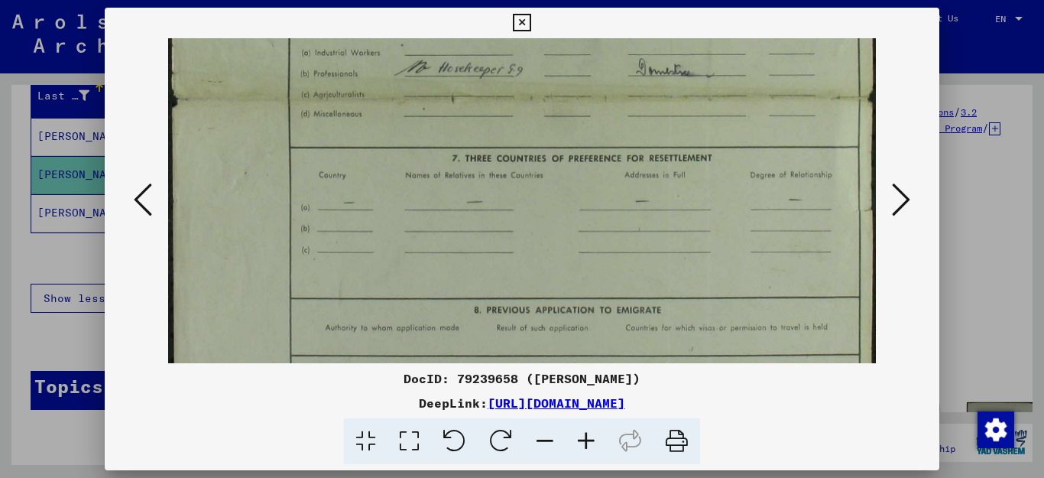
drag, startPoint x: 778, startPoint y: 302, endPoint x: 788, endPoint y: 143, distance: 159.3
click at [788, 143] on img at bounding box center [521, 95] width 707 height 860
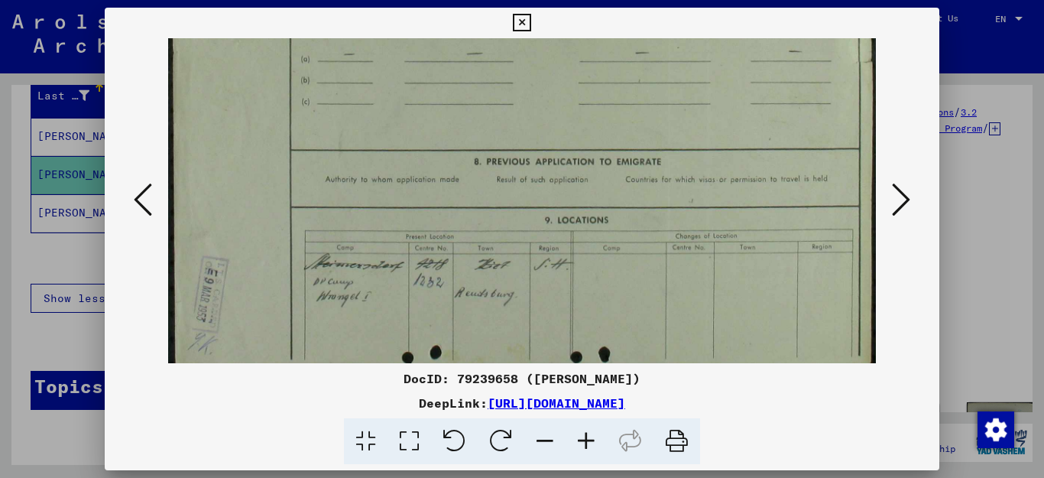
scroll to position [535, 0]
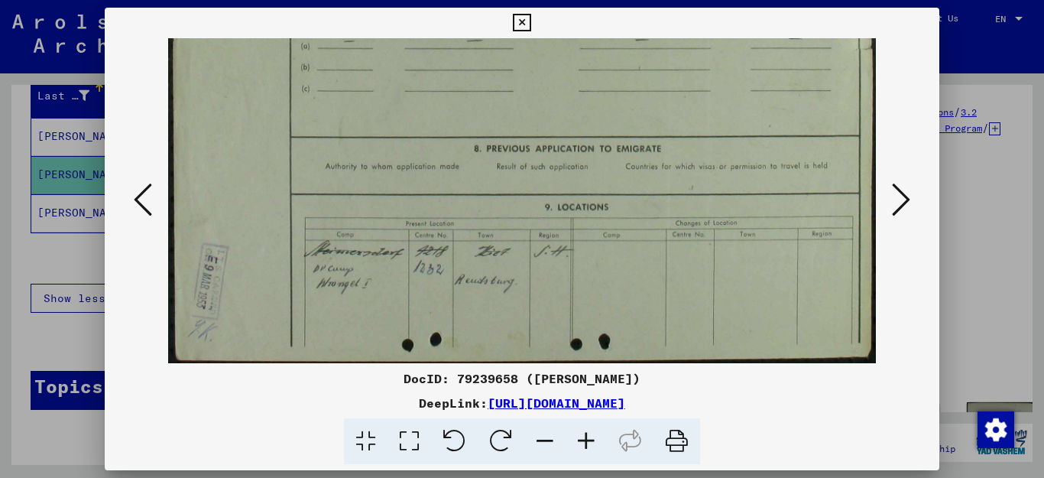
drag, startPoint x: 807, startPoint y: 296, endPoint x: 837, endPoint y: 106, distance: 191.8
drag, startPoint x: 793, startPoint y: 264, endPoint x: 800, endPoint y: 154, distance: 110.2
click at [898, 209] on icon at bounding box center [901, 199] width 18 height 37
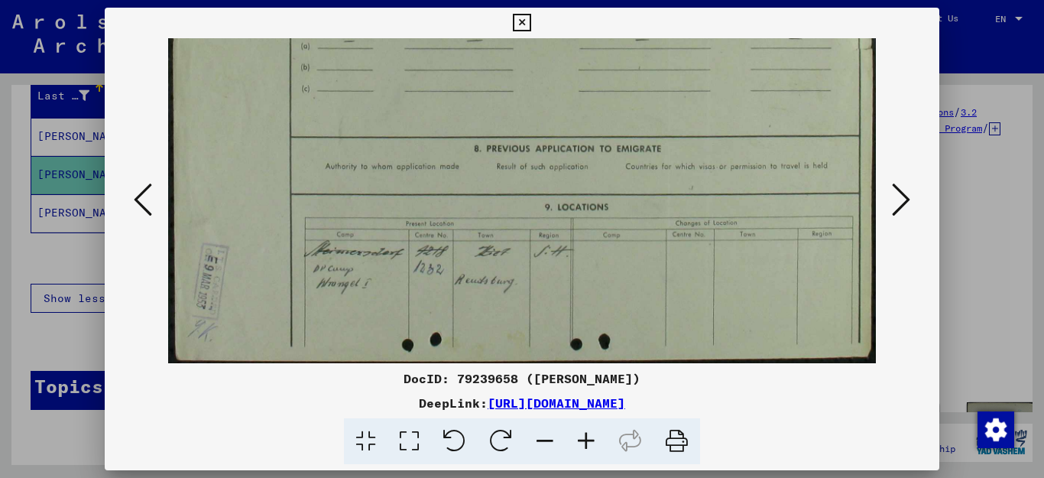
scroll to position [0, 0]
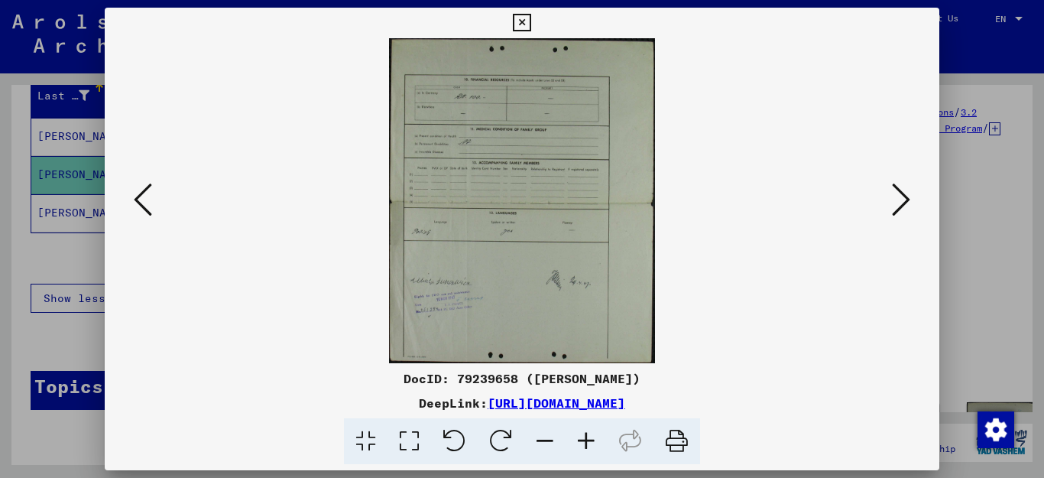
click at [898, 209] on icon at bounding box center [901, 199] width 18 height 37
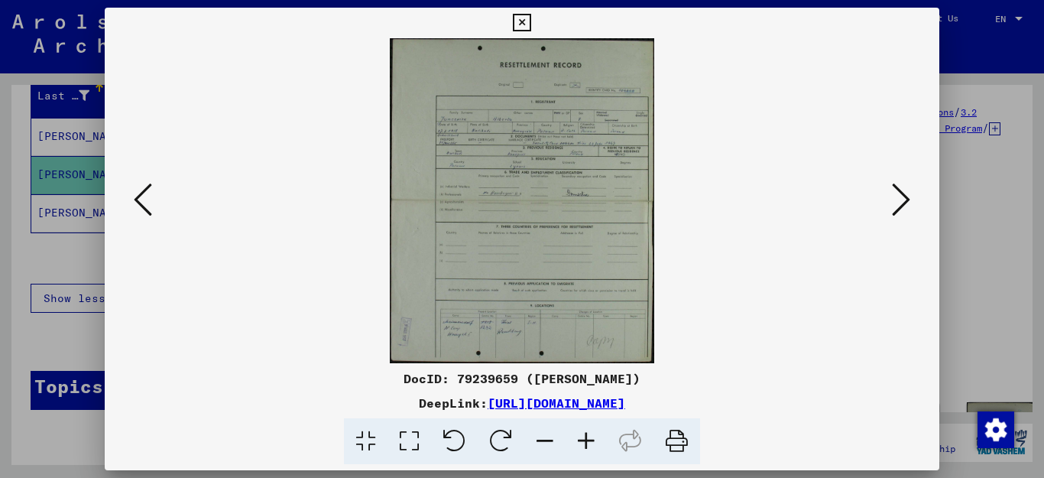
click at [591, 438] on icon at bounding box center [585, 441] width 41 height 47
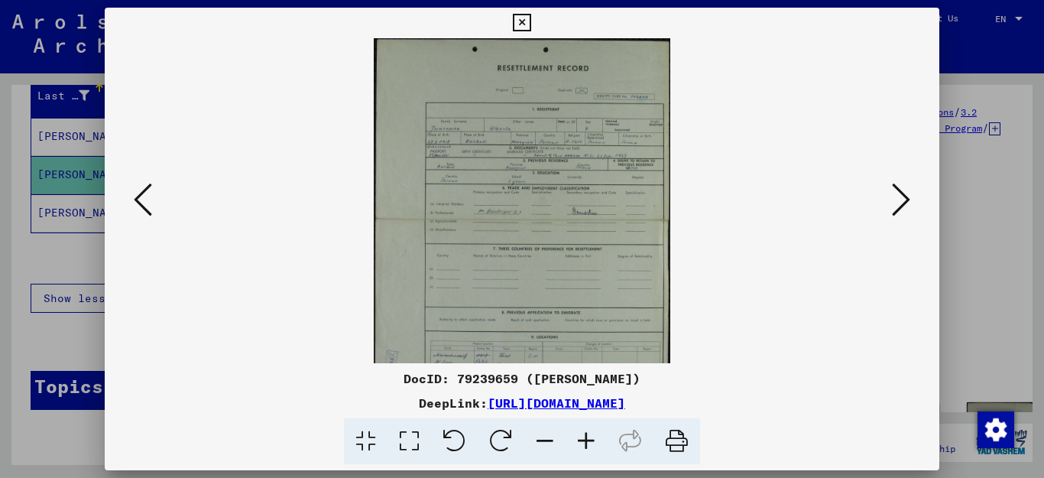
click at [591, 438] on icon at bounding box center [585, 441] width 41 height 47
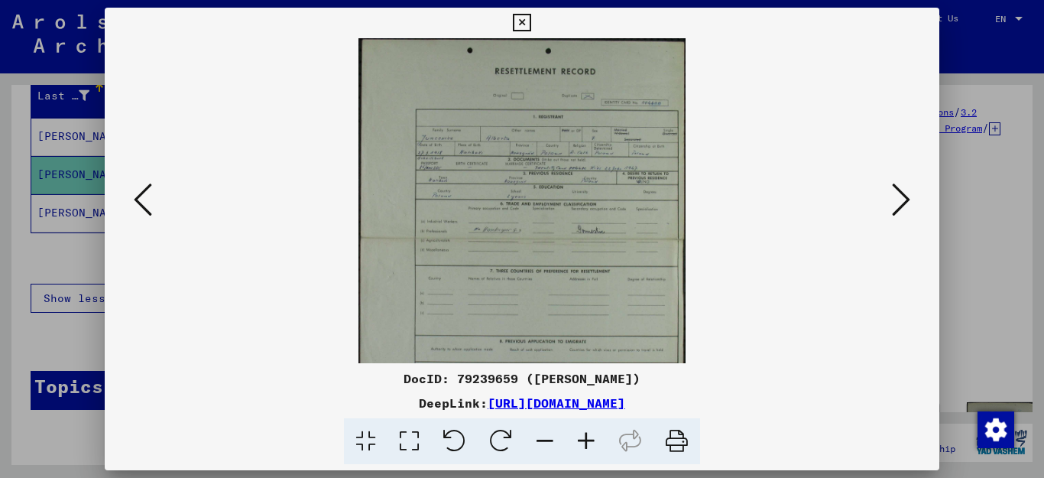
click at [591, 438] on icon at bounding box center [585, 441] width 41 height 47
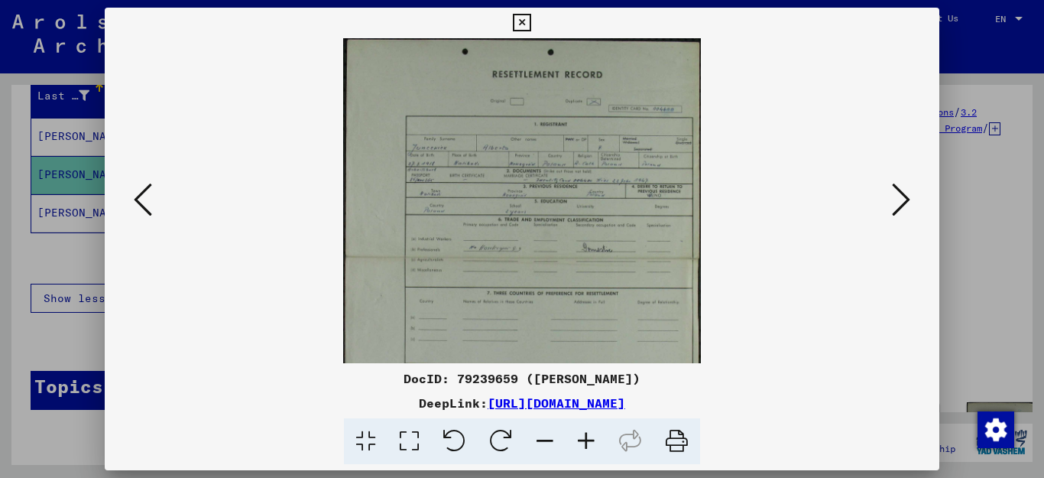
click at [591, 438] on icon at bounding box center [585, 441] width 41 height 47
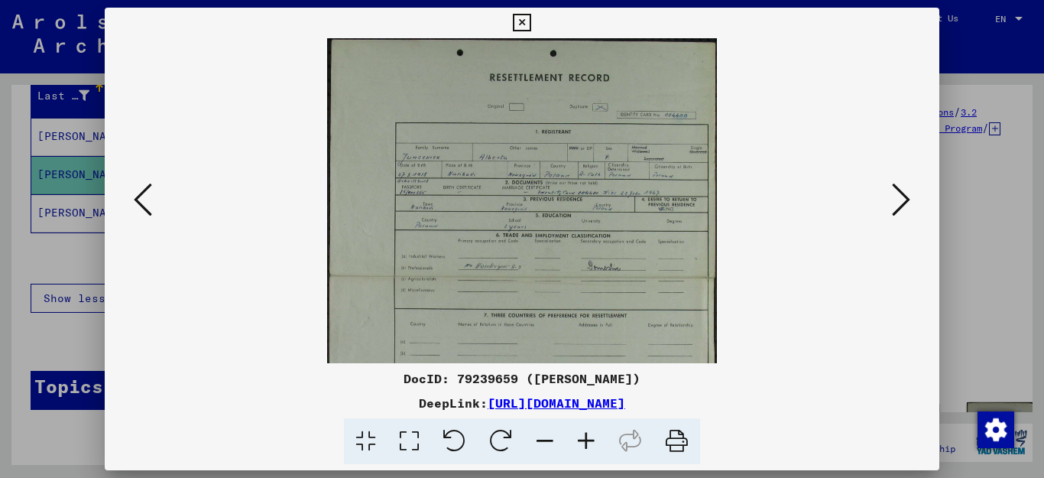
click at [591, 438] on icon at bounding box center [585, 441] width 41 height 47
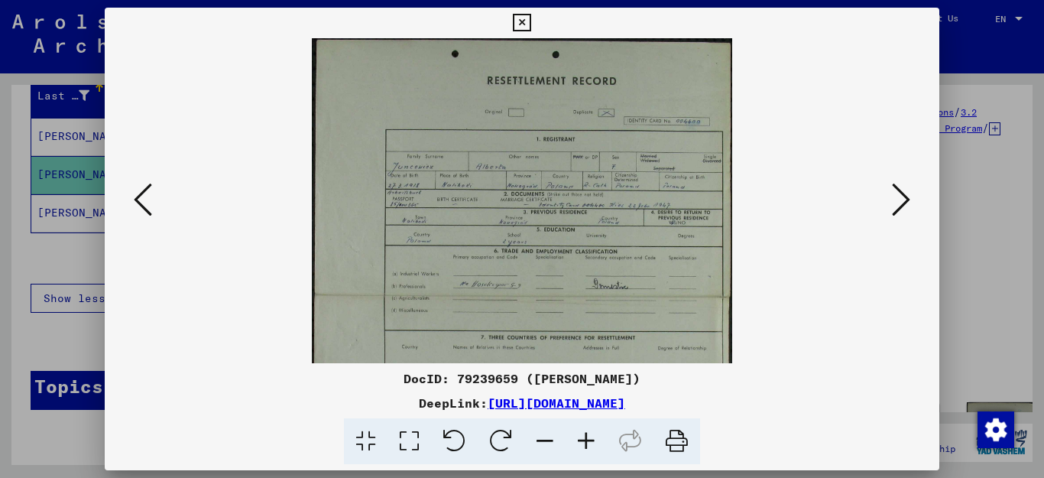
click at [591, 439] on icon at bounding box center [585, 441] width 41 height 47
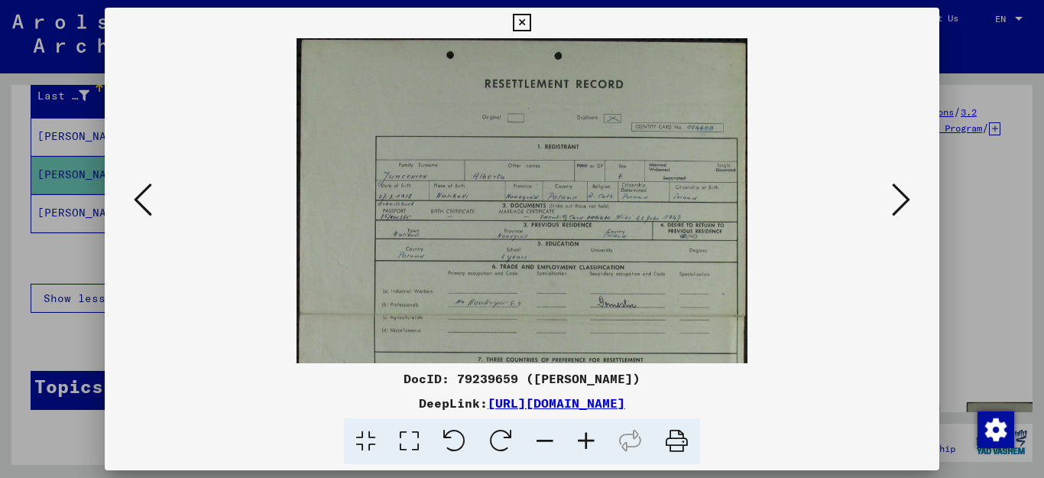
click at [591, 439] on icon at bounding box center [585, 441] width 41 height 47
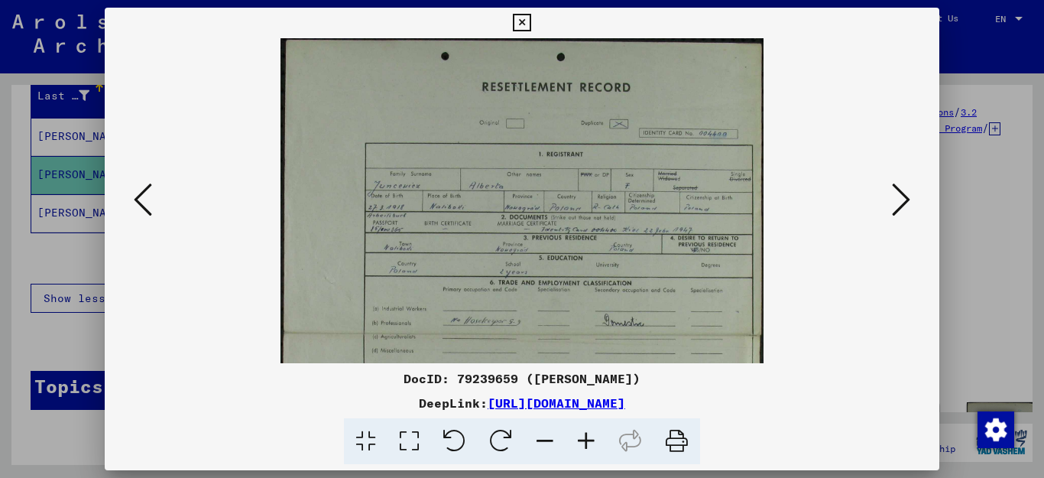
click at [591, 440] on icon at bounding box center [585, 441] width 41 height 47
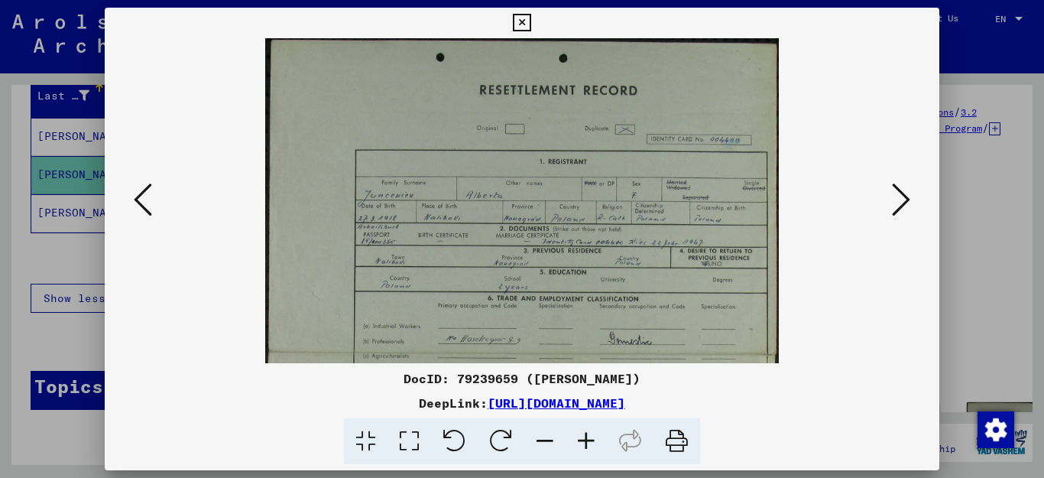
click at [591, 440] on icon at bounding box center [585, 441] width 41 height 47
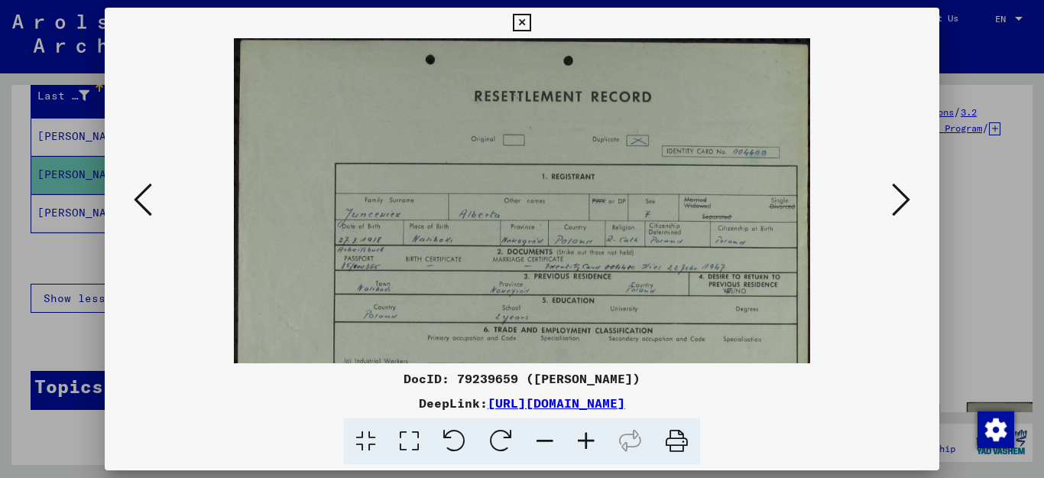
click at [591, 440] on icon at bounding box center [585, 441] width 41 height 47
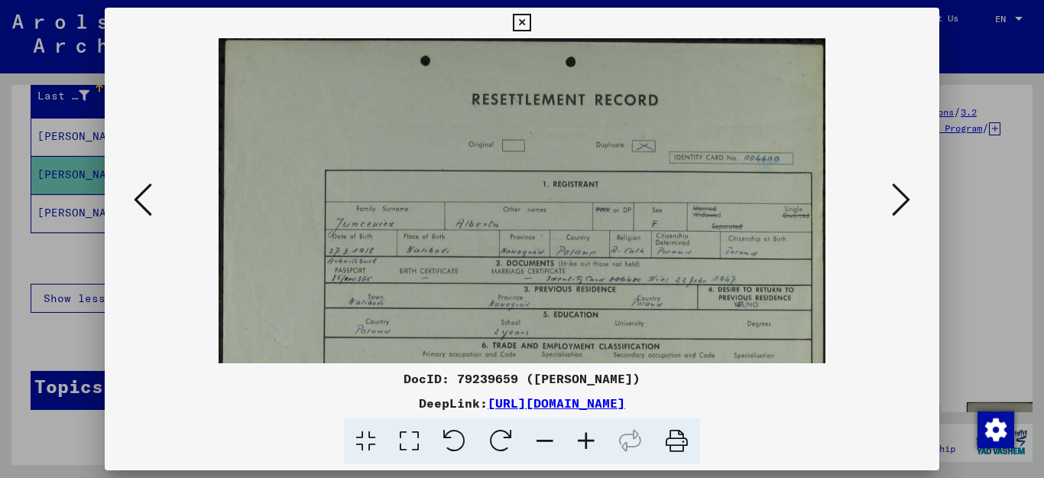
click at [591, 440] on icon at bounding box center [585, 441] width 41 height 47
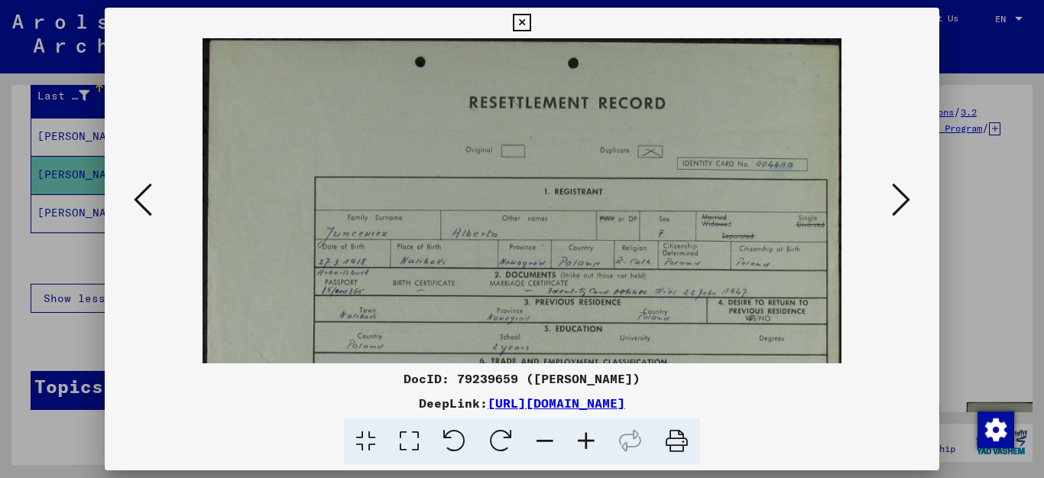
click at [591, 440] on icon at bounding box center [585, 441] width 41 height 47
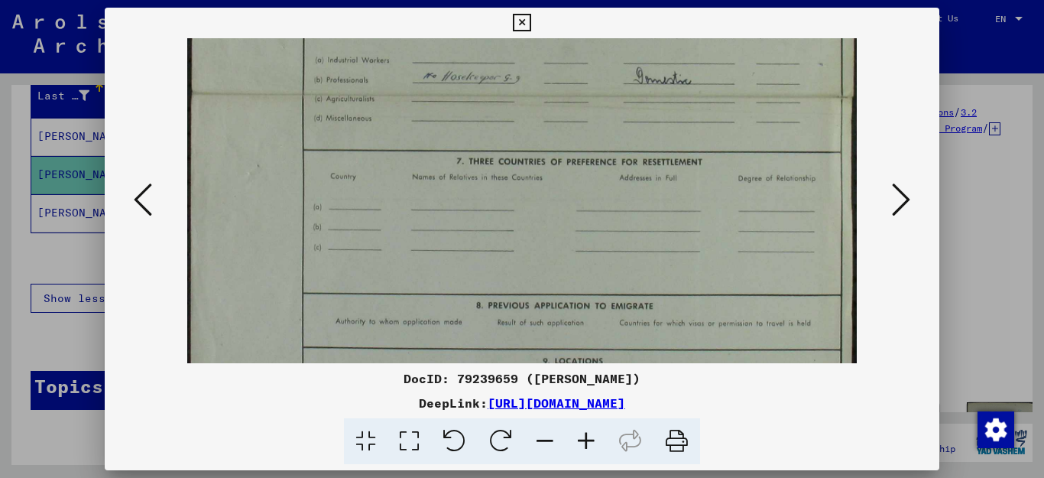
scroll to position [412, 0]
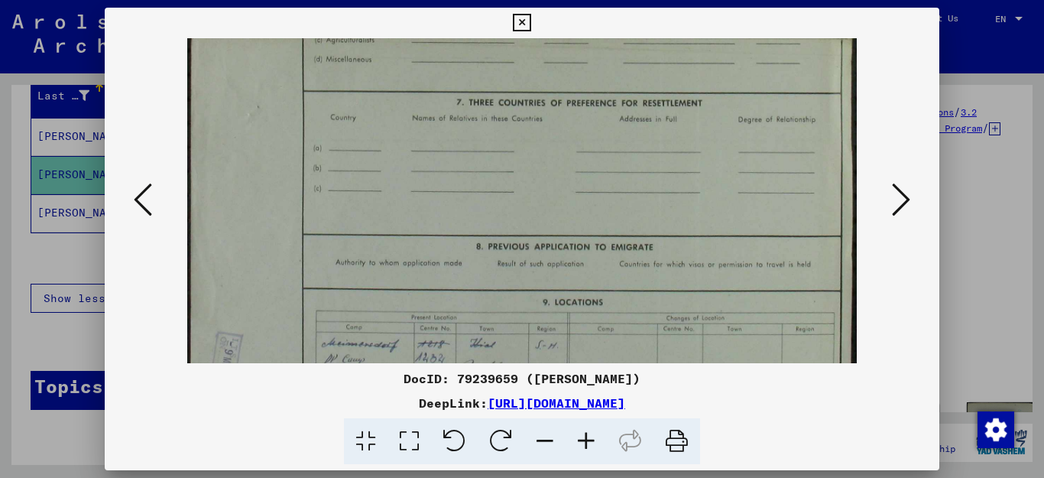
drag, startPoint x: 711, startPoint y: 333, endPoint x: 835, endPoint y: -79, distance: 430.0
click at [835, 0] on html "**********" at bounding box center [522, 239] width 1044 height 478
drag, startPoint x: 811, startPoint y: 367, endPoint x: 817, endPoint y: 221, distance: 146.9
click at [817, 221] on div "DocID: 79239659 ([PERSON_NAME]) DeepLink: [URL][DOMAIN_NAME]" at bounding box center [522, 236] width 835 height 457
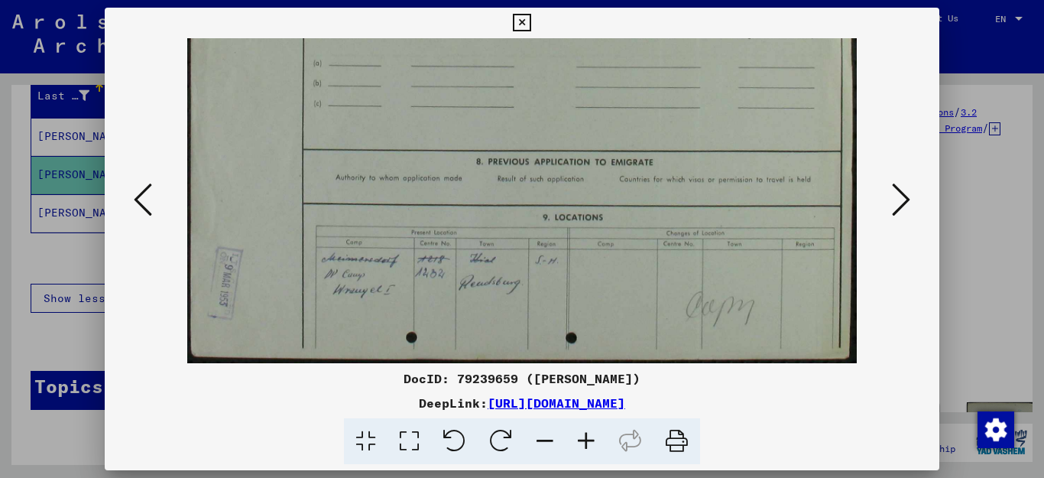
drag, startPoint x: 782, startPoint y: 174, endPoint x: 794, endPoint y: 90, distance: 84.9
click at [901, 204] on icon at bounding box center [901, 199] width 18 height 37
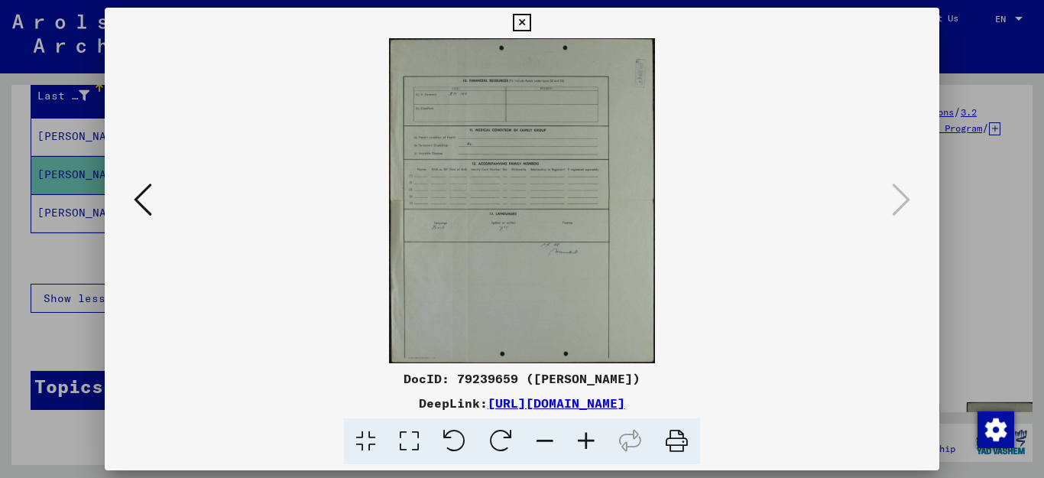
click at [904, 209] on icon at bounding box center [901, 199] width 18 height 37
click at [530, 22] on icon at bounding box center [522, 23] width 18 height 18
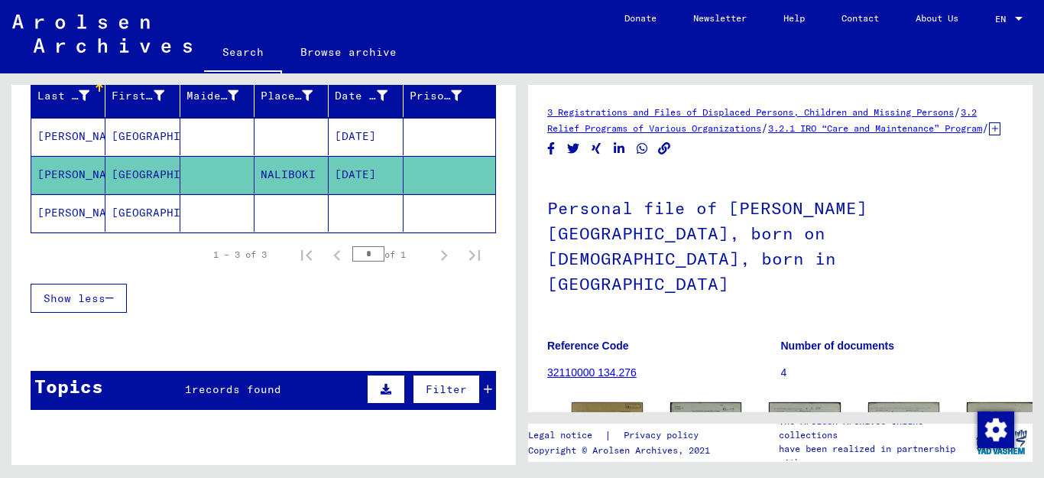
click at [58, 209] on mat-cell "[PERSON_NAME]" at bounding box center [68, 212] width 74 height 37
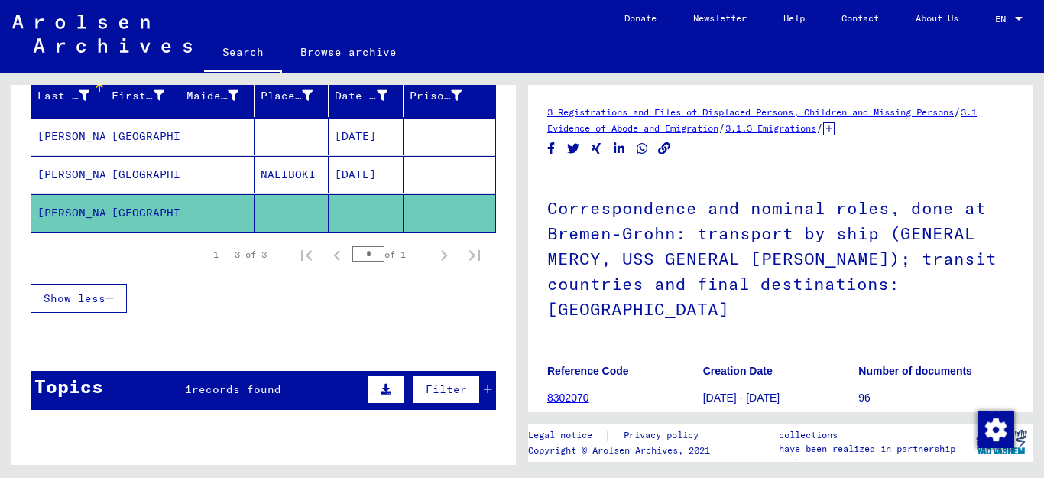
scroll to position [287, 0]
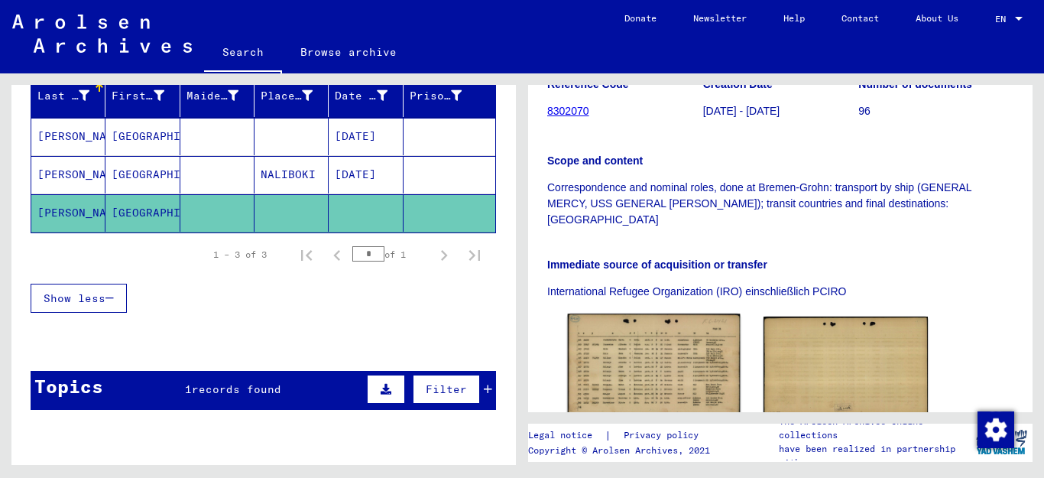
click at [655, 319] on img at bounding box center [654, 366] width 173 height 106
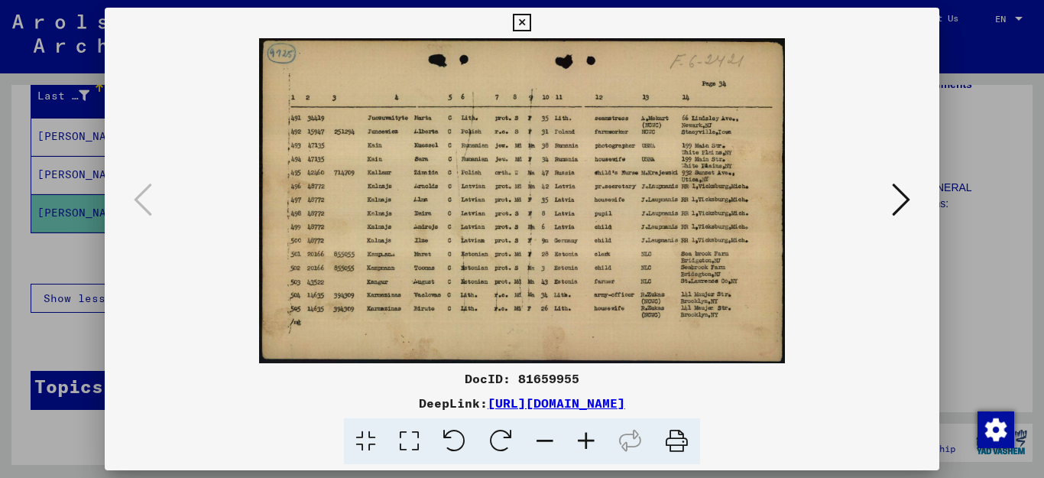
click at [588, 441] on icon at bounding box center [585, 441] width 41 height 47
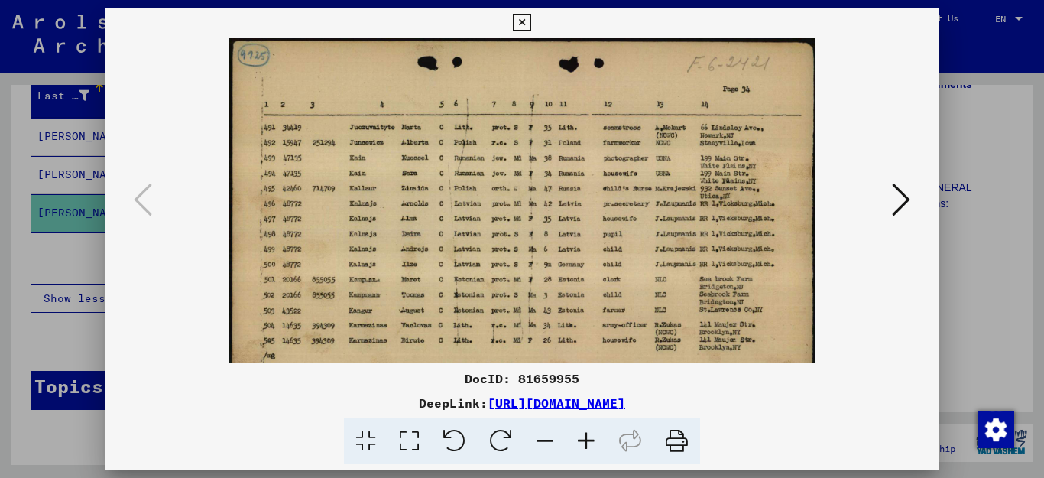
click at [588, 441] on icon at bounding box center [585, 441] width 41 height 47
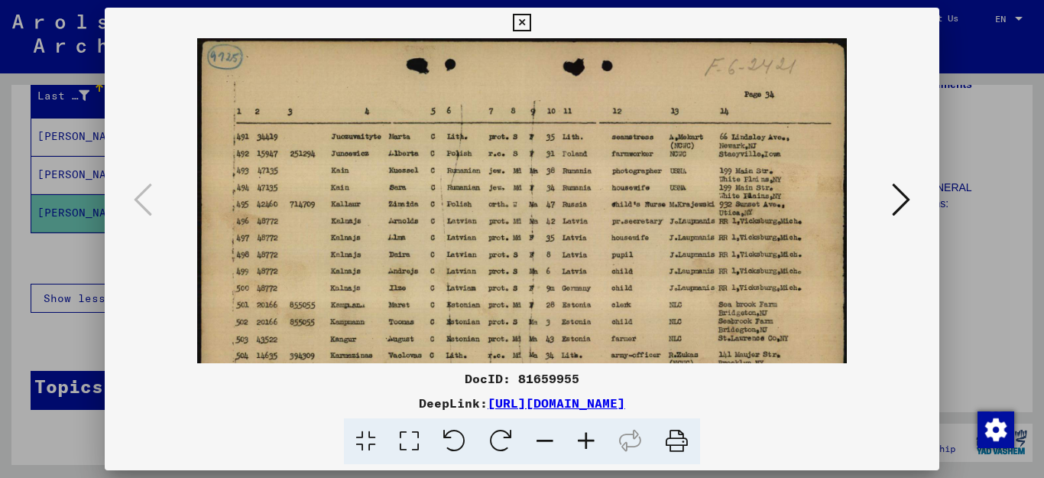
click at [588, 440] on icon at bounding box center [585, 441] width 41 height 47
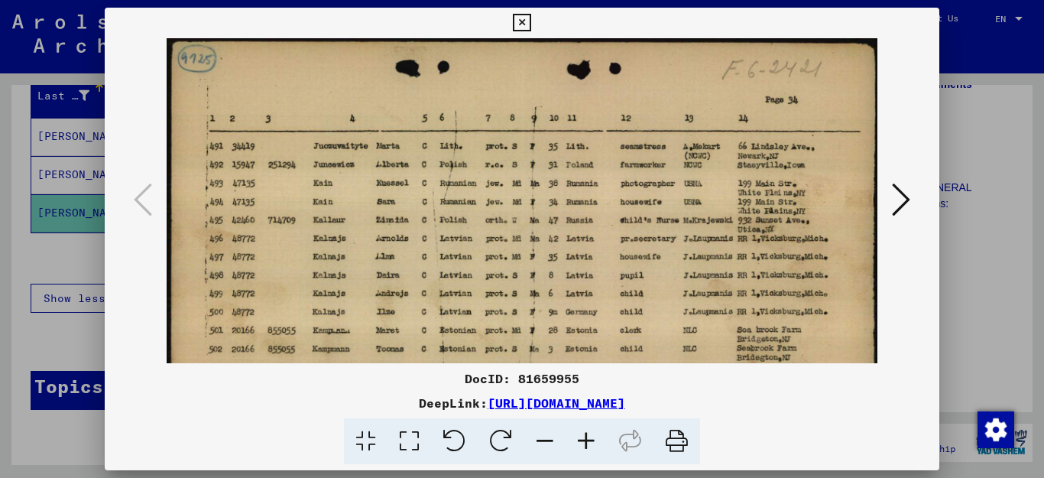
click at [589, 439] on icon at bounding box center [585, 441] width 41 height 47
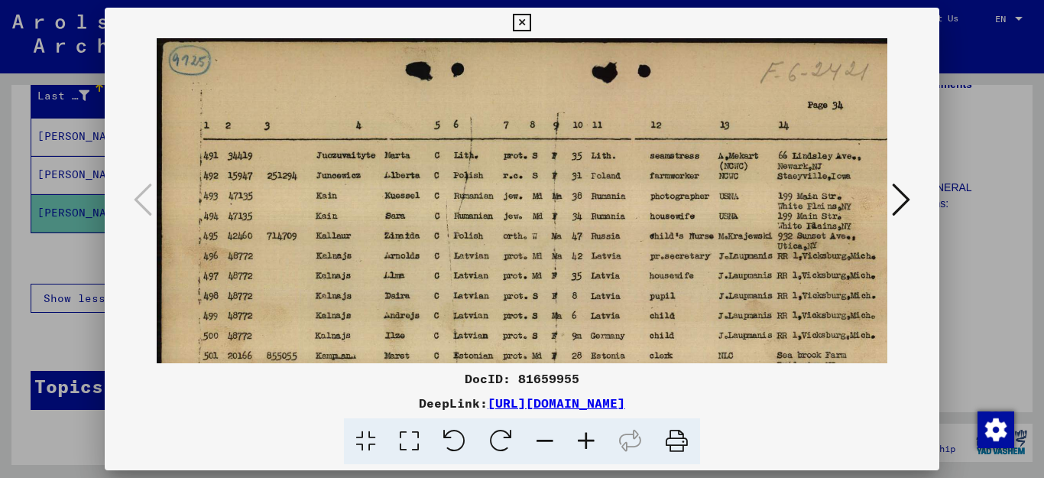
click at [591, 439] on icon at bounding box center [585, 441] width 41 height 47
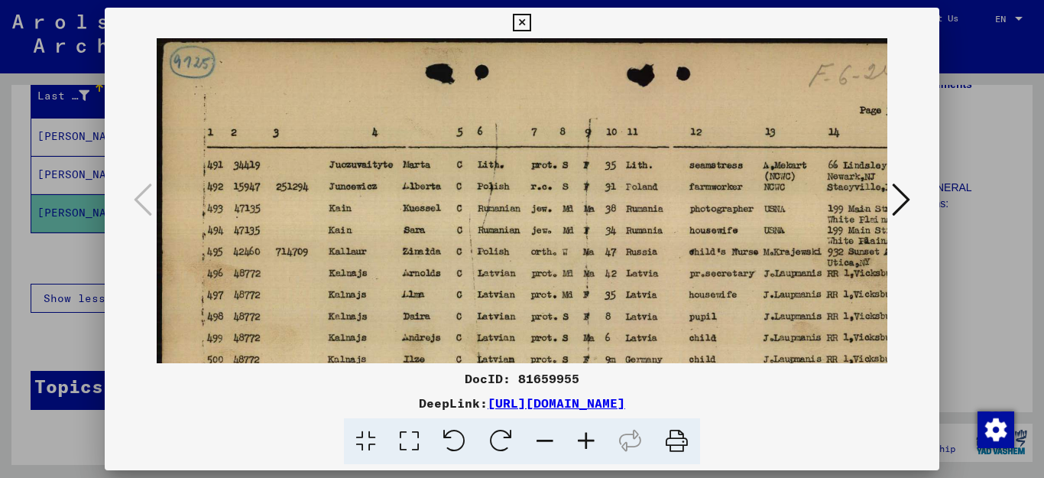
click at [591, 439] on icon at bounding box center [585, 441] width 41 height 47
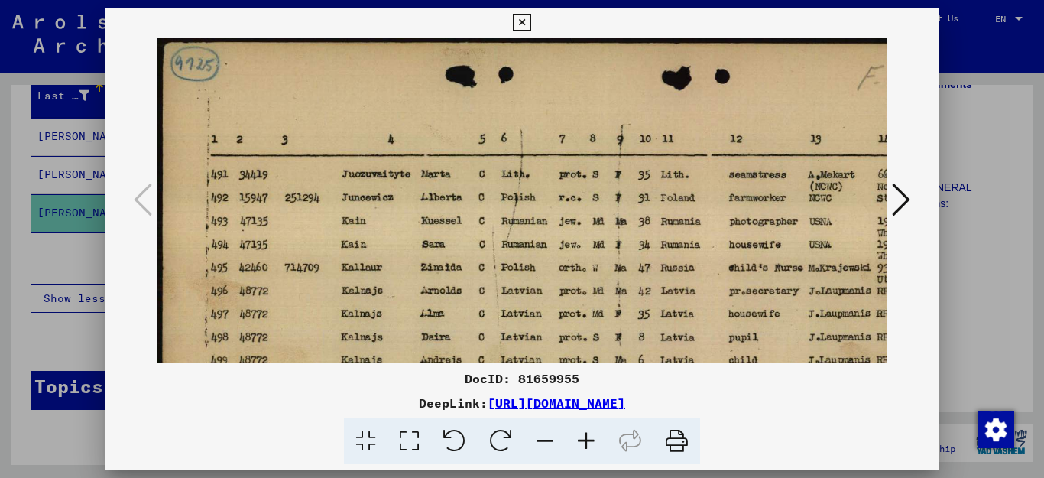
click at [591, 439] on icon at bounding box center [585, 441] width 41 height 47
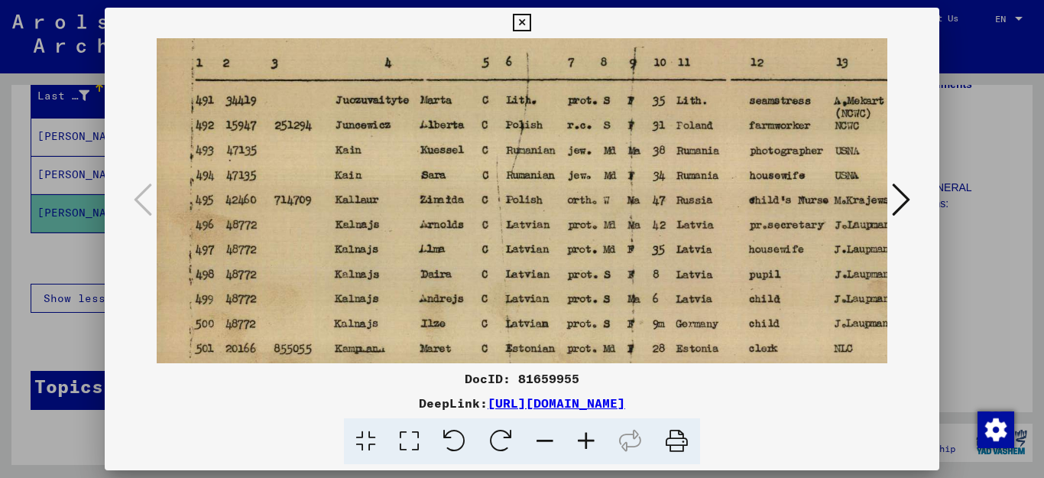
scroll to position [83, 19]
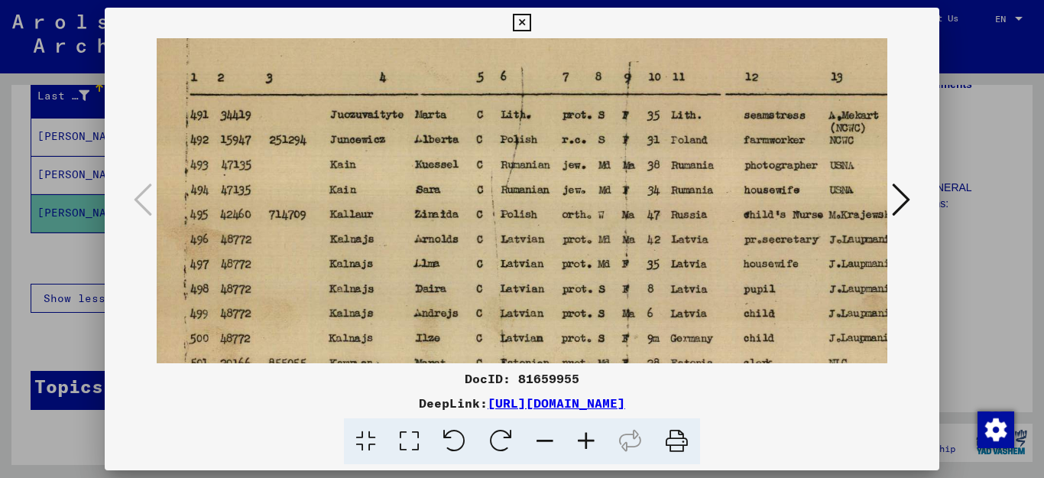
drag, startPoint x: 586, startPoint y: 307, endPoint x: 576, endPoint y: 240, distance: 68.0
click at [576, 239] on img at bounding box center [611, 265] width 958 height 592
click at [898, 201] on icon at bounding box center [901, 199] width 18 height 37
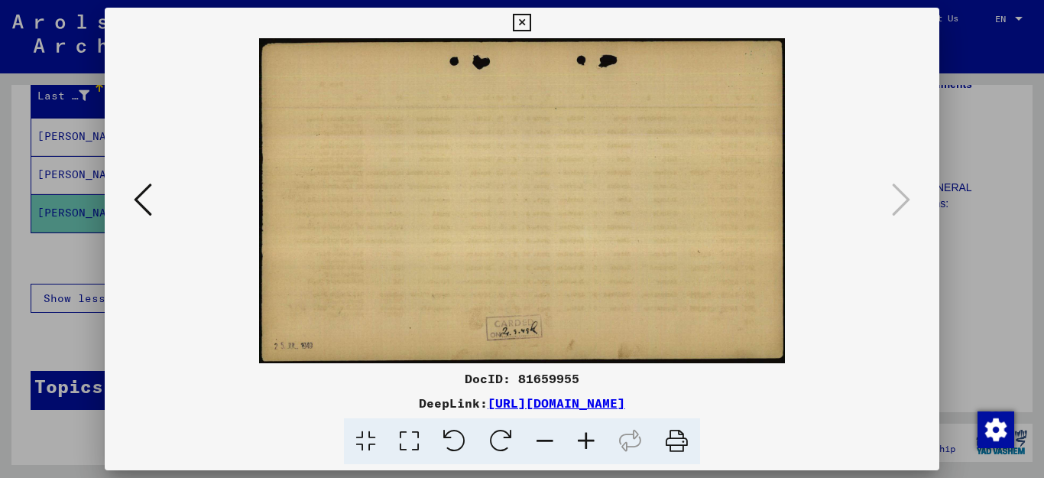
click at [530, 23] on icon at bounding box center [522, 23] width 18 height 18
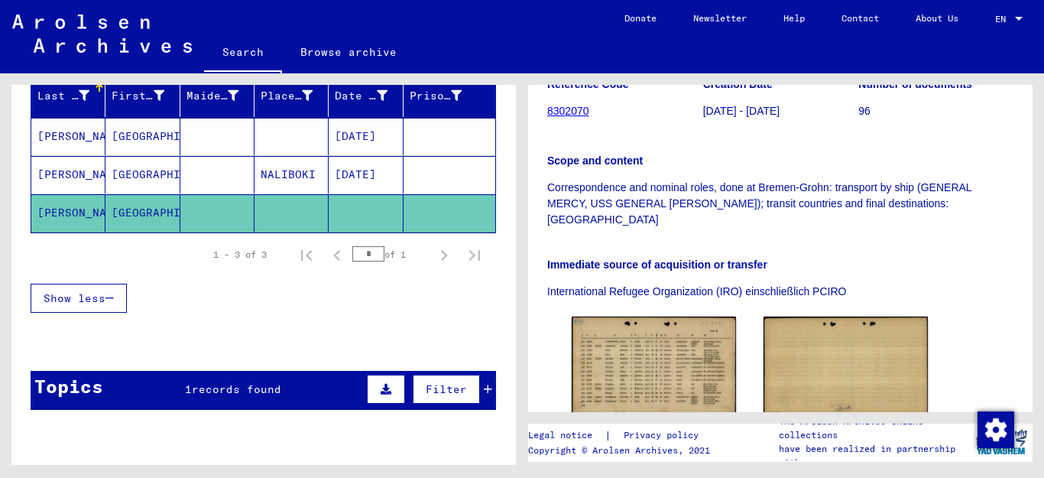
click at [261, 390] on span "records found" at bounding box center [236, 389] width 89 height 14
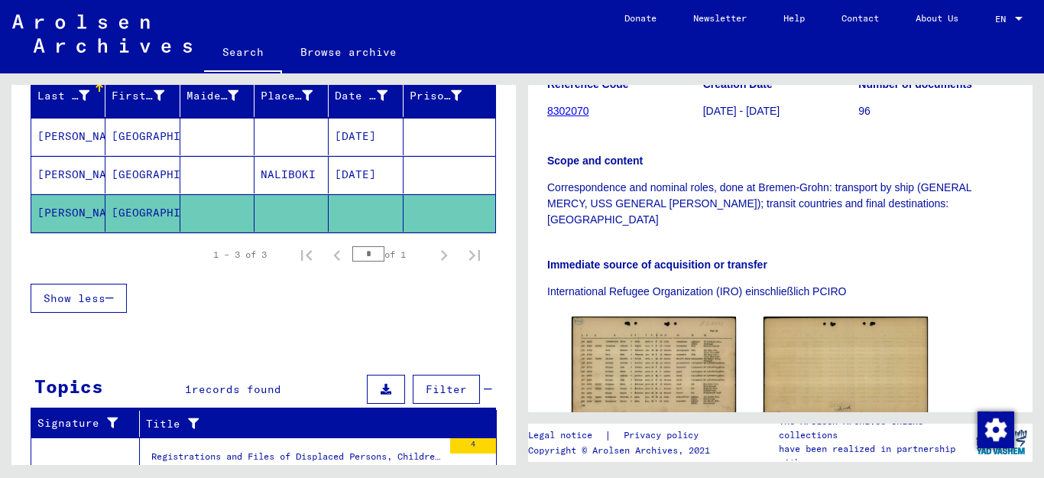
click at [365, 452] on div "Registrations and Files of Displaced Persons, Children and Missing Persons / Re…" at bounding box center [296, 459] width 291 height 21
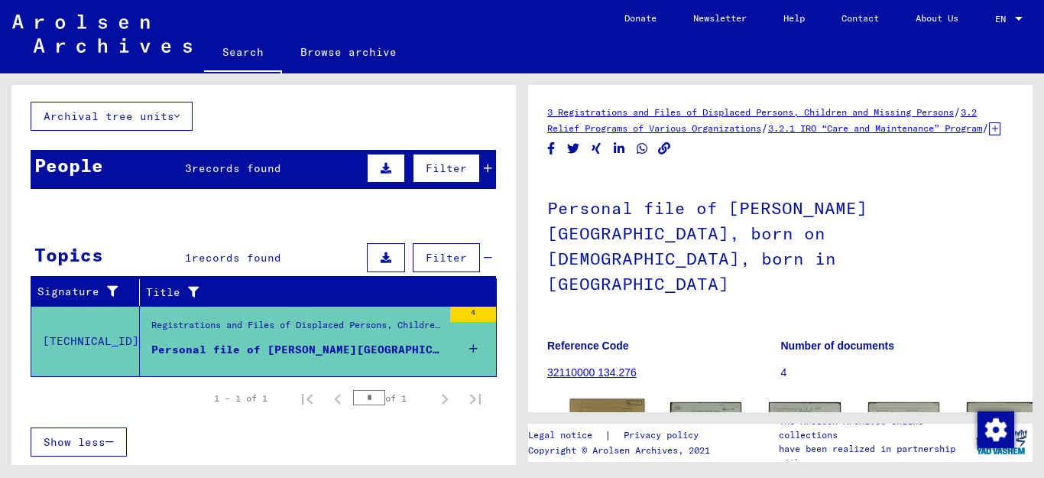
click at [591, 399] on img at bounding box center [607, 424] width 75 height 51
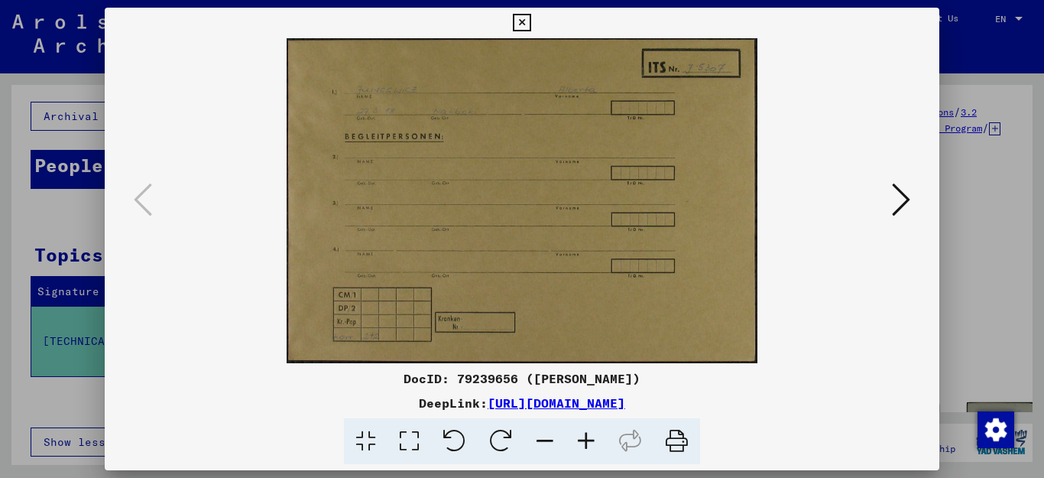
click at [530, 20] on icon at bounding box center [522, 23] width 18 height 18
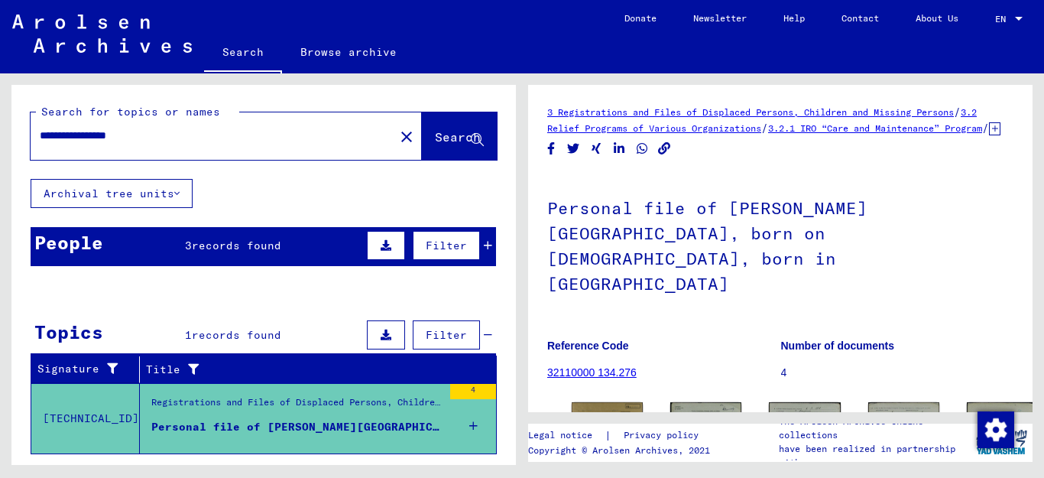
drag, startPoint x: 175, startPoint y: 140, endPoint x: 0, endPoint y: 129, distance: 175.3
click at [0, 129] on div "**********" at bounding box center [261, 268] width 522 height 391
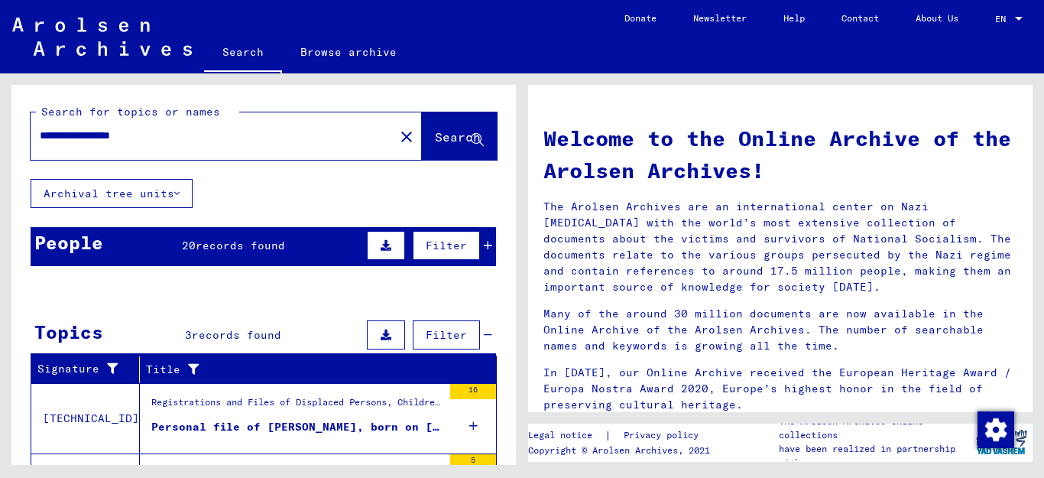
click at [238, 246] on span "records found" at bounding box center [240, 245] width 89 height 14
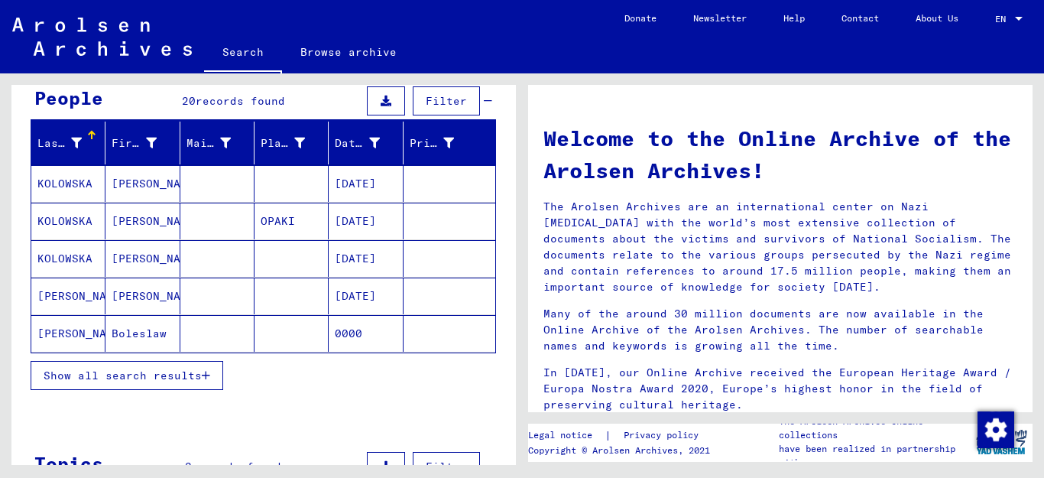
scroll to position [169, 0]
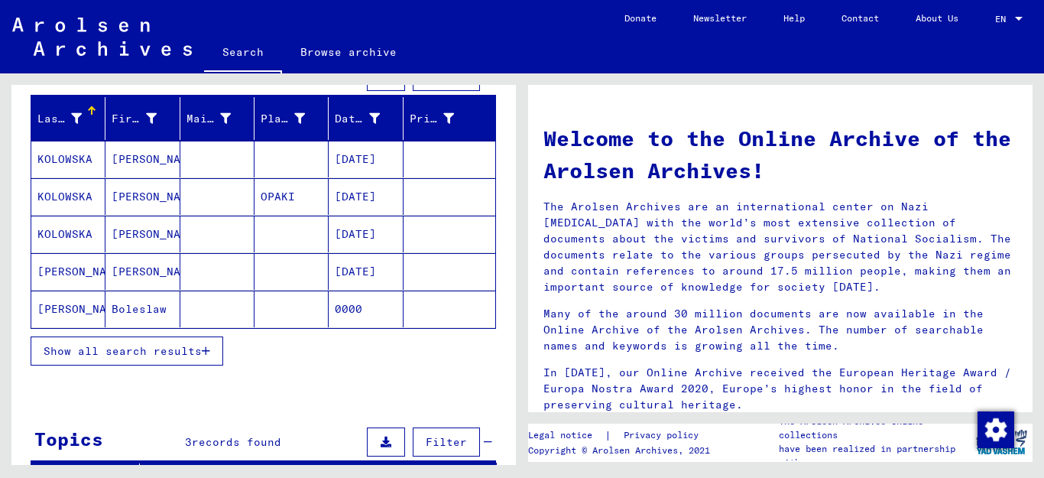
click at [208, 348] on icon "button" at bounding box center [206, 350] width 8 height 11
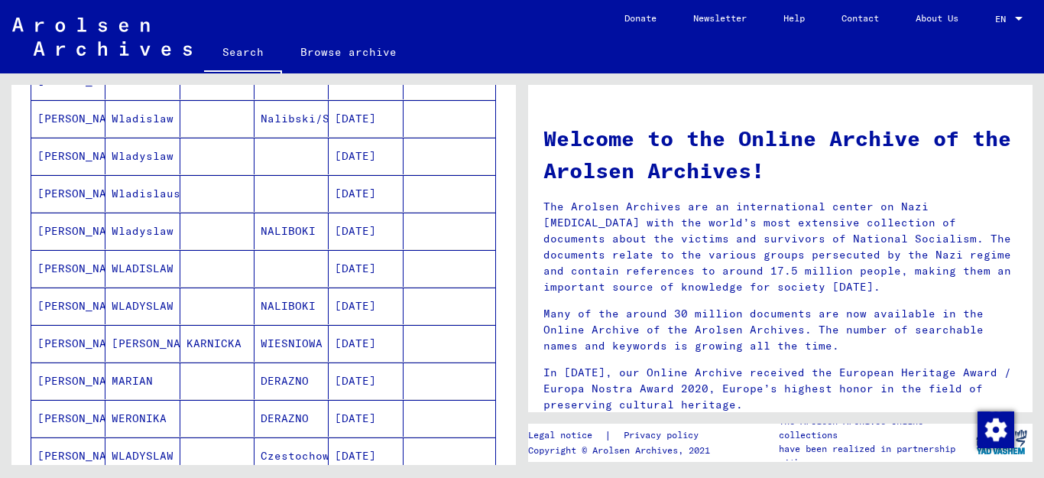
scroll to position [400, 0]
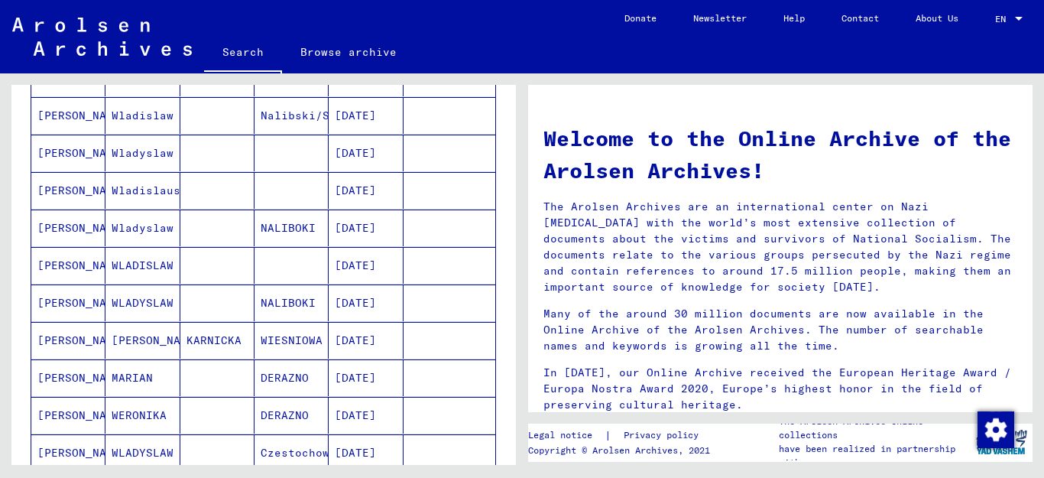
click at [60, 109] on mat-cell "[PERSON_NAME]" at bounding box center [68, 115] width 74 height 37
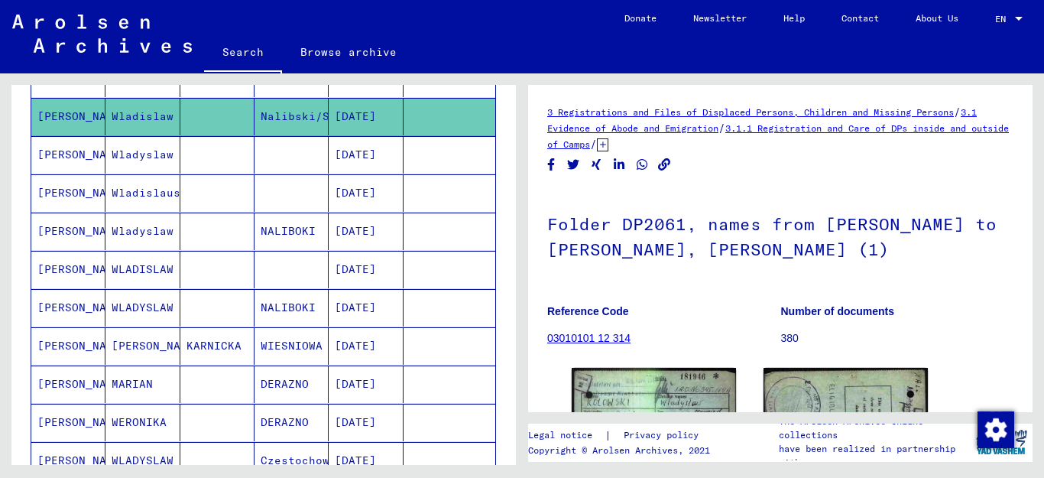
click at [68, 151] on mat-cell "[PERSON_NAME]" at bounding box center [68, 154] width 74 height 37
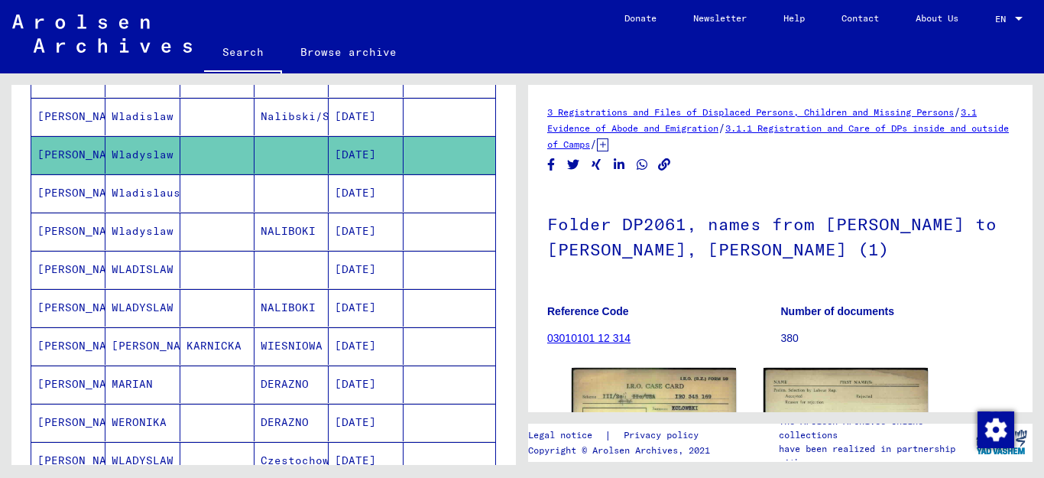
click at [68, 231] on mat-cell "[PERSON_NAME]" at bounding box center [68, 230] width 74 height 37
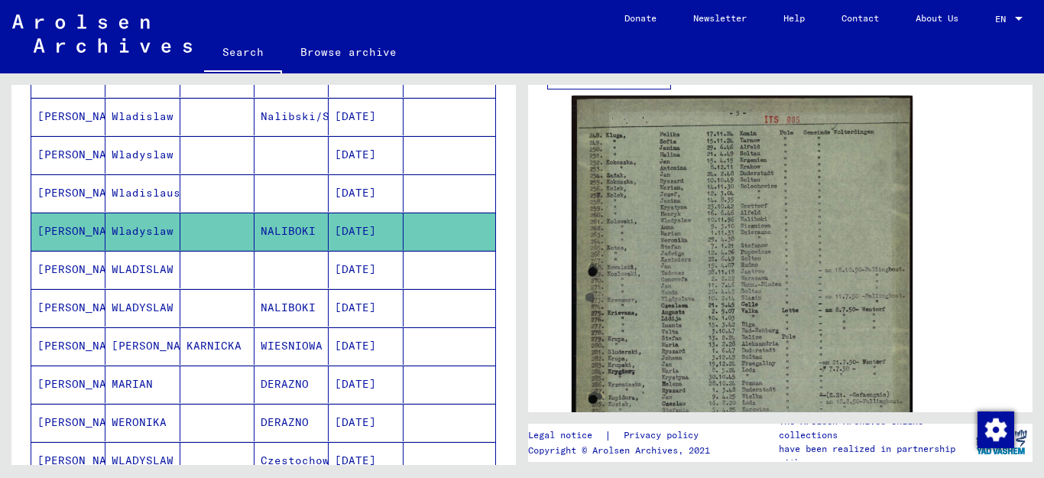
scroll to position [312, 0]
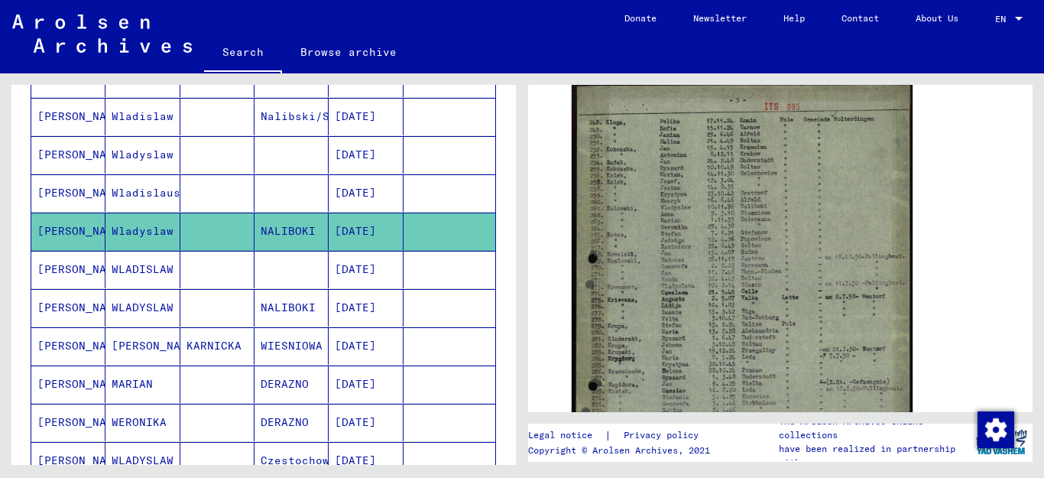
click at [62, 269] on mat-cell "[PERSON_NAME]" at bounding box center [68, 269] width 74 height 37
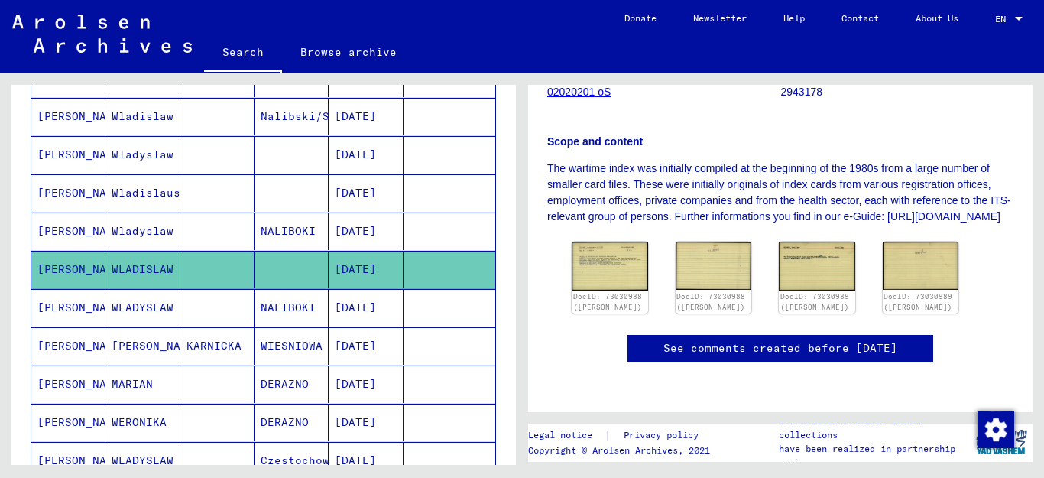
scroll to position [363, 0]
click at [67, 300] on mat-cell "[PERSON_NAME]" at bounding box center [68, 307] width 74 height 37
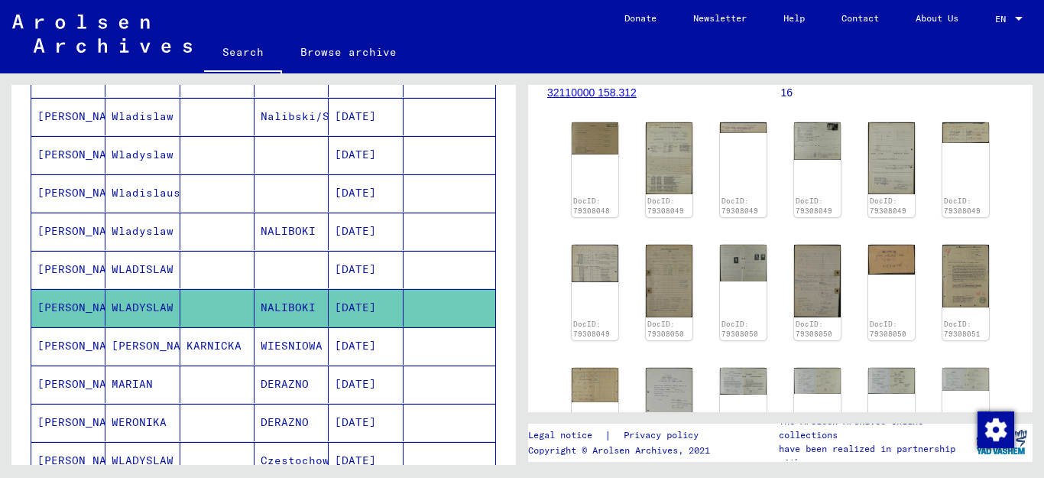
scroll to position [278, 0]
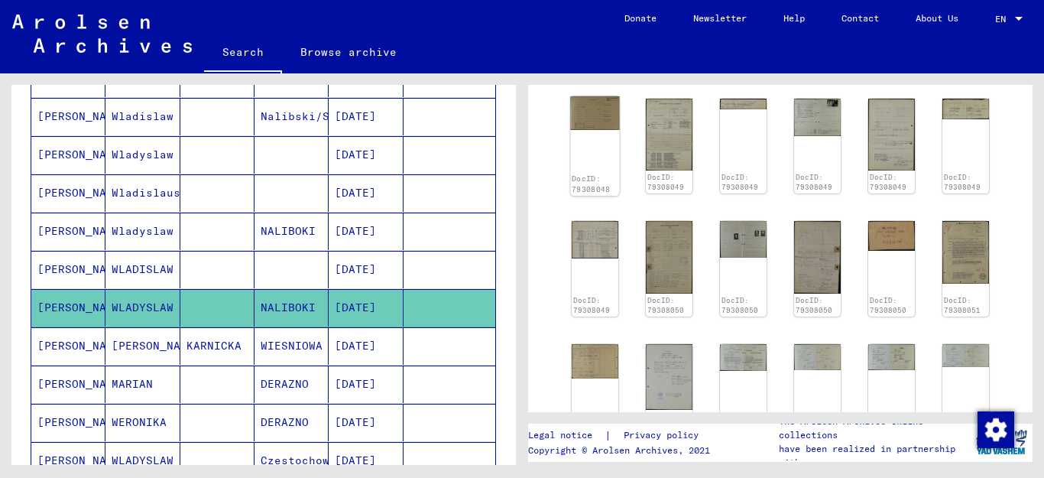
click at [583, 130] on img at bounding box center [594, 113] width 49 height 34
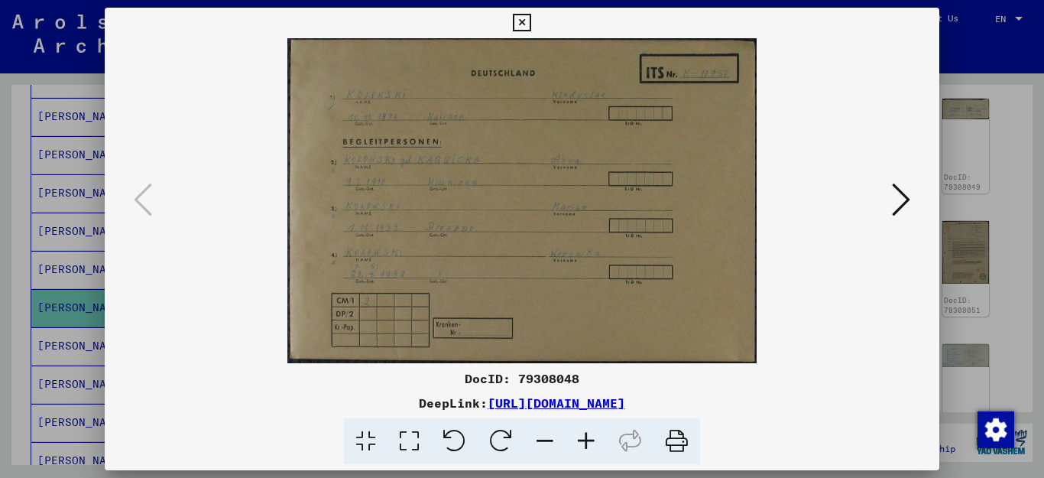
click at [901, 189] on icon at bounding box center [901, 199] width 18 height 37
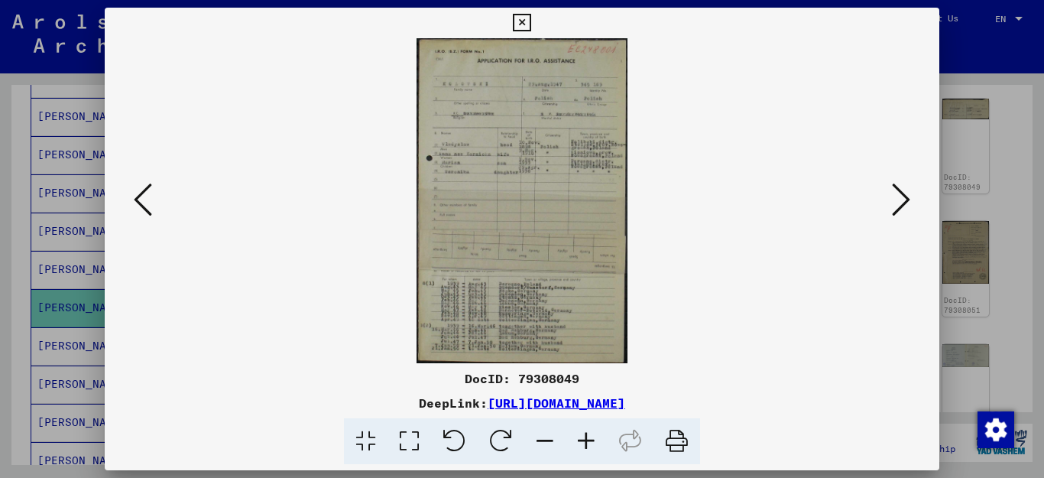
click at [584, 443] on icon at bounding box center [585, 441] width 41 height 47
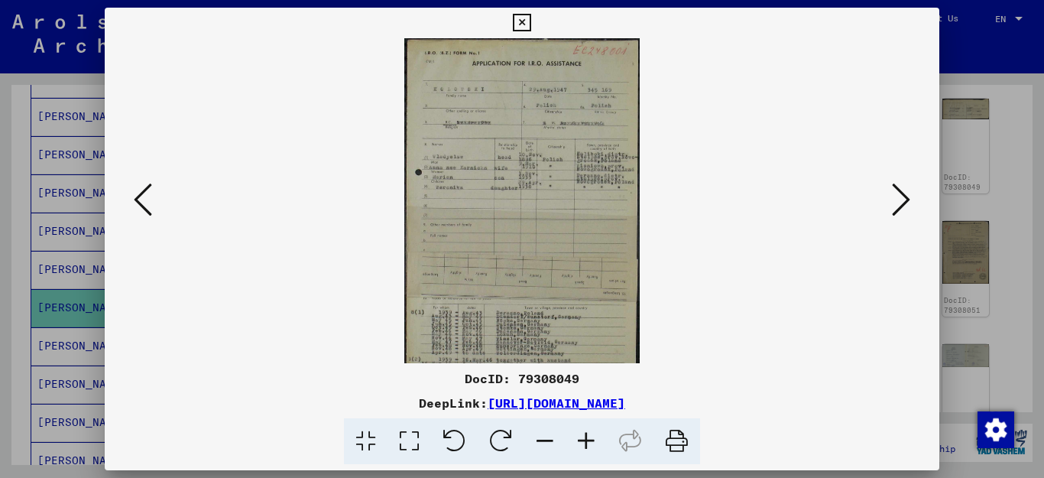
click at [582, 442] on icon at bounding box center [585, 441] width 41 height 47
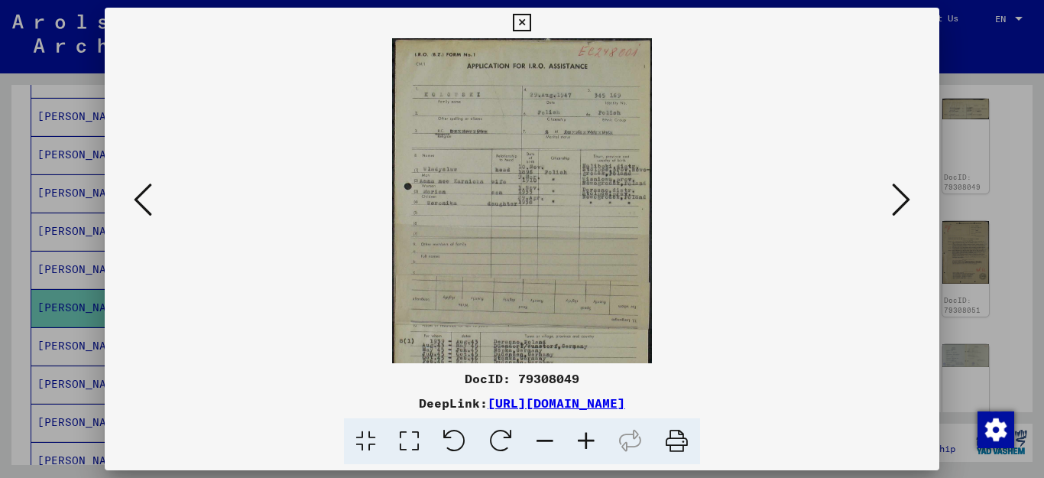
click at [582, 442] on icon at bounding box center [585, 441] width 41 height 47
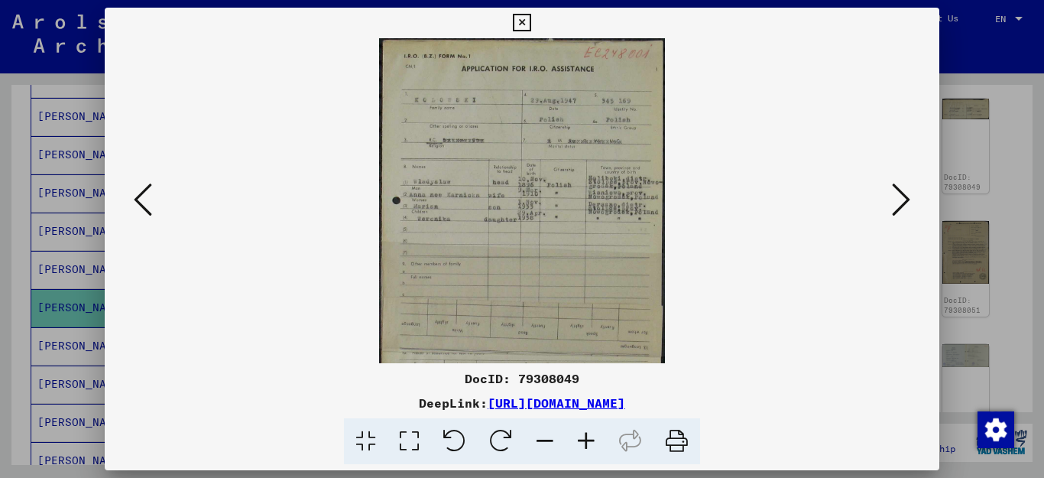
click at [582, 442] on icon at bounding box center [585, 441] width 41 height 47
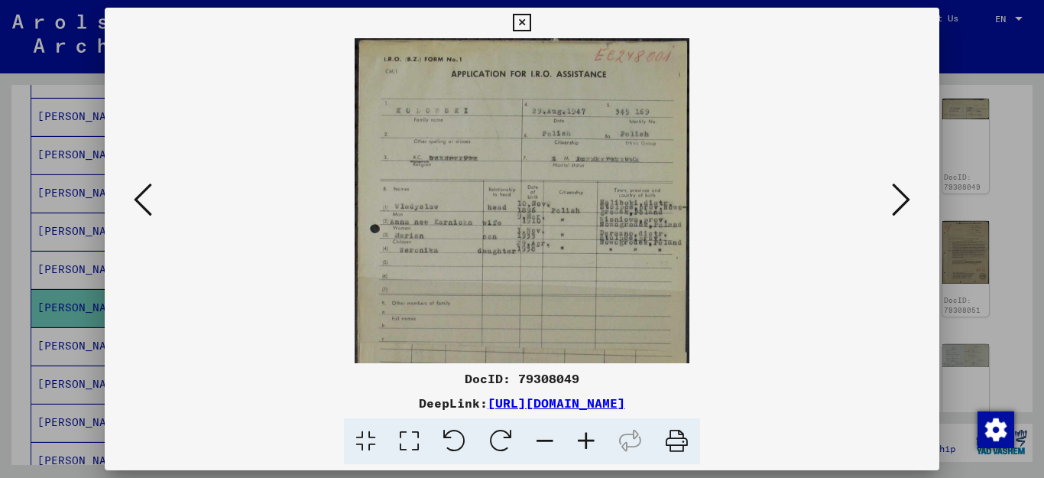
click at [582, 442] on icon at bounding box center [585, 441] width 41 height 47
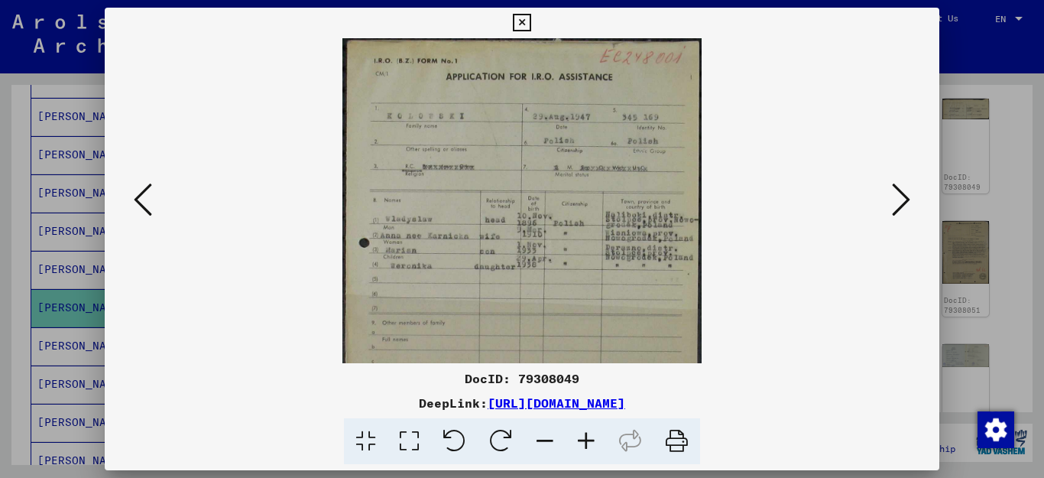
click at [582, 442] on icon at bounding box center [585, 441] width 41 height 47
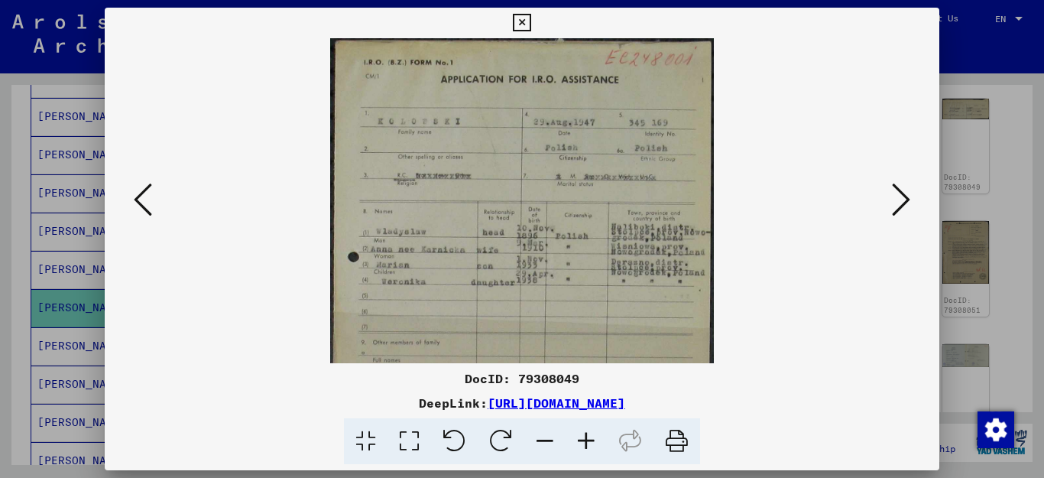
click at [582, 442] on icon at bounding box center [585, 441] width 41 height 47
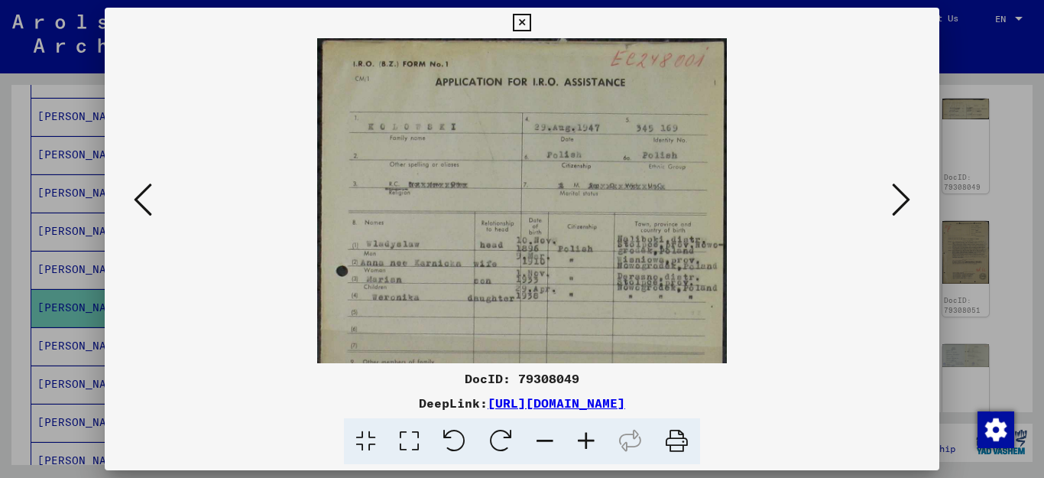
click at [530, 24] on icon at bounding box center [522, 23] width 18 height 18
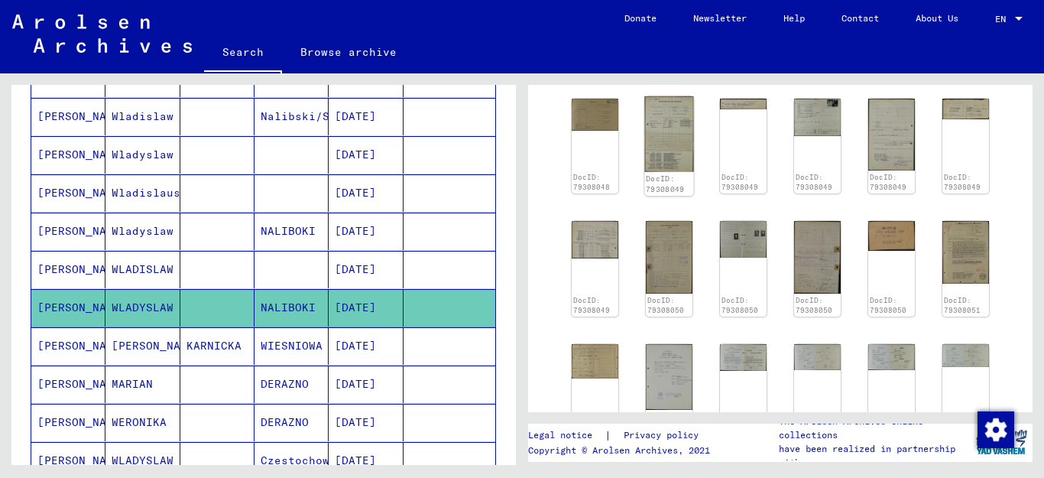
click at [665, 130] on img at bounding box center [668, 134] width 49 height 76
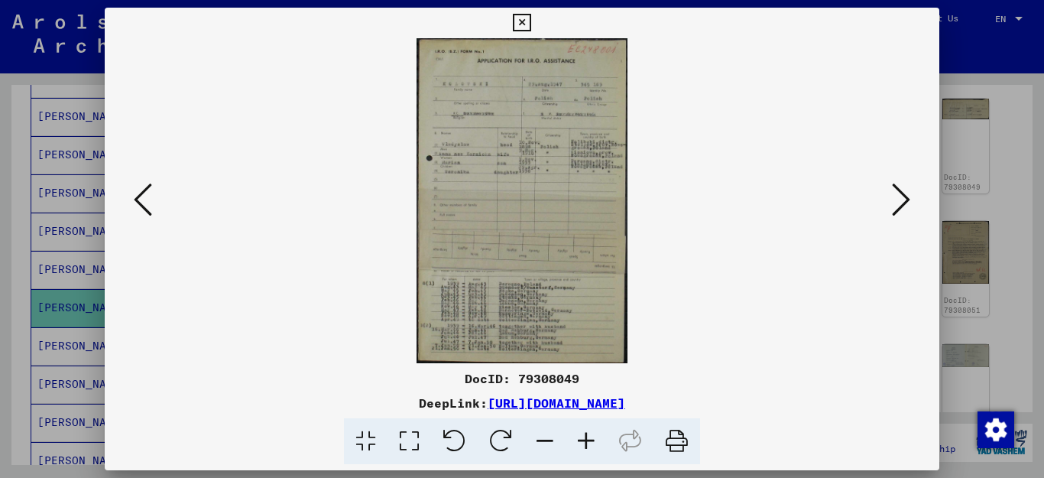
click at [588, 442] on icon at bounding box center [585, 441] width 41 height 47
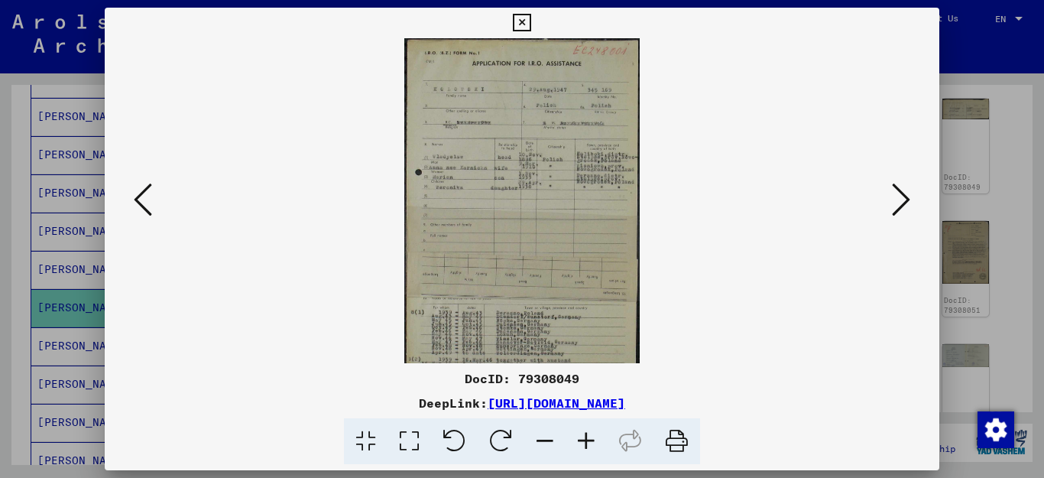
click at [588, 442] on icon at bounding box center [585, 441] width 41 height 47
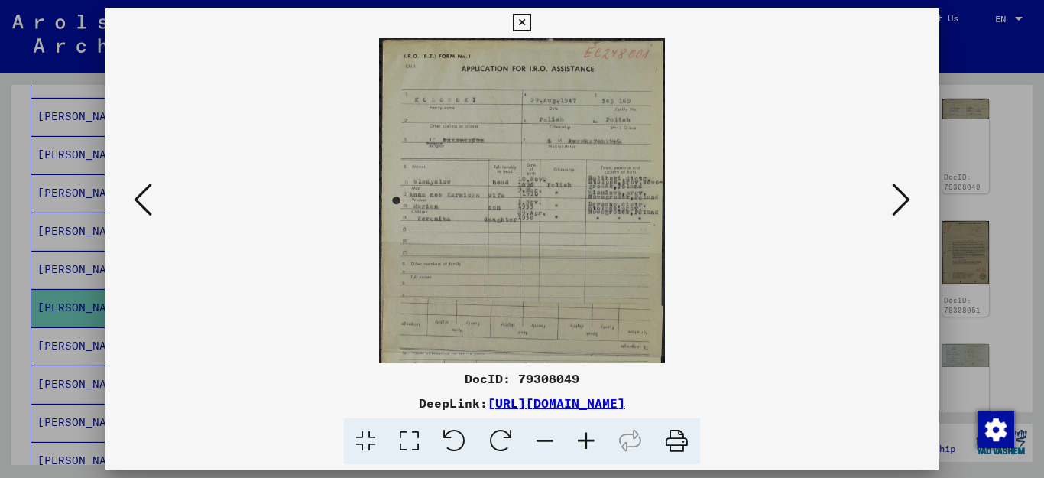
click at [588, 442] on icon at bounding box center [585, 441] width 41 height 47
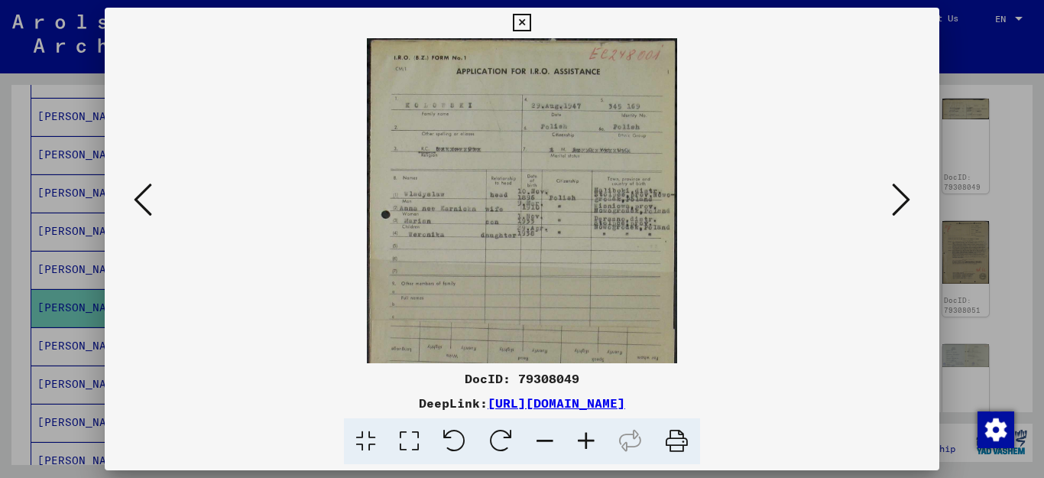
click at [588, 442] on icon at bounding box center [585, 441] width 41 height 47
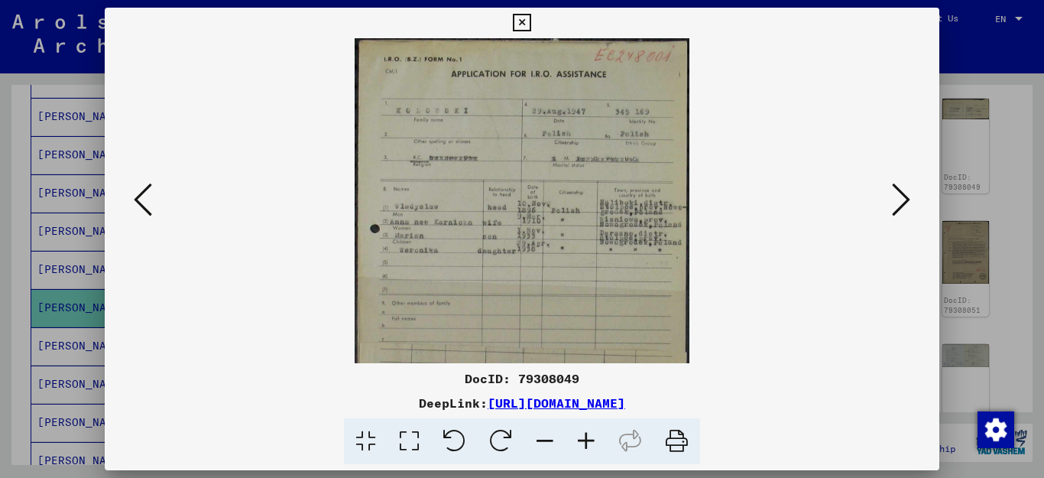
click at [589, 442] on icon at bounding box center [585, 441] width 41 height 47
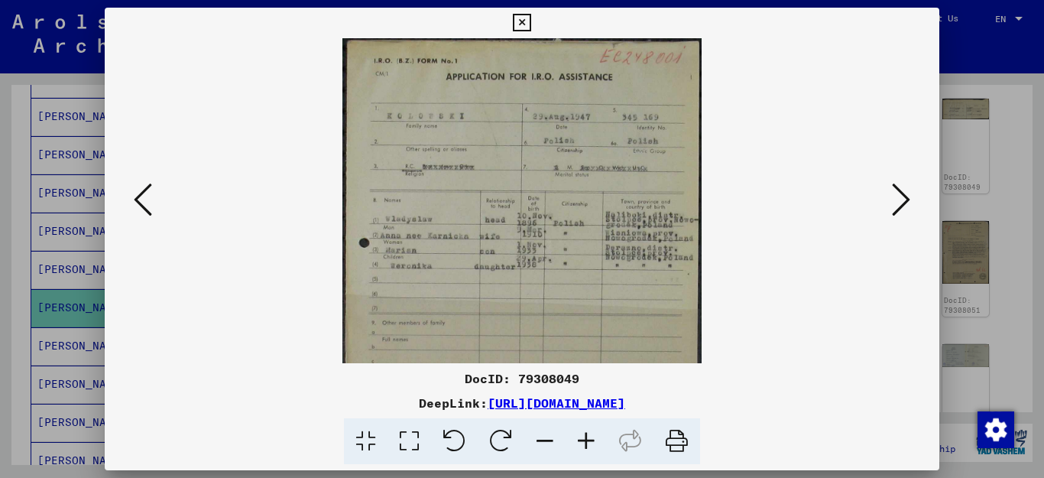
click at [590, 443] on icon at bounding box center [585, 441] width 41 height 47
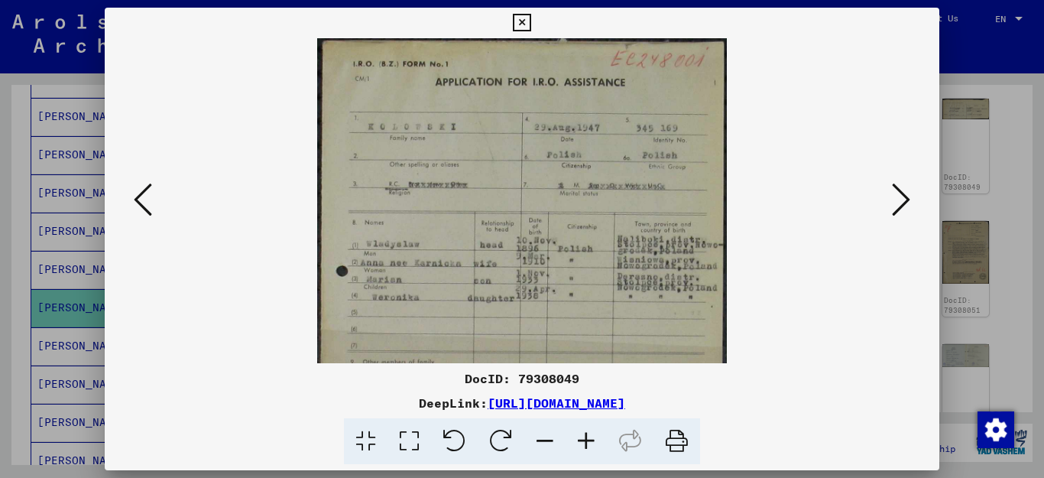
click at [905, 198] on icon at bounding box center [901, 199] width 18 height 37
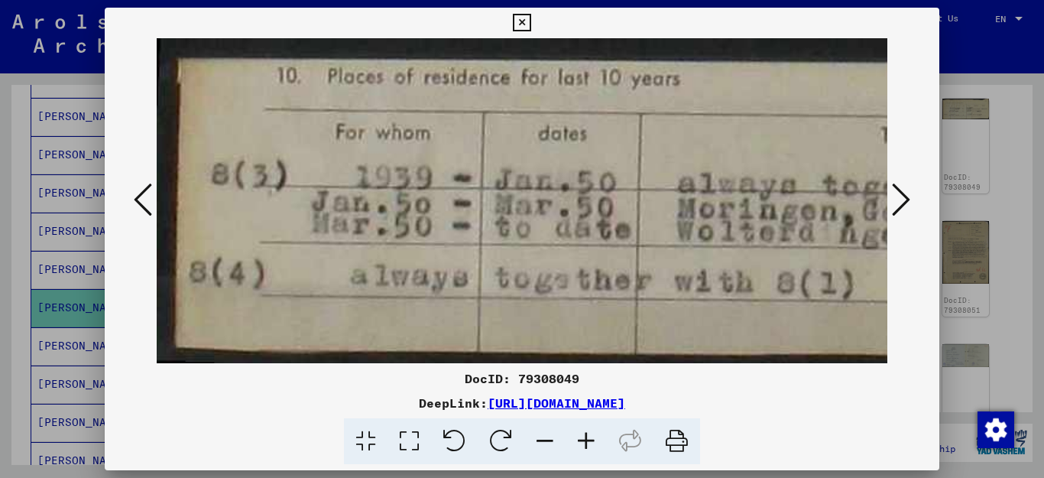
click at [905, 198] on icon at bounding box center [901, 199] width 18 height 37
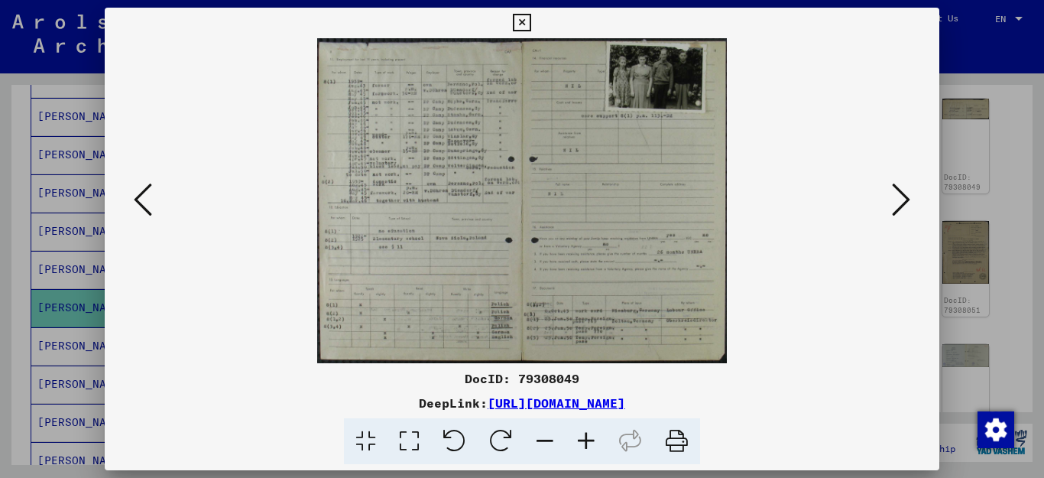
click at [905, 198] on icon at bounding box center [901, 199] width 18 height 37
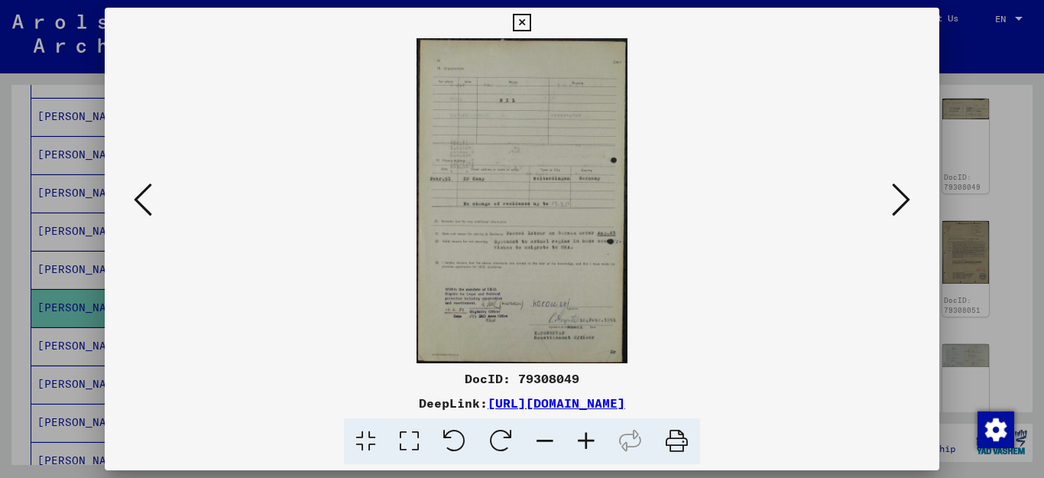
click at [905, 198] on icon at bounding box center [901, 199] width 18 height 37
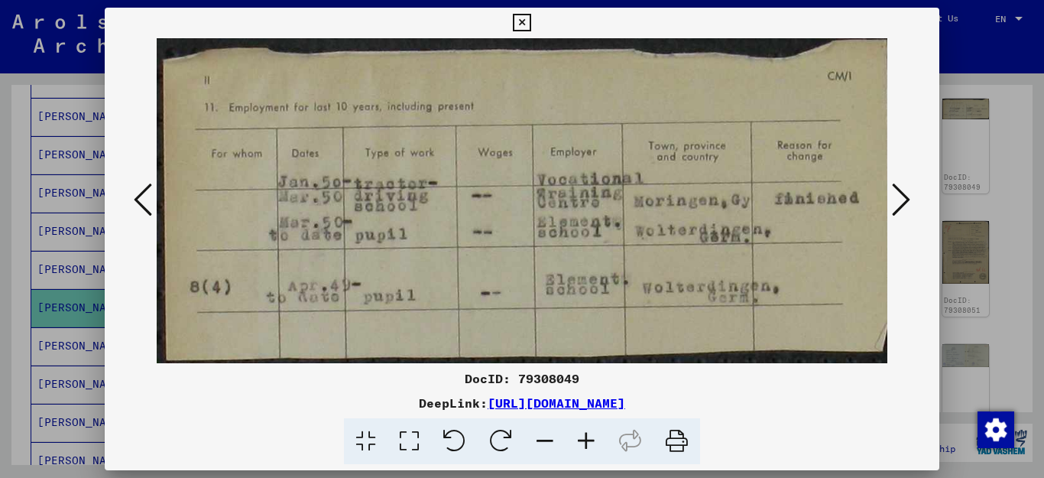
click at [530, 21] on icon at bounding box center [522, 23] width 18 height 18
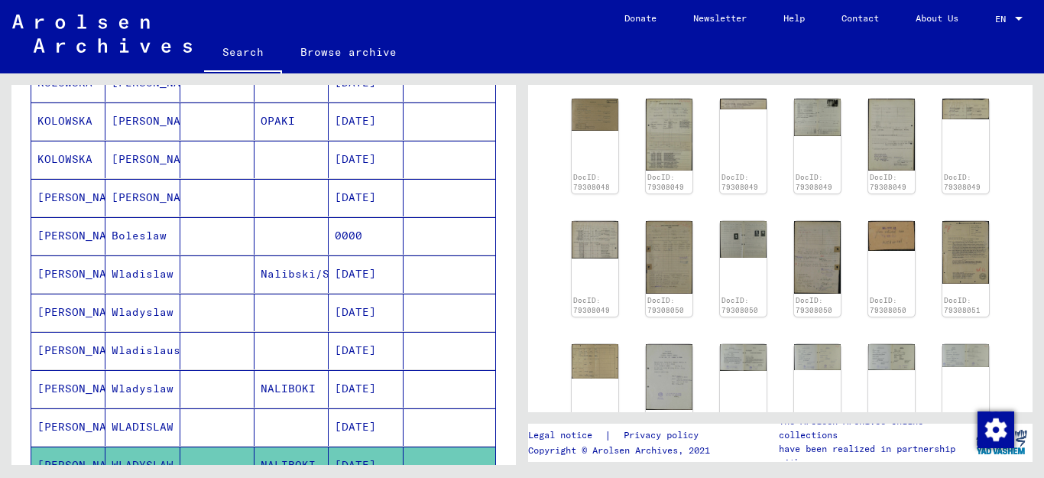
scroll to position [0, 0]
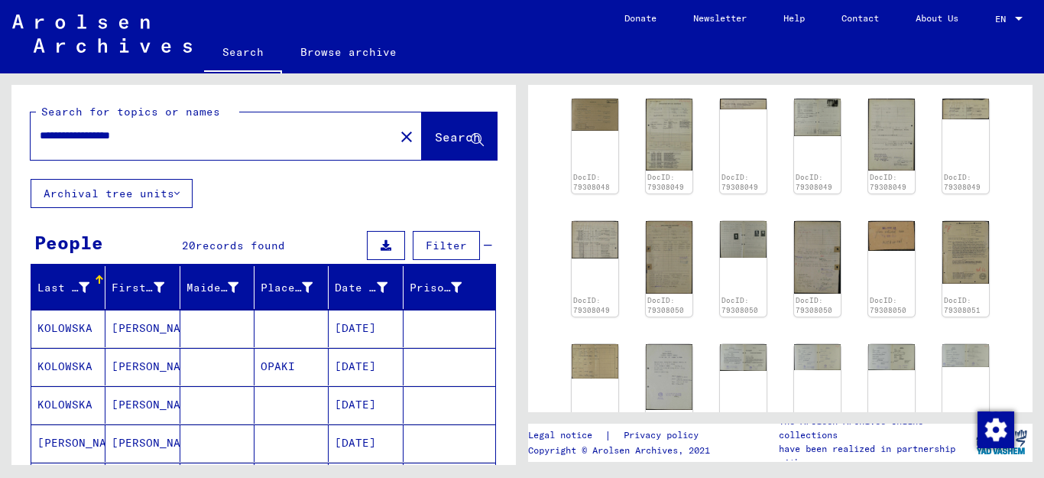
drag, startPoint x: 165, startPoint y: 134, endPoint x: 0, endPoint y: 115, distance: 166.0
click at [0, 115] on div "**********" at bounding box center [261, 268] width 522 height 391
type input "*"
type input "**********"
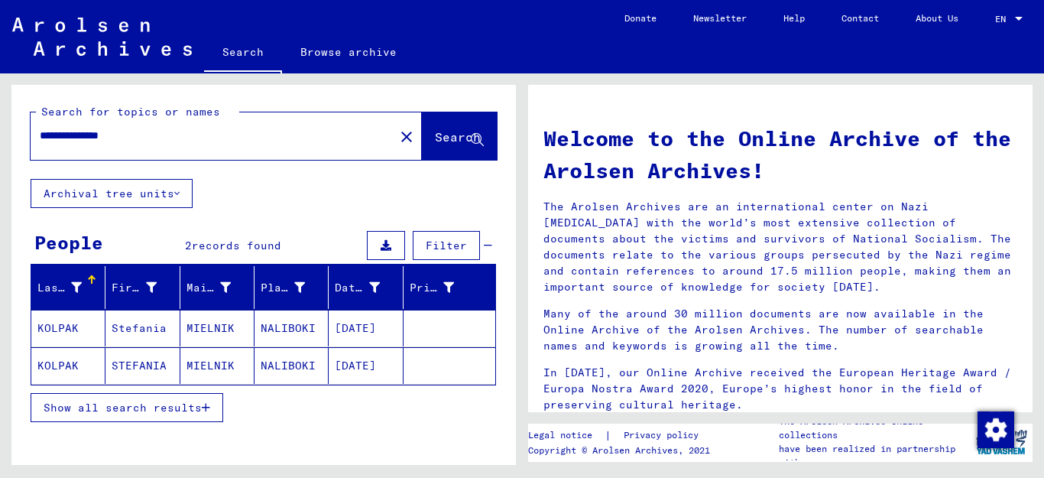
click at [199, 403] on span "Show all search results" at bounding box center [123, 407] width 158 height 14
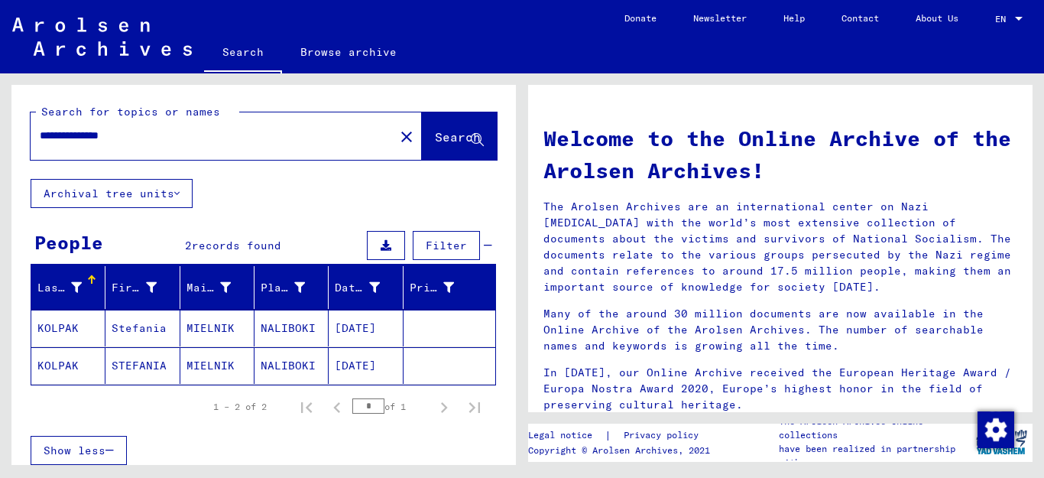
click at [337, 328] on mat-cell "[DATE]" at bounding box center [366, 327] width 74 height 37
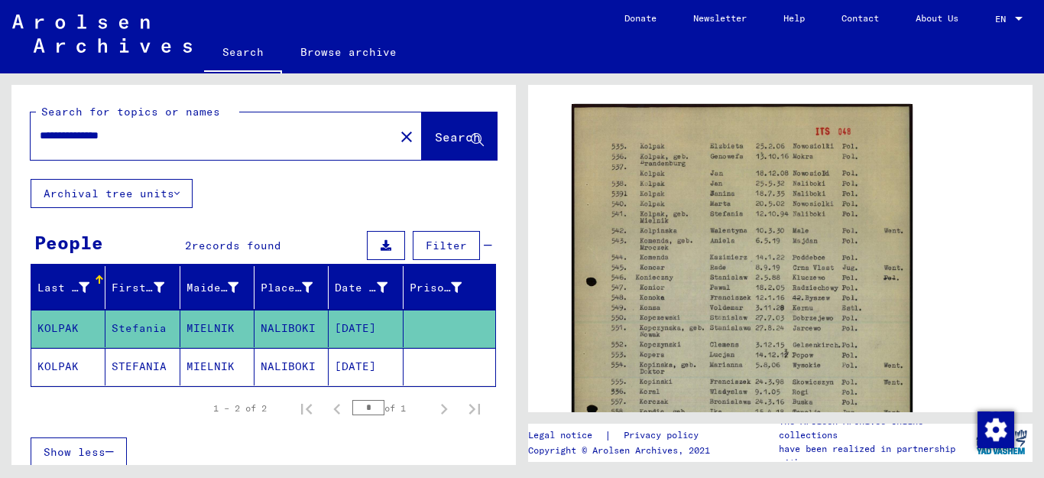
scroll to position [326, 0]
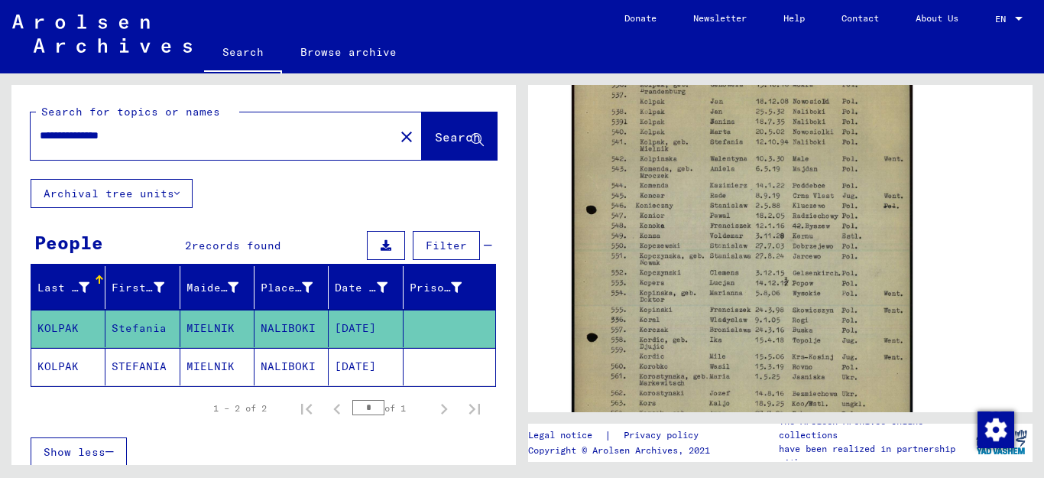
click at [264, 365] on mat-cell "NALIBOKI" at bounding box center [291, 366] width 74 height 37
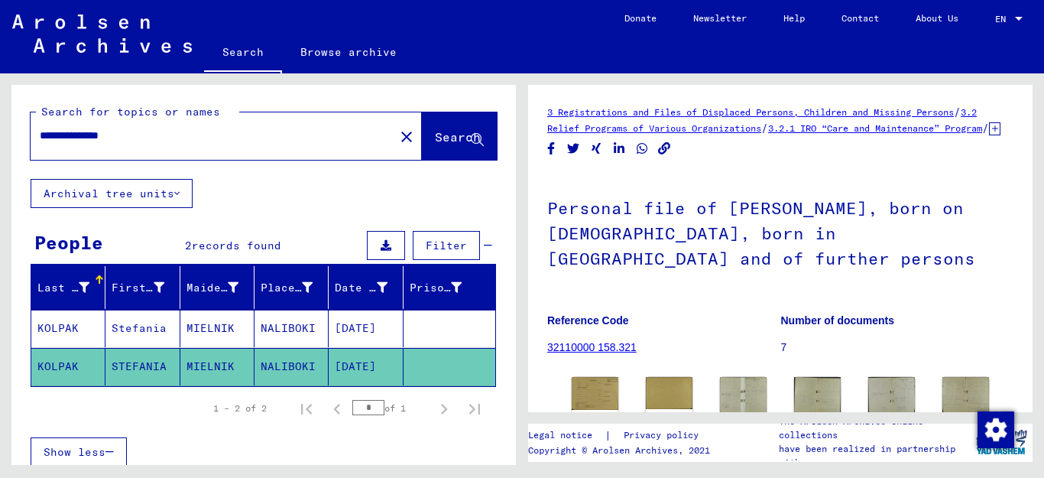
scroll to position [287, 0]
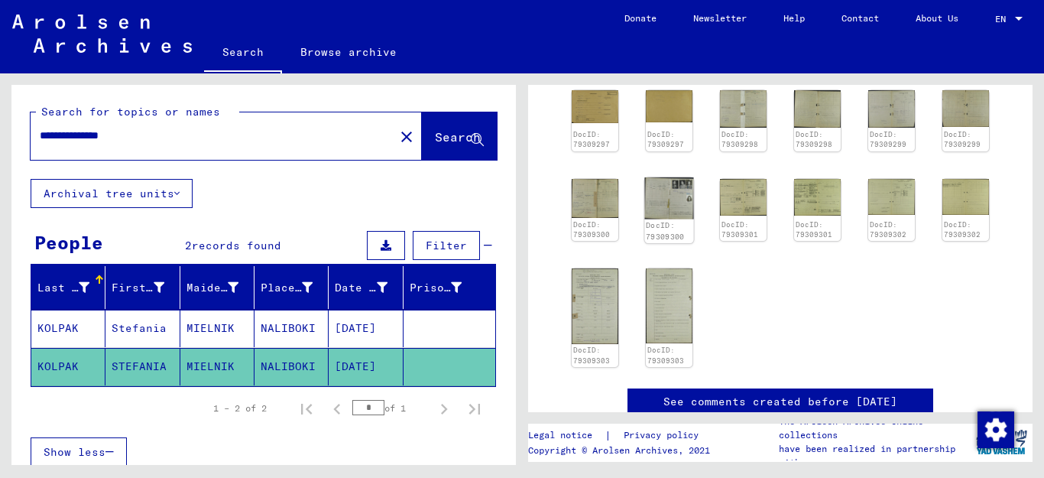
click at [671, 203] on img at bounding box center [668, 197] width 49 height 41
